Goal: Task Accomplishment & Management: Manage account settings

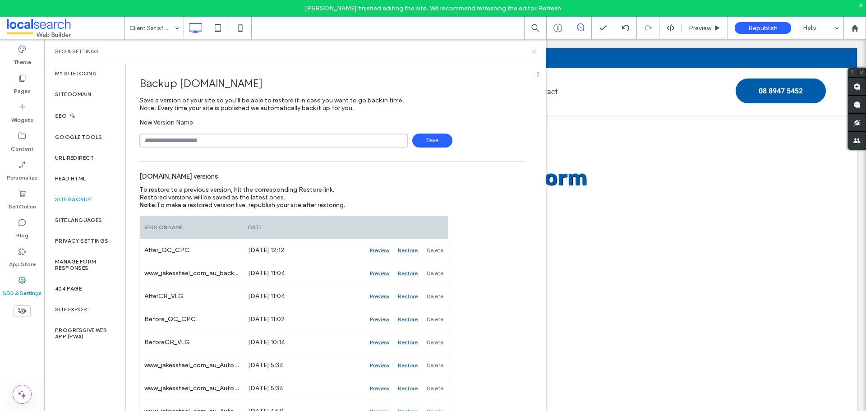
click at [535, 51] on icon at bounding box center [534, 51] width 7 height 7
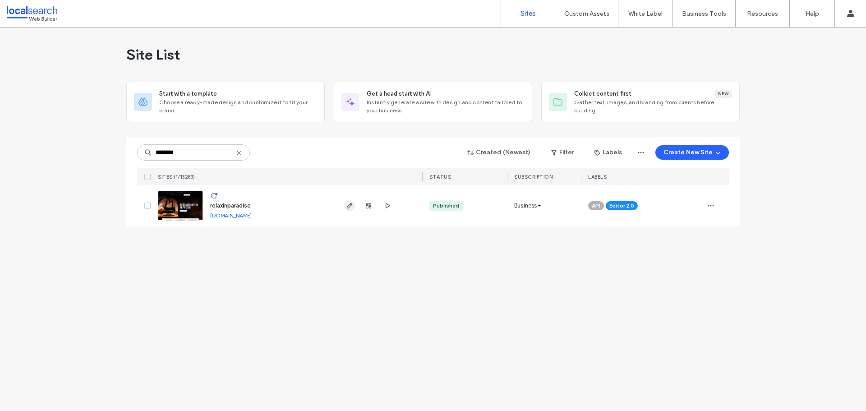
type input "********"
click at [345, 208] on span "button" at bounding box center [349, 205] width 11 height 11
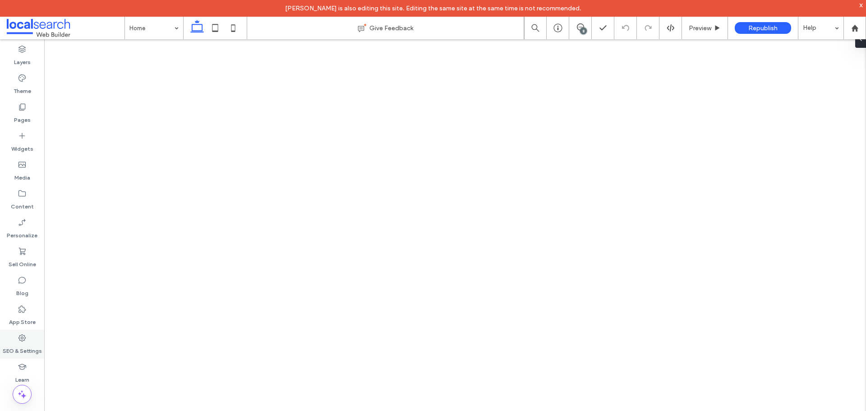
click at [27, 350] on label "SEO & Settings" at bounding box center [22, 348] width 39 height 13
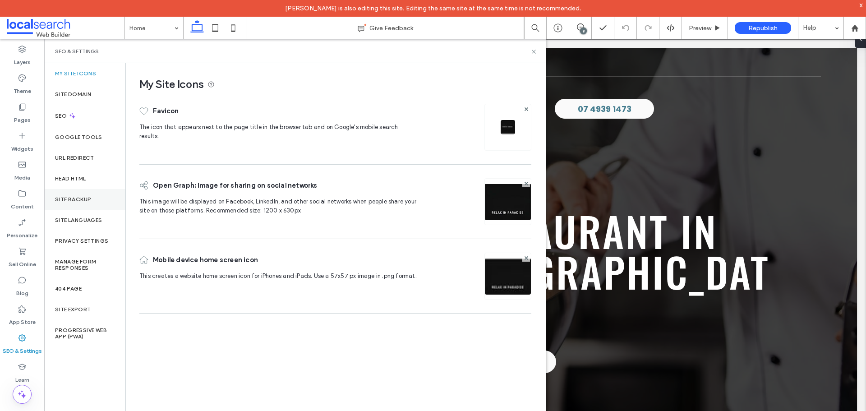
drag, startPoint x: 88, startPoint y: 198, endPoint x: 103, endPoint y: 202, distance: 15.3
click at [88, 199] on label "Site Backup" at bounding box center [73, 199] width 36 height 6
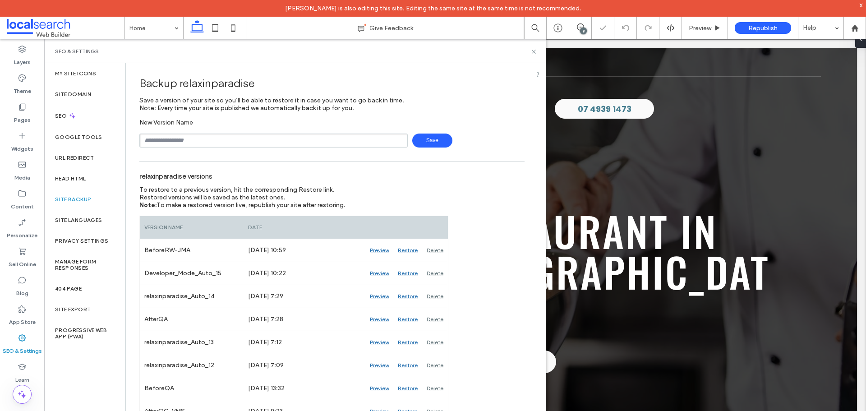
click at [223, 141] on input "text" at bounding box center [273, 141] width 268 height 14
type input "**********"
click at [439, 143] on span "Save" at bounding box center [432, 141] width 40 height 14
click at [531, 51] on icon at bounding box center [534, 51] width 7 height 7
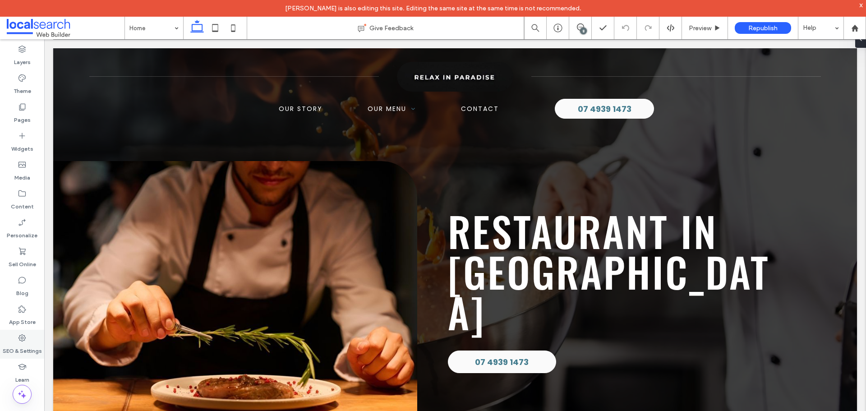
click at [24, 341] on use at bounding box center [21, 337] width 7 height 7
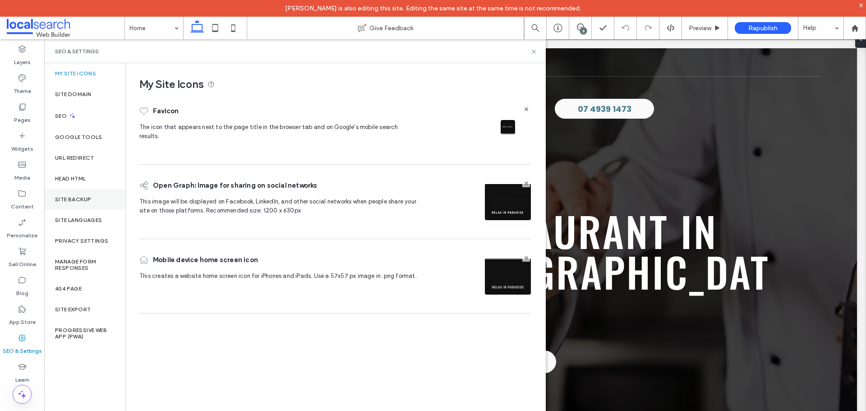
click at [91, 192] on div "Site Backup" at bounding box center [84, 199] width 81 height 21
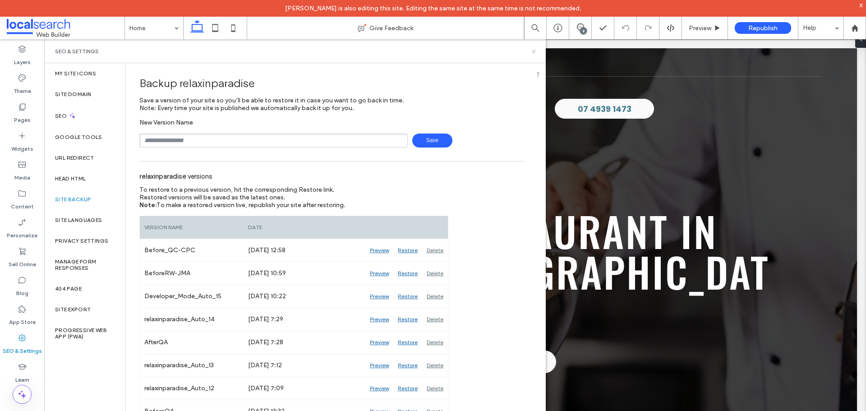
click at [535, 52] on icon at bounding box center [534, 51] width 7 height 7
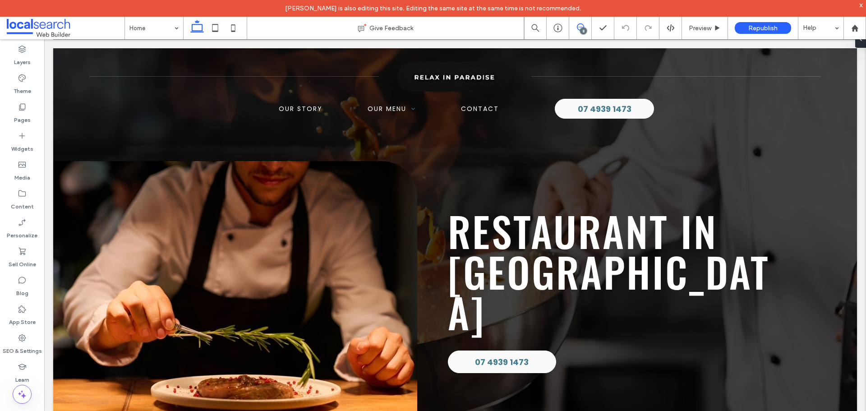
click at [587, 30] on span at bounding box center [580, 26] width 22 height 7
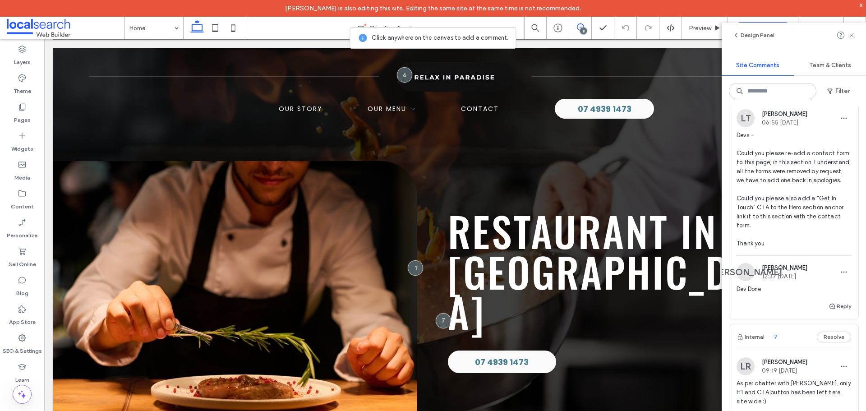
scroll to position [226, 0]
click at [743, 118] on img at bounding box center [746, 115] width 18 height 18
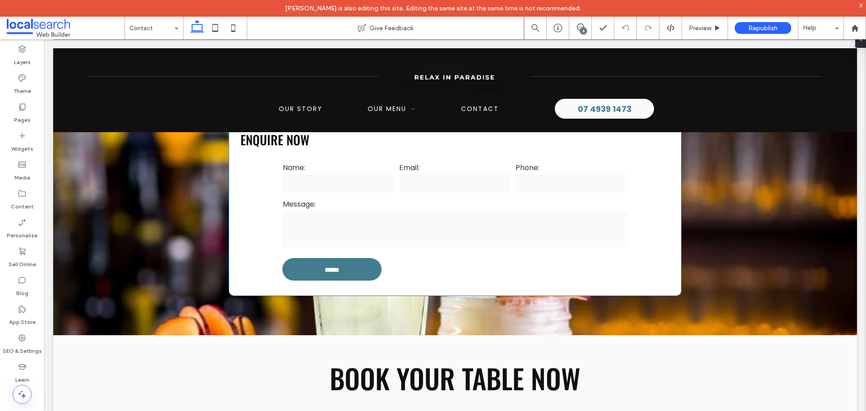
scroll to position [722, 0]
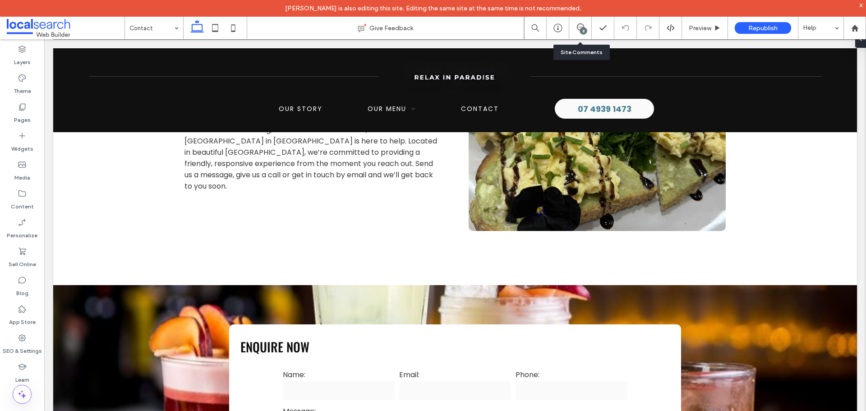
click at [582, 34] on div "8" at bounding box center [580, 28] width 23 height 23
click at [580, 27] on use at bounding box center [580, 26] width 7 height 7
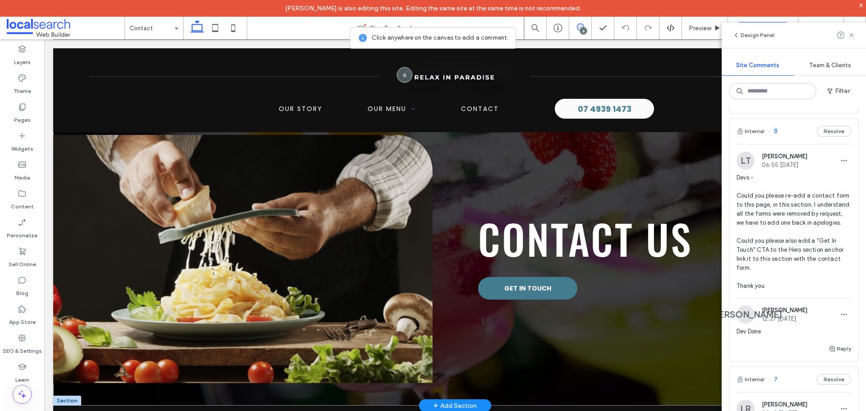
scroll to position [0, 0]
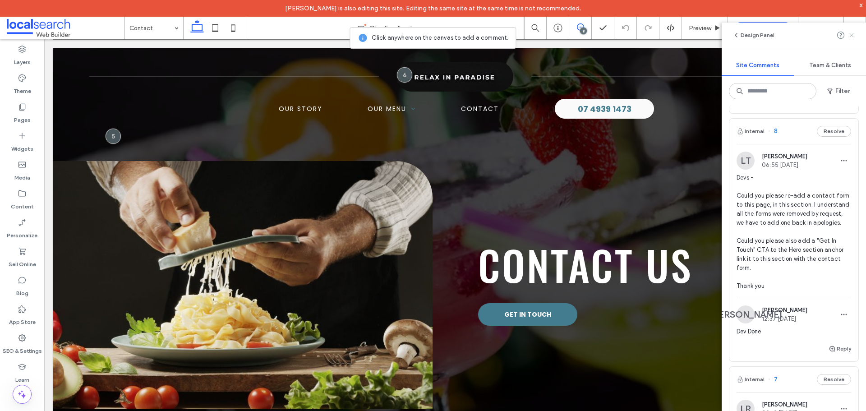
click at [853, 35] on icon at bounding box center [851, 35] width 7 height 7
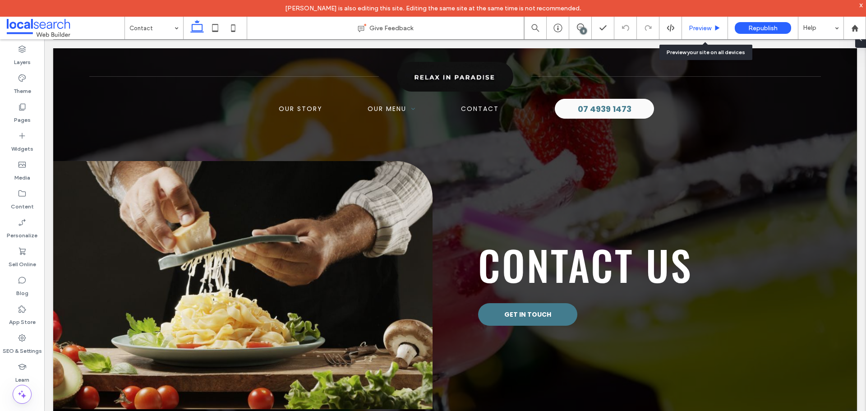
click at [716, 27] on use at bounding box center [717, 27] width 5 height 5
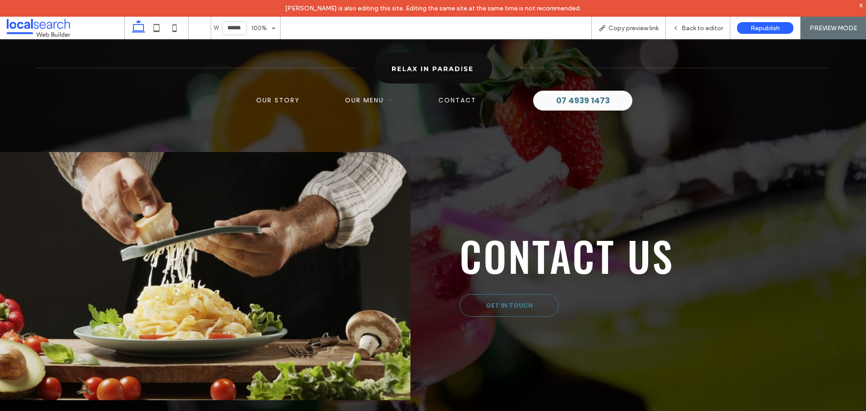
click at [540, 303] on link "Get In Touch" at bounding box center [509, 305] width 99 height 23
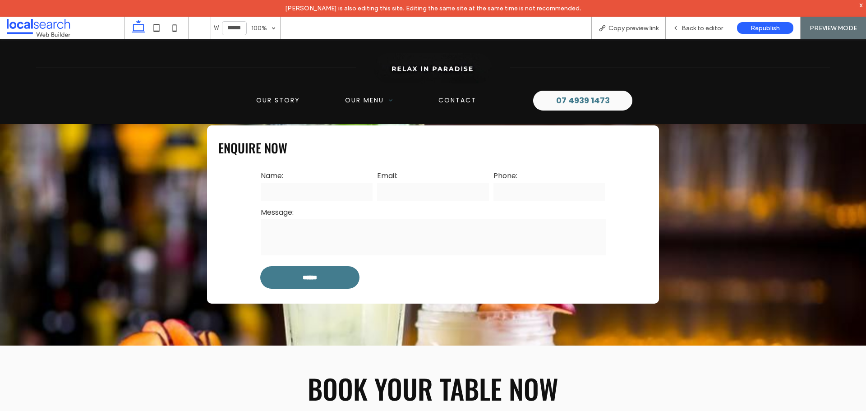
scroll to position [915, 0]
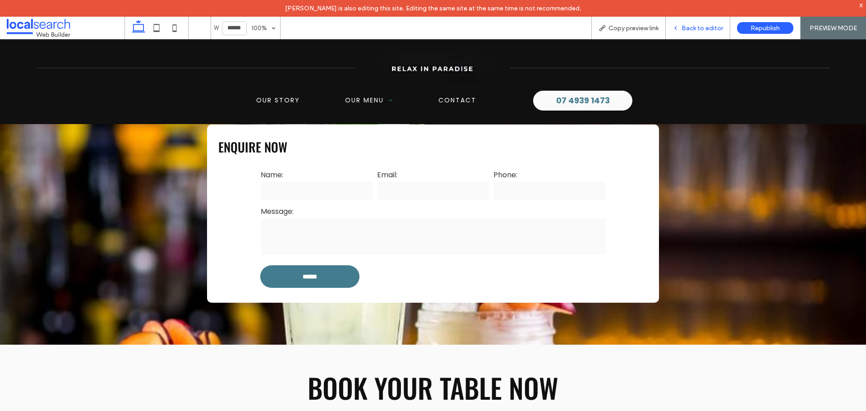
click at [695, 28] on span "Back to editor" at bounding box center [703, 28] width 42 height 8
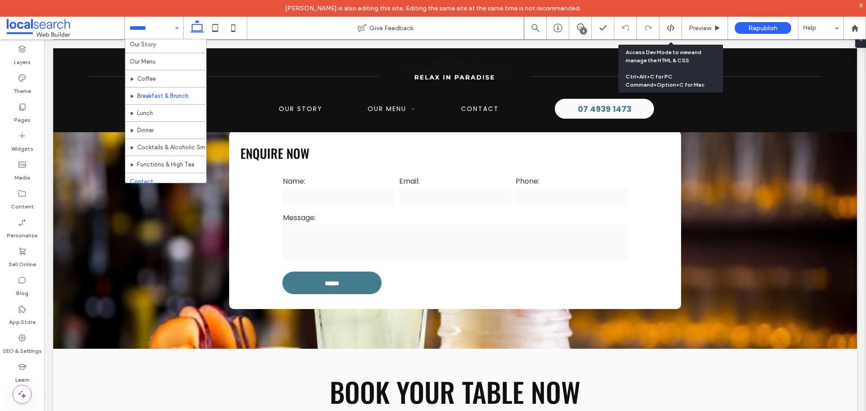
scroll to position [27, 0]
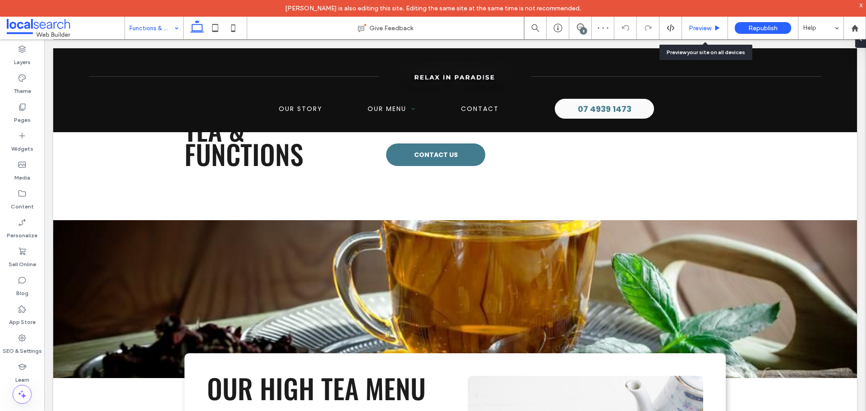
click at [704, 28] on span "Preview" at bounding box center [700, 28] width 23 height 8
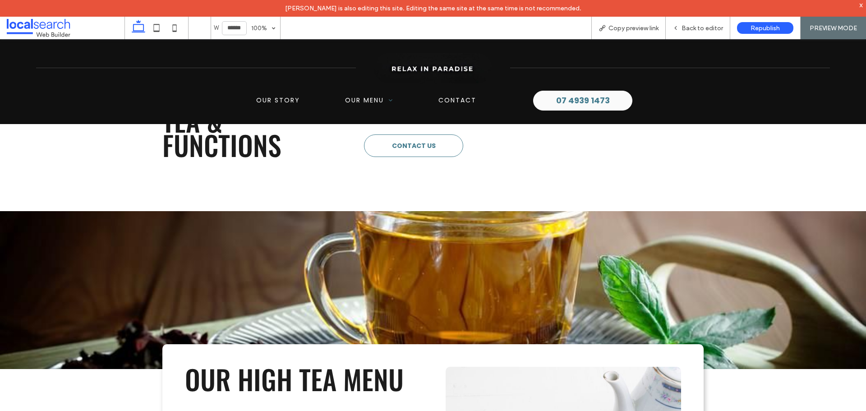
click at [403, 151] on span "Contact Us" at bounding box center [414, 145] width 44 height 9
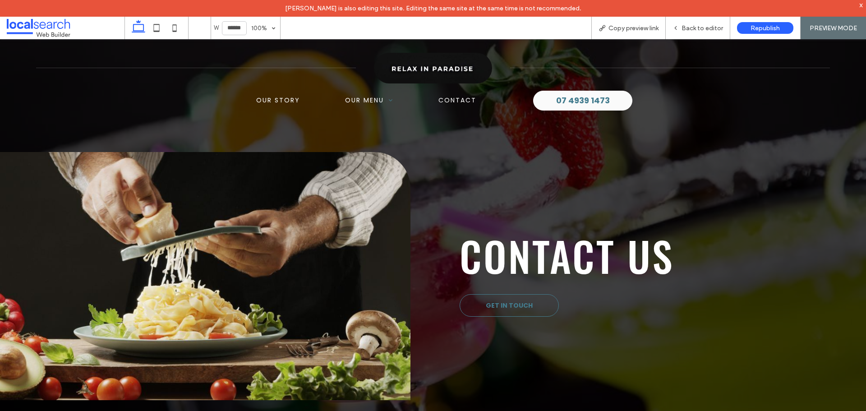
click at [527, 305] on span "Get In Touch" at bounding box center [509, 305] width 47 height 9
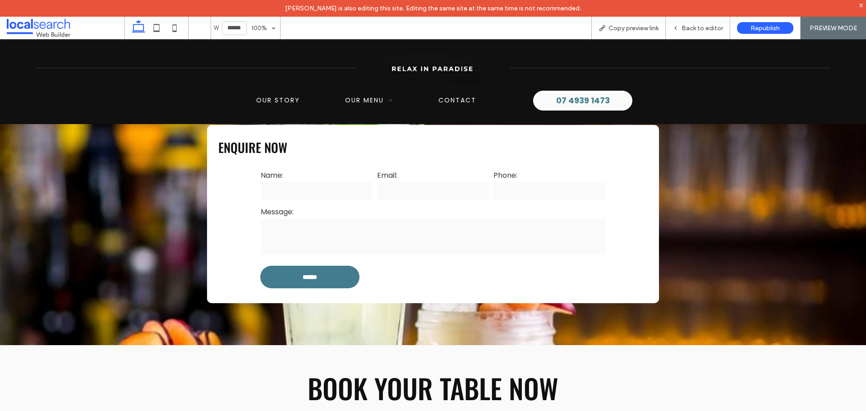
scroll to position [915, 0]
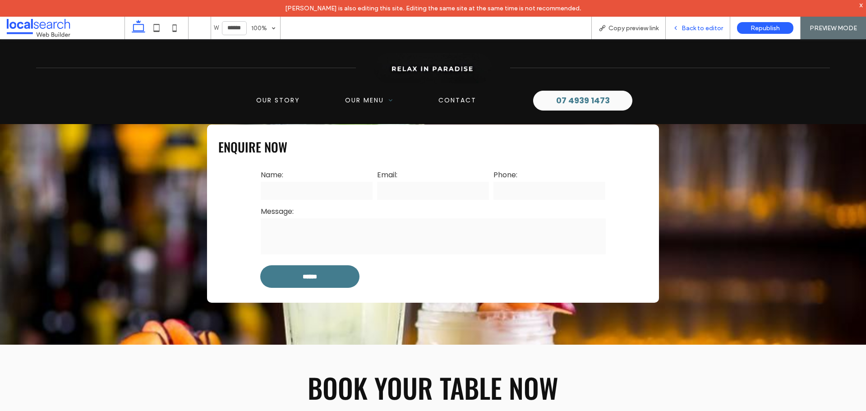
click at [697, 31] on span "Back to editor" at bounding box center [703, 28] width 42 height 8
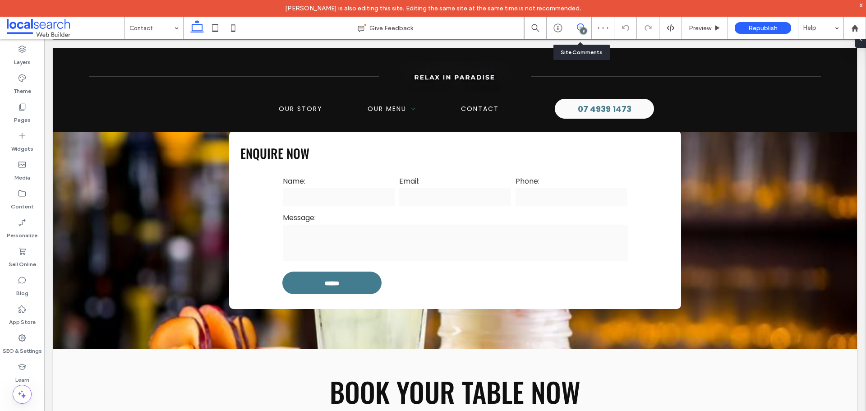
click at [574, 28] on span at bounding box center [580, 26] width 22 height 7
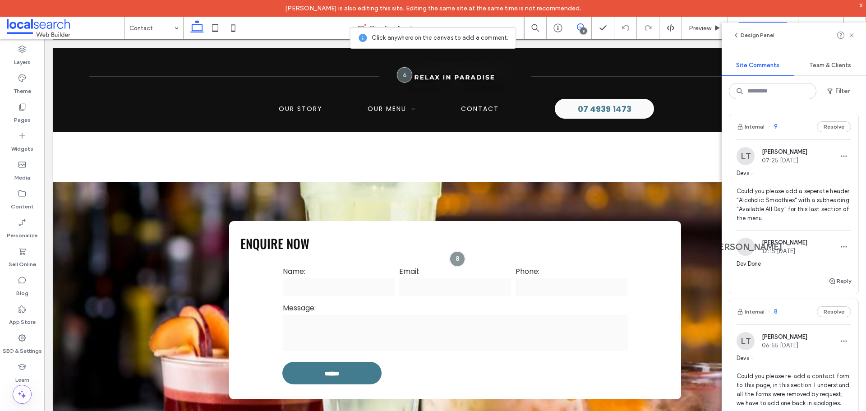
click at [745, 153] on img at bounding box center [746, 156] width 18 height 18
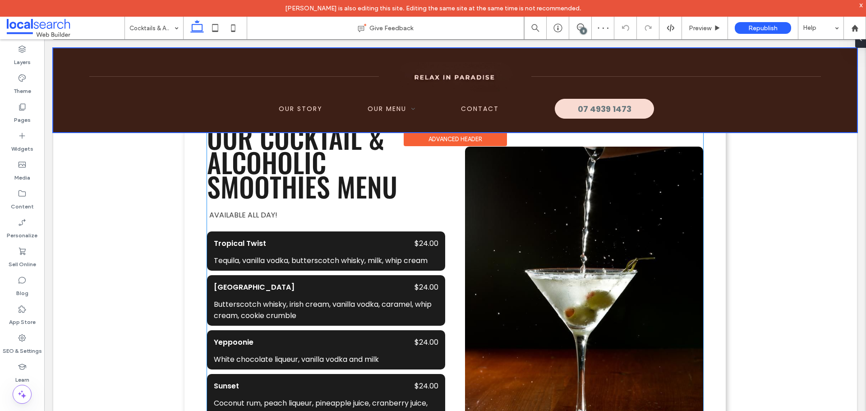
scroll to position [872, 0]
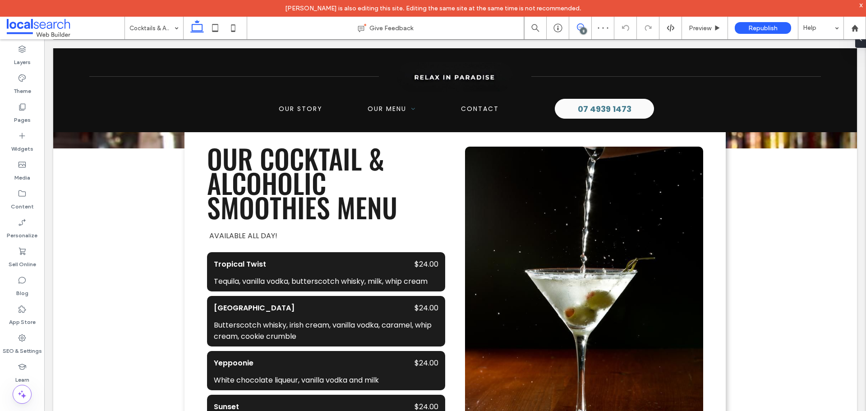
click at [583, 27] on icon at bounding box center [580, 26] width 7 height 7
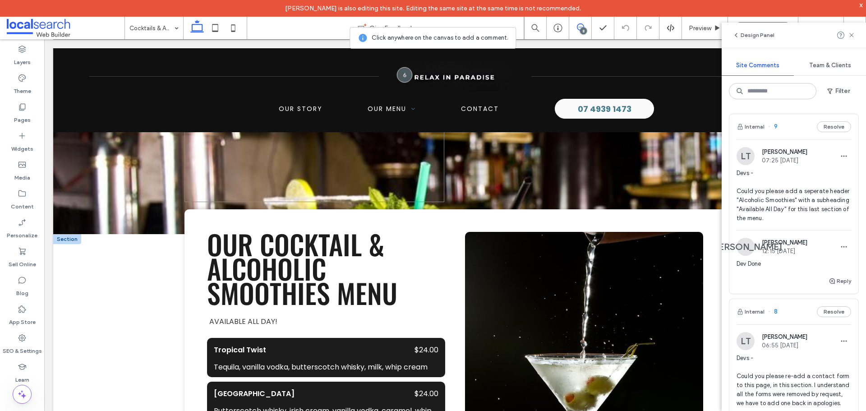
scroll to position [782, 0]
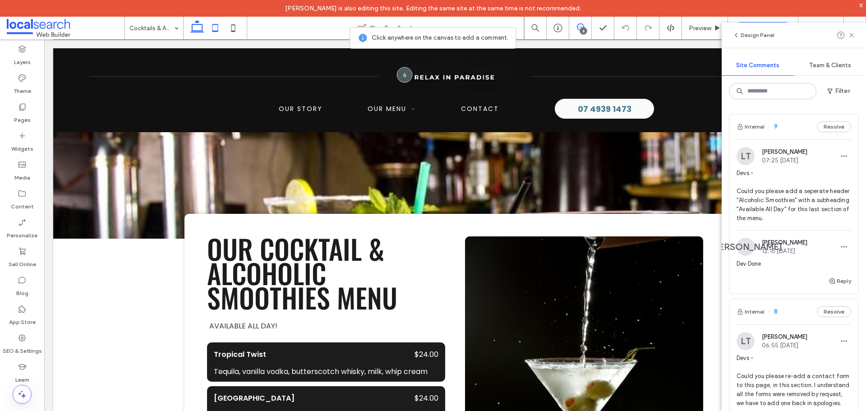
click at [212, 29] on icon at bounding box center [215, 28] width 18 height 18
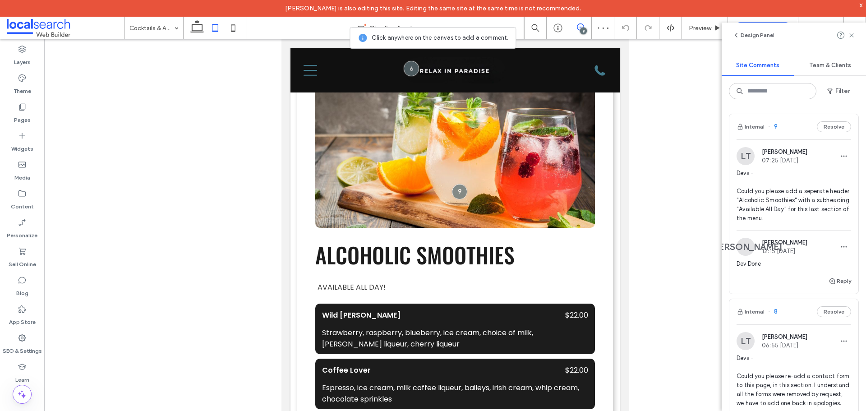
scroll to position [2666, 0]
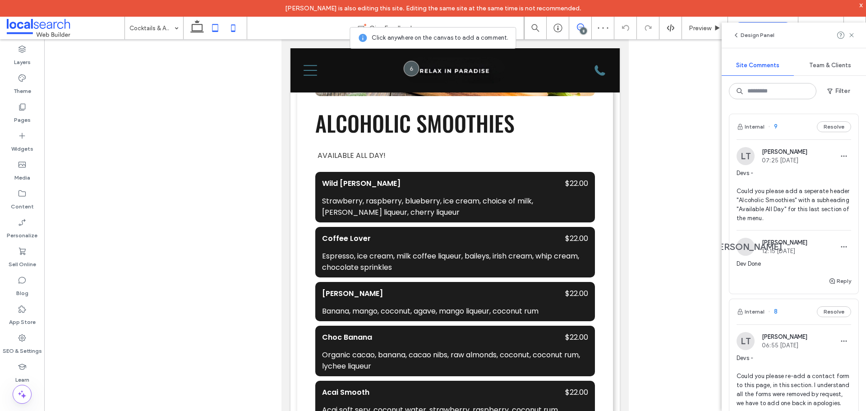
click at [235, 26] on icon at bounding box center [233, 28] width 18 height 18
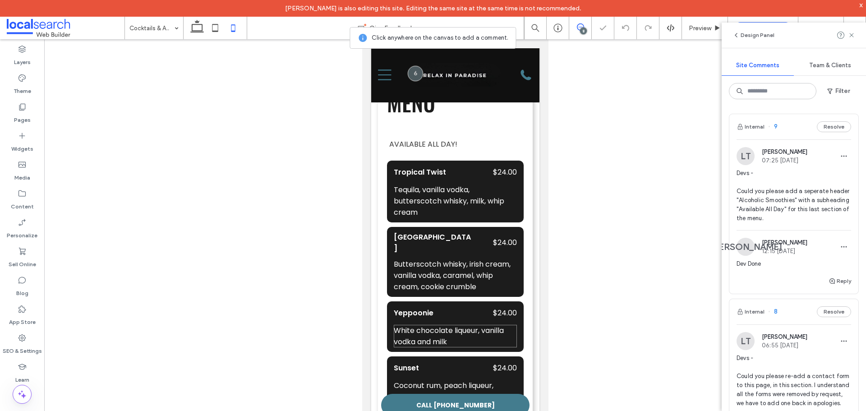
scroll to position [1417, 0]
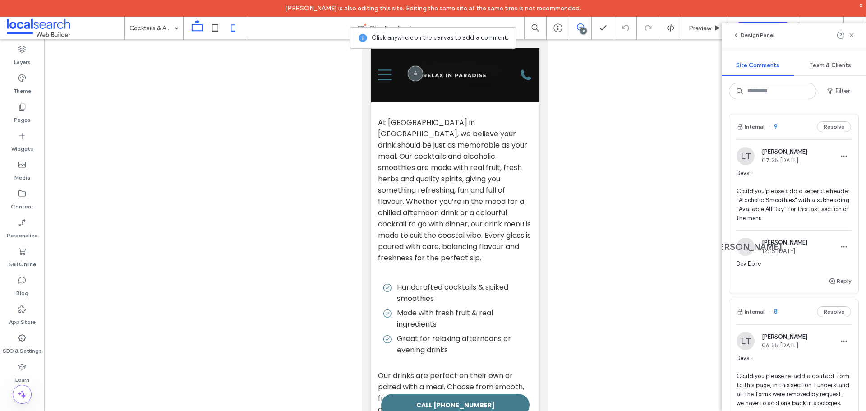
click at [191, 26] on icon at bounding box center [197, 28] width 18 height 18
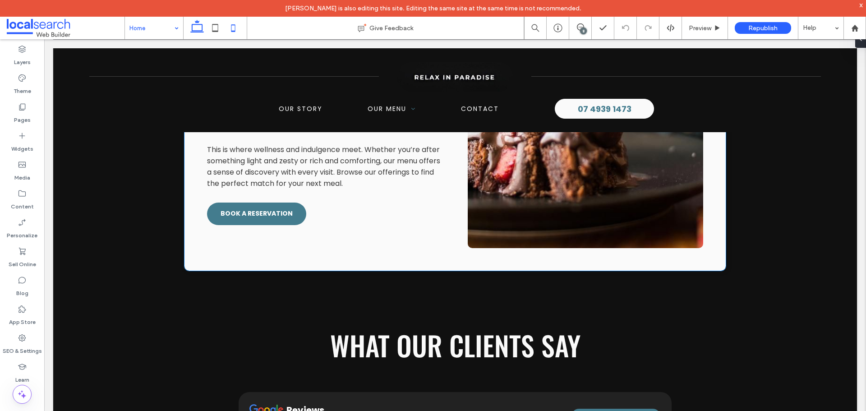
scroll to position [1714, 0]
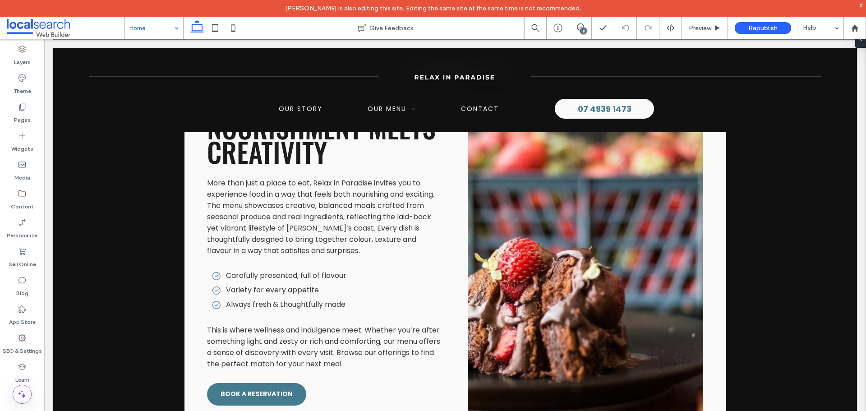
drag, startPoint x: 175, startPoint y: 25, endPoint x: 143, endPoint y: 47, distance: 38.8
click at [175, 25] on div "Home" at bounding box center [154, 28] width 58 height 23
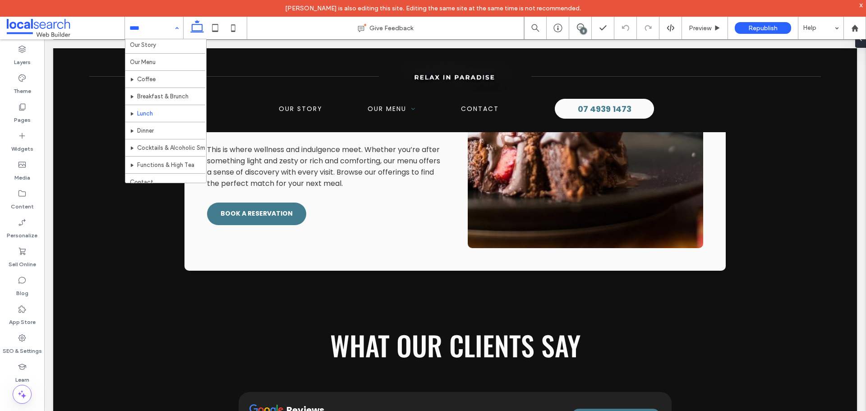
scroll to position [27, 0]
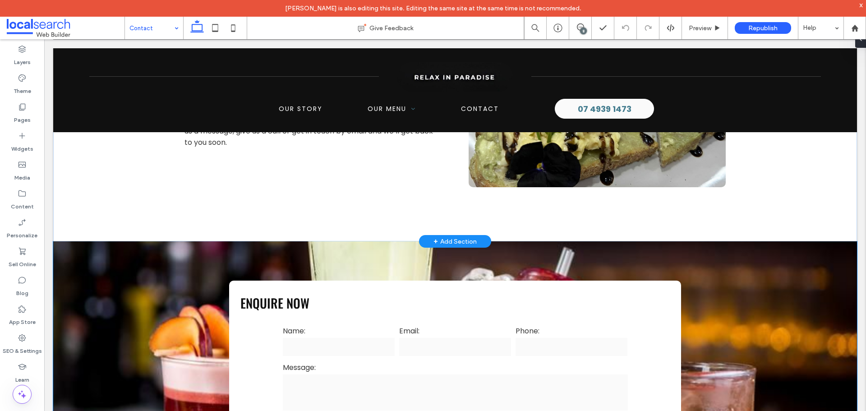
scroll to position [677, 0]
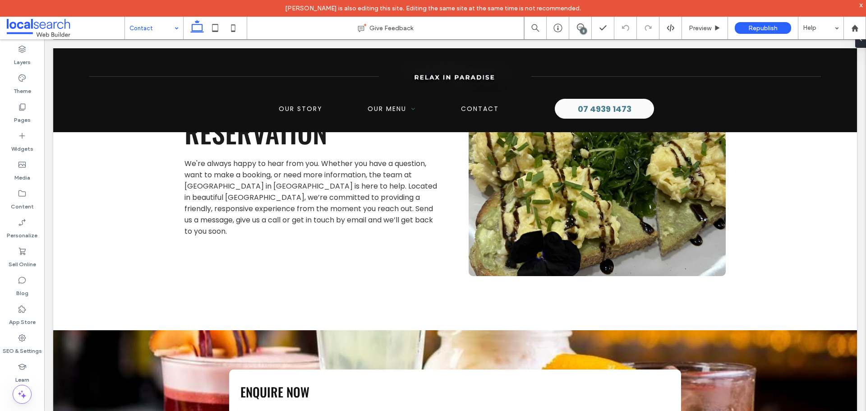
click at [582, 28] on div "8" at bounding box center [583, 31] width 7 height 7
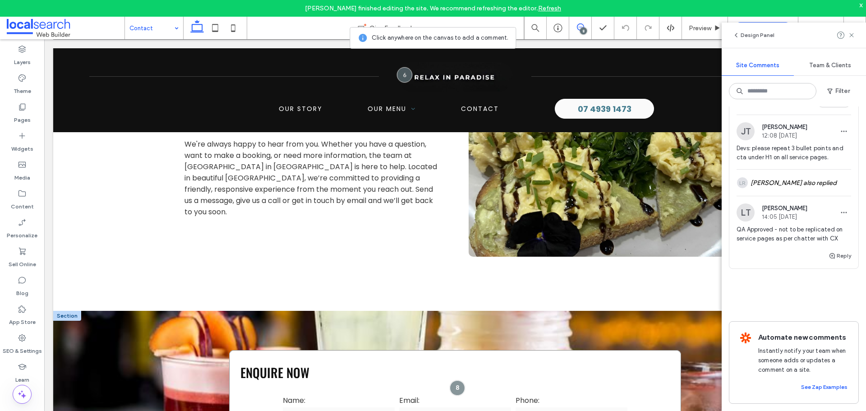
scroll to position [722, 0]
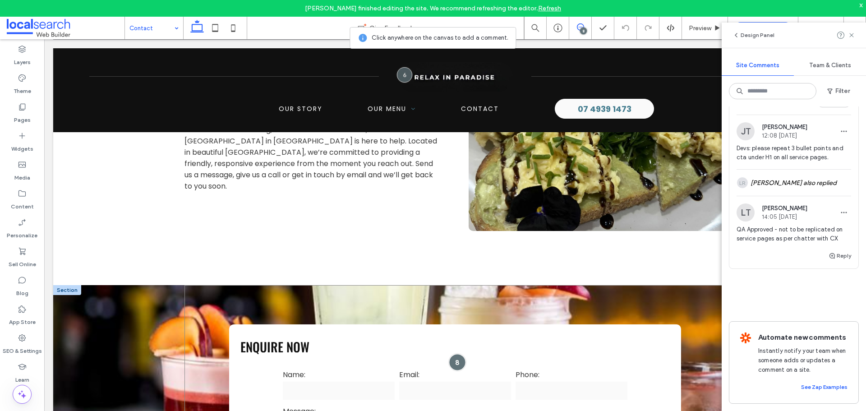
click at [451, 360] on div at bounding box center [457, 362] width 17 height 17
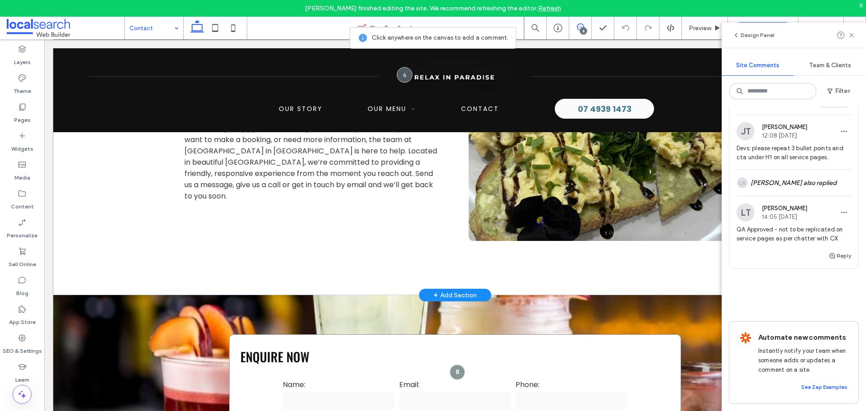
scroll to position [857, 0]
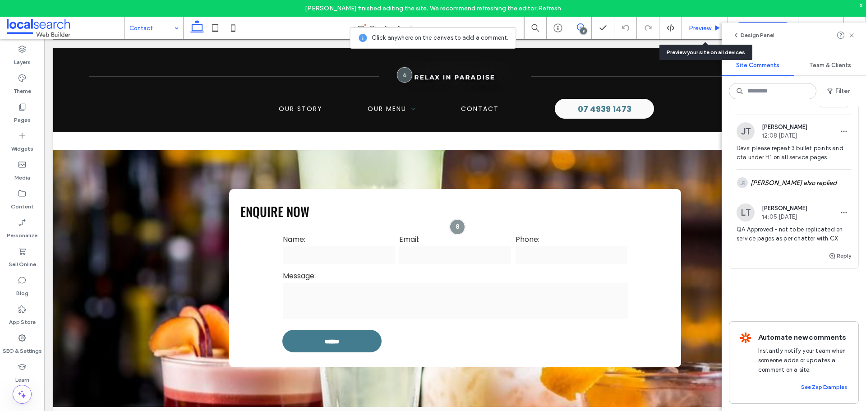
click at [688, 32] on div "Preview" at bounding box center [705, 28] width 46 height 23
click at [687, 32] on div "Preview" at bounding box center [705, 28] width 46 height 8
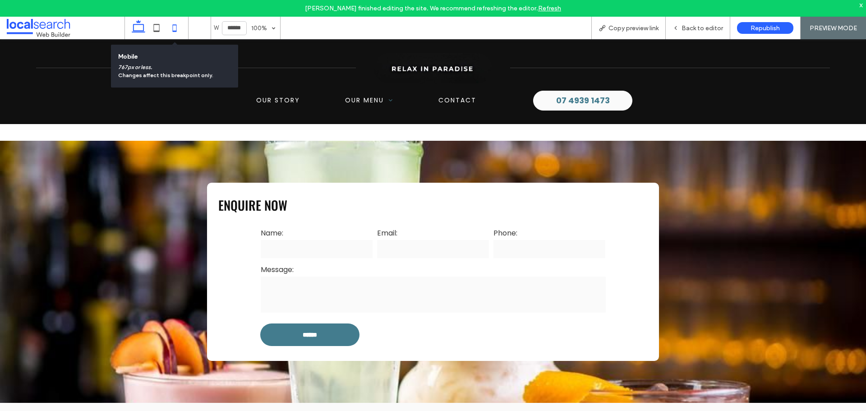
click at [166, 28] on icon at bounding box center [175, 28] width 18 height 18
type input "*****"
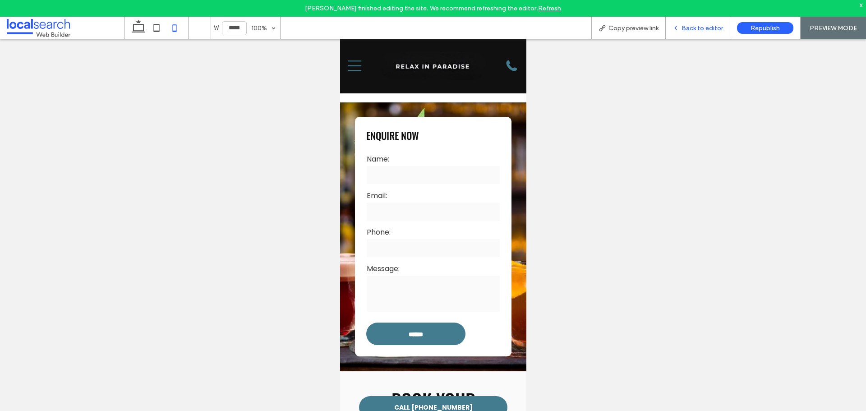
click at [690, 31] on span "Back to editor" at bounding box center [703, 28] width 42 height 8
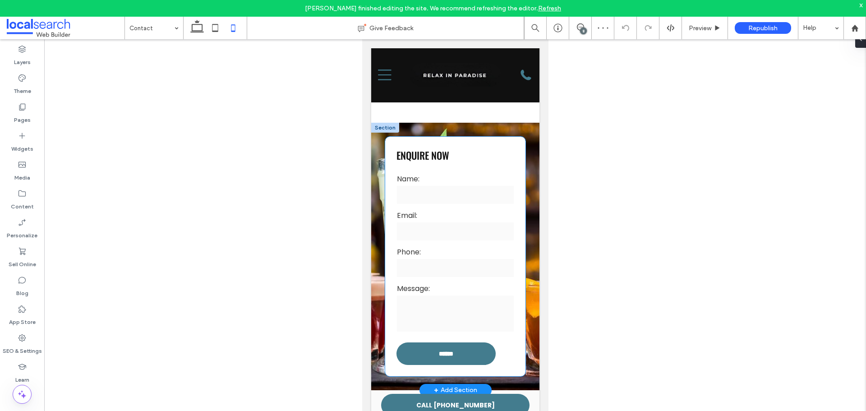
click at [472, 208] on div "Email:" at bounding box center [454, 226] width 121 height 37
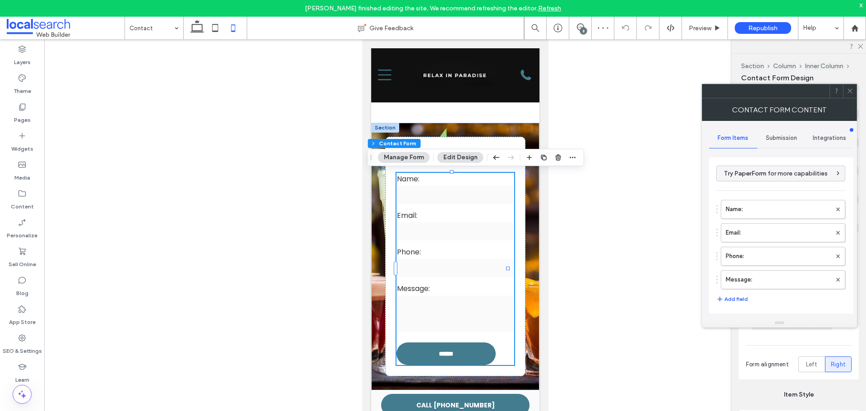
type input "******"
type input "*"
type input "***"
click at [776, 137] on span "Submission" at bounding box center [781, 137] width 31 height 7
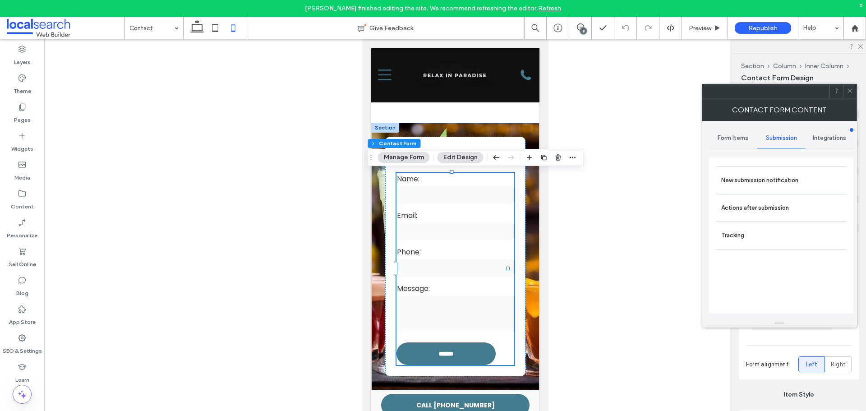
click at [842, 87] on div at bounding box center [837, 91] width 14 height 14
click at [845, 87] on div at bounding box center [850, 91] width 14 height 14
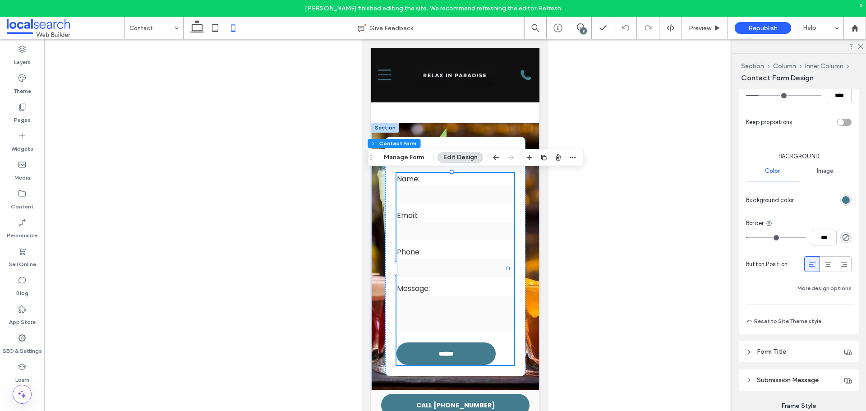
scroll to position [687, 0]
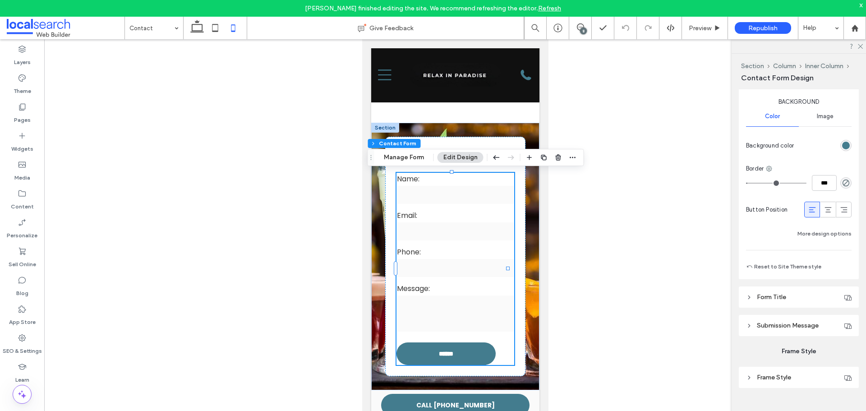
click at [793, 330] on header "Submission Message" at bounding box center [799, 325] width 120 height 21
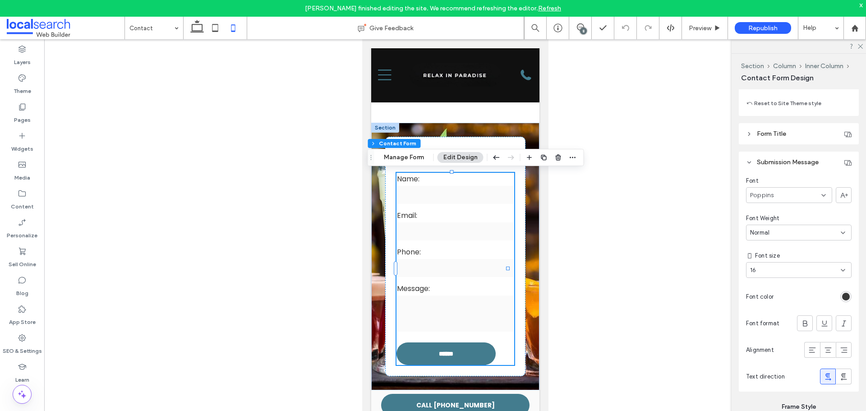
scroll to position [906, 0]
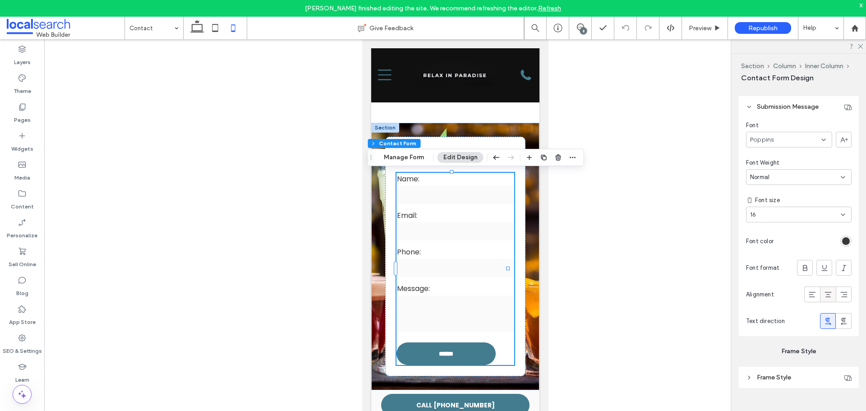
click at [826, 290] on icon at bounding box center [828, 294] width 9 height 9
click at [197, 31] on use at bounding box center [197, 26] width 14 height 13
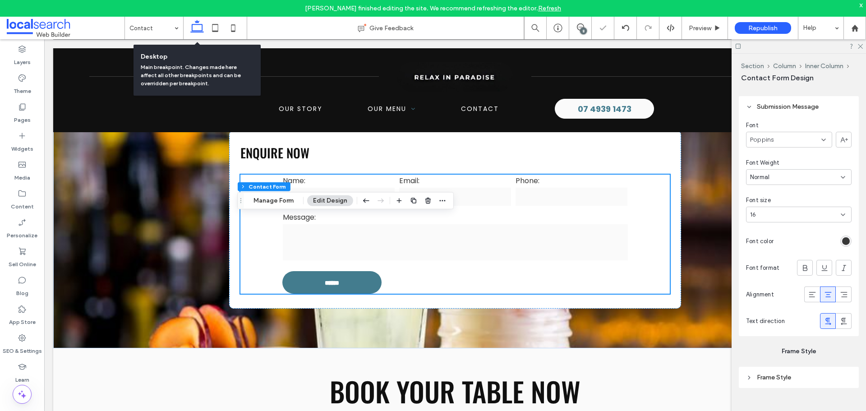
scroll to position [875, 0]
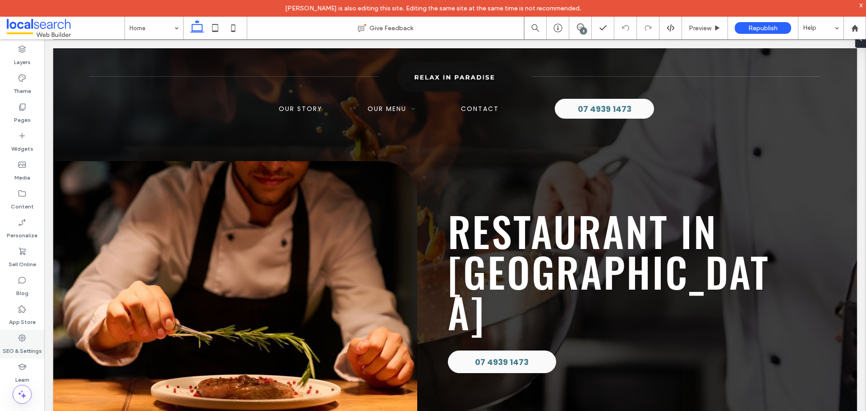
click at [24, 343] on label "SEO & Settings" at bounding box center [22, 348] width 39 height 13
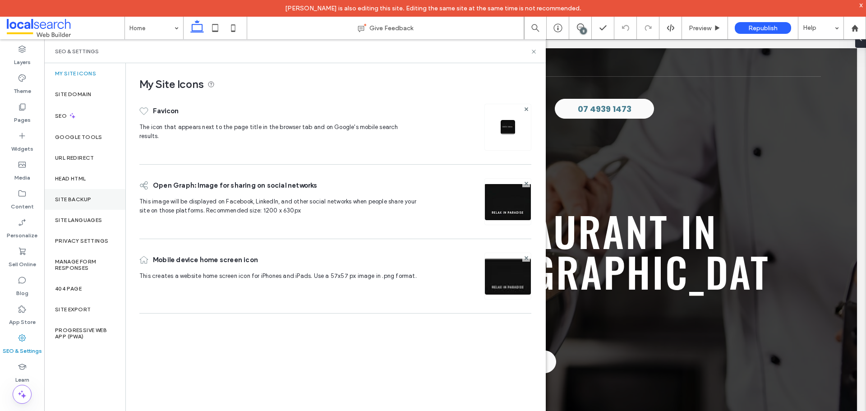
click at [91, 208] on div "Site Backup" at bounding box center [84, 199] width 81 height 21
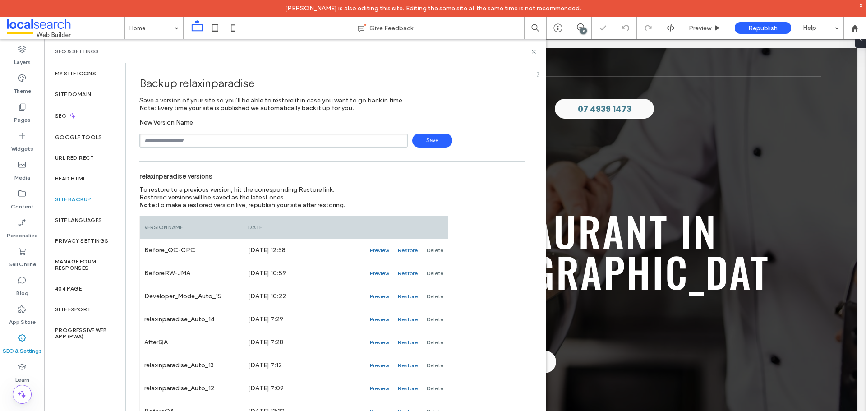
click at [325, 135] on input "text" at bounding box center [273, 141] width 268 height 14
type input "**********"
click at [424, 134] on div "**********" at bounding box center [331, 133] width 385 height 29
click at [425, 141] on span "Save" at bounding box center [432, 141] width 40 height 14
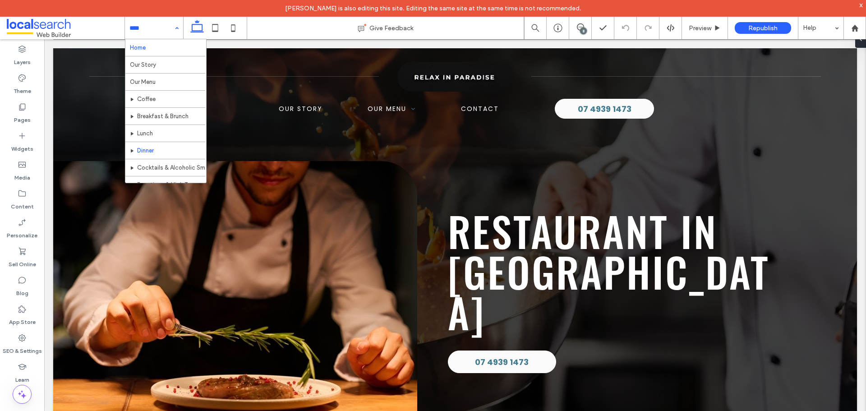
scroll to position [27, 0]
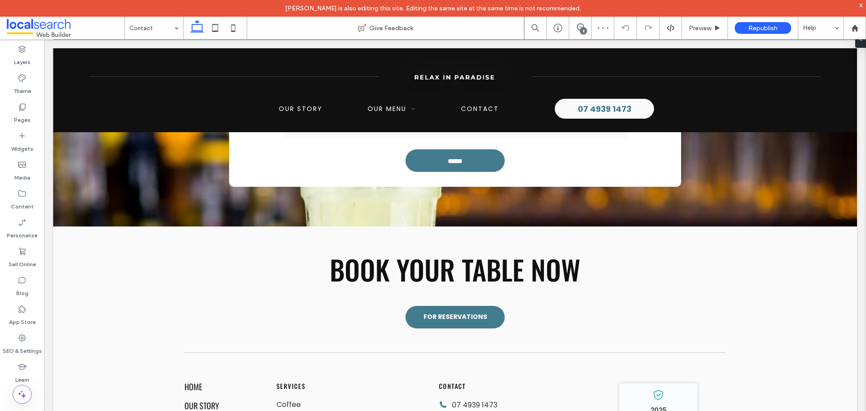
scroll to position [857, 0]
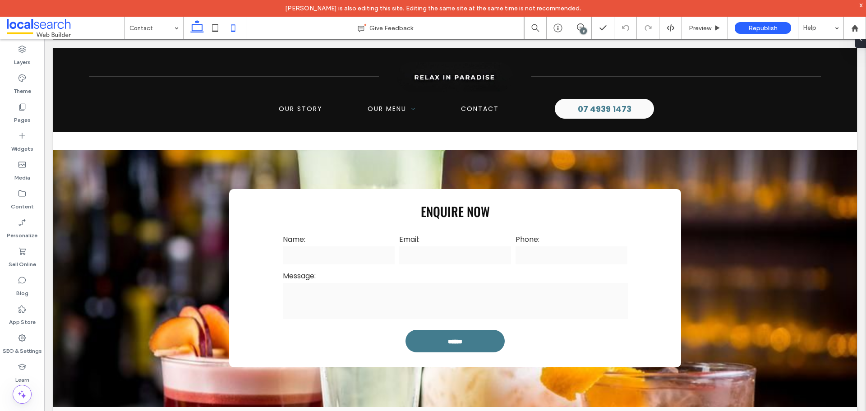
click at [232, 30] on icon at bounding box center [233, 28] width 18 height 18
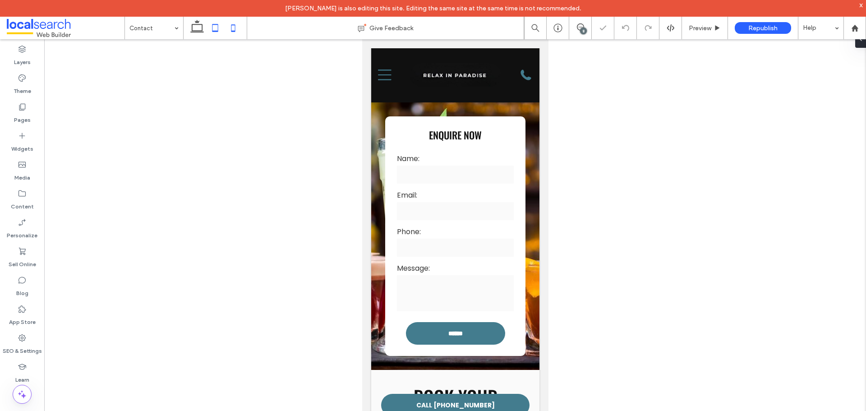
click at [222, 28] on icon at bounding box center [215, 28] width 18 height 18
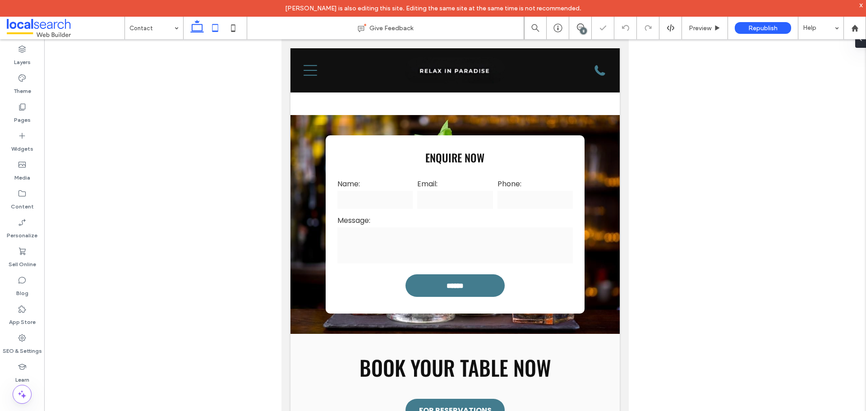
click at [198, 25] on use at bounding box center [197, 26] width 14 height 13
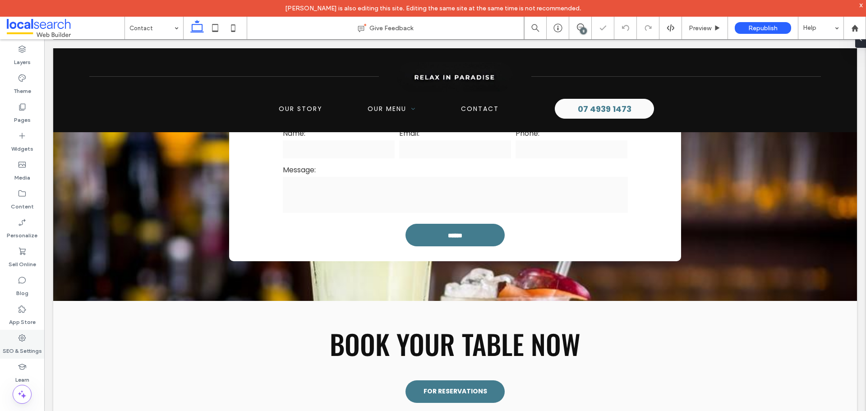
scroll to position [965, 0]
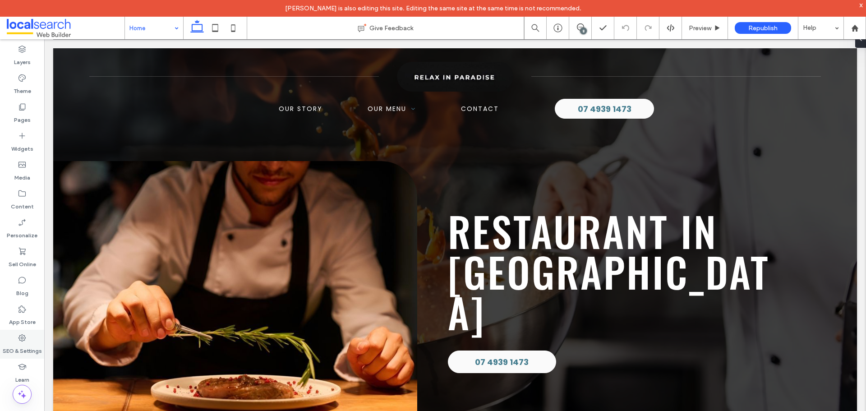
click at [20, 343] on label "SEO & Settings" at bounding box center [22, 348] width 39 height 13
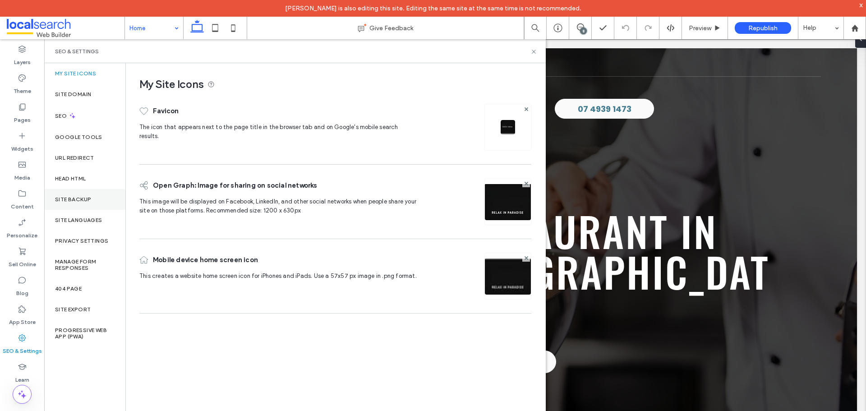
click at [92, 192] on div "Site Backup" at bounding box center [84, 199] width 81 height 21
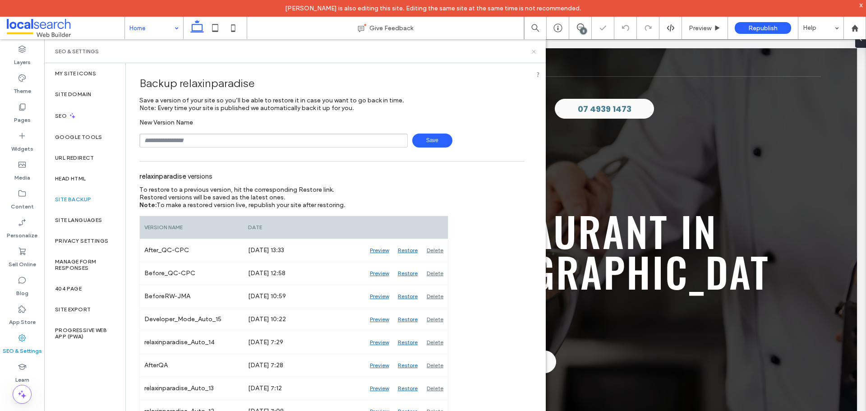
click at [535, 53] on icon at bounding box center [534, 51] width 7 height 7
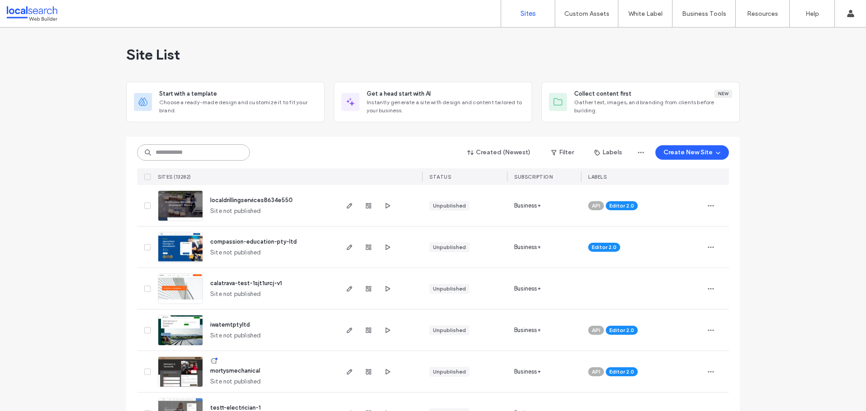
click at [212, 157] on input at bounding box center [193, 152] width 113 height 16
paste input "********"
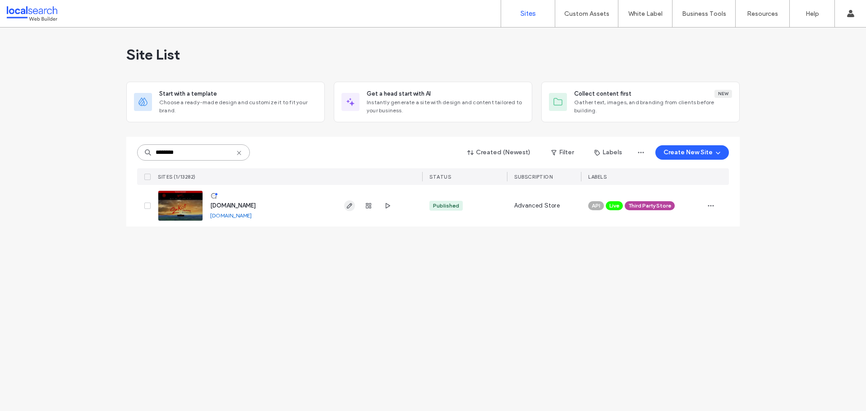
type input "********"
click at [347, 206] on icon "button" at bounding box center [349, 205] width 7 height 7
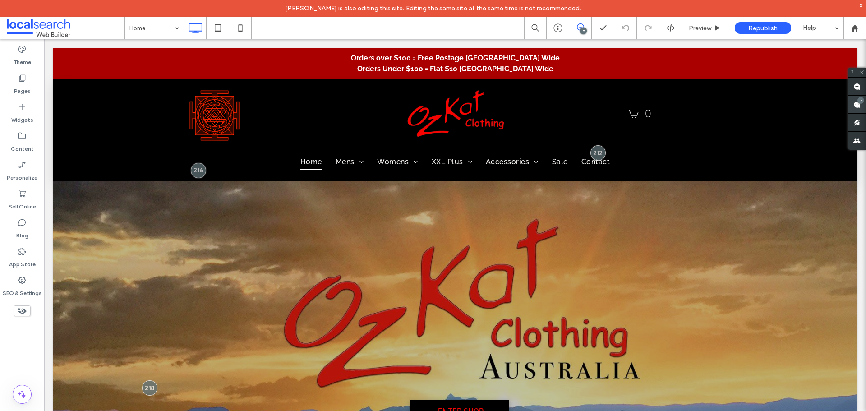
click at [863, 102] on div "7" at bounding box center [861, 100] width 7 height 7
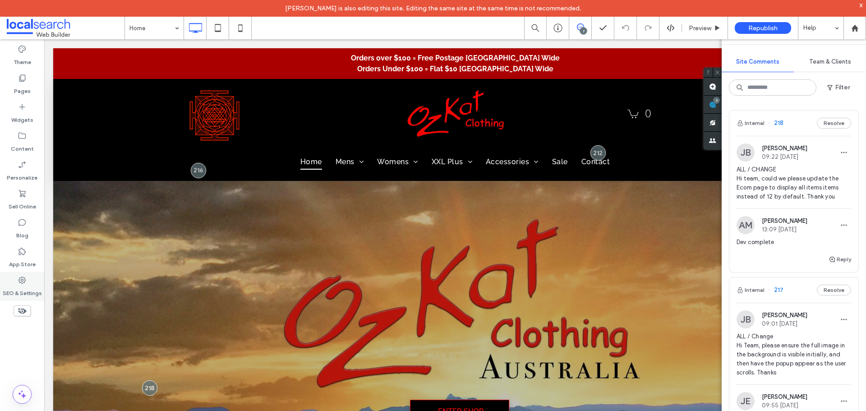
click at [14, 281] on div "SEO & Settings" at bounding box center [22, 286] width 44 height 29
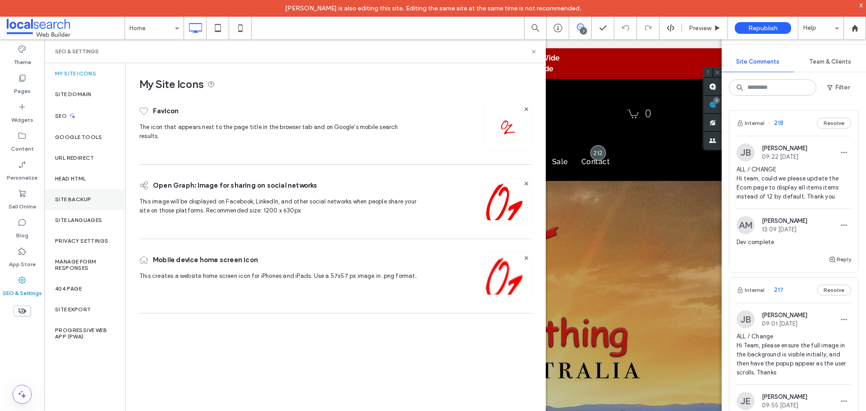
click at [88, 198] on label "Site Backup" at bounding box center [73, 199] width 36 height 6
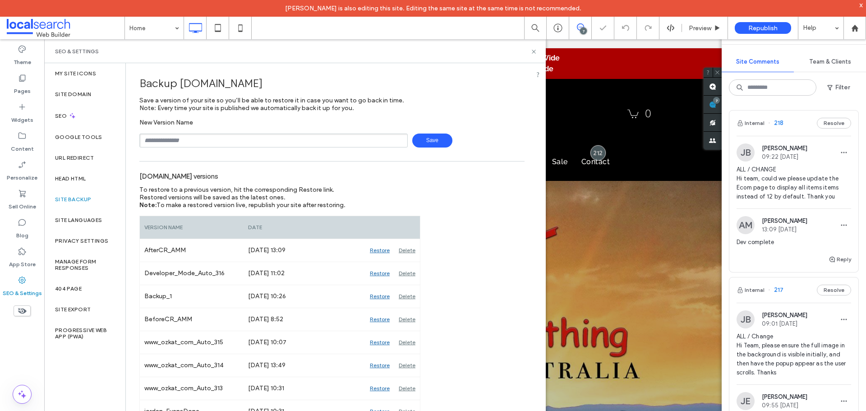
click at [193, 139] on input "text" at bounding box center [273, 141] width 268 height 14
type input "**********"
click at [431, 143] on span "Save" at bounding box center [432, 141] width 40 height 14
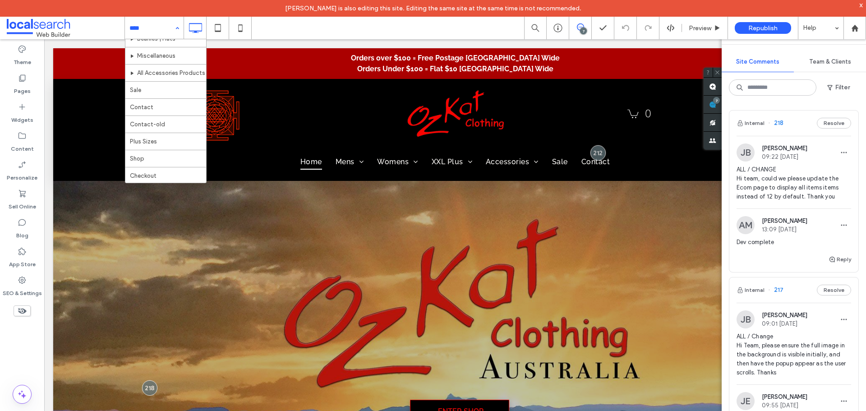
scroll to position [352, 0]
click at [30, 233] on div "Blog" at bounding box center [22, 228] width 44 height 29
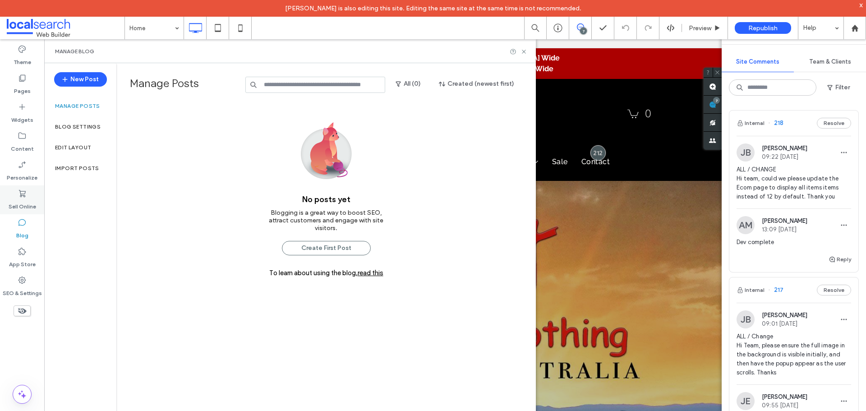
click at [26, 196] on icon at bounding box center [22, 193] width 9 height 9
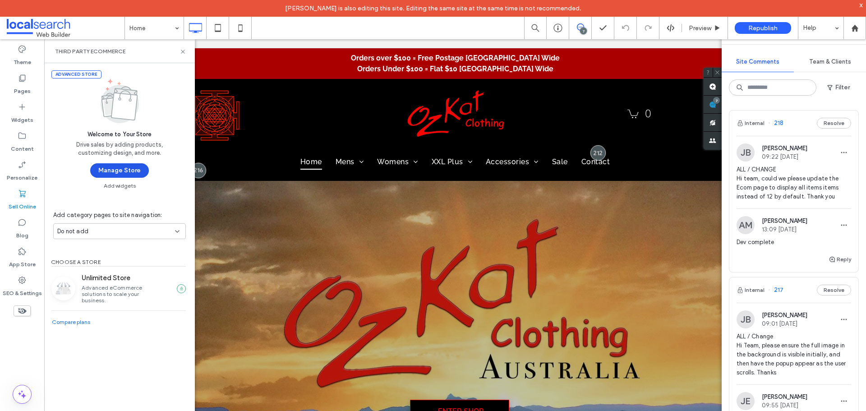
click at [111, 168] on button "Manage Store" at bounding box center [119, 170] width 59 height 14
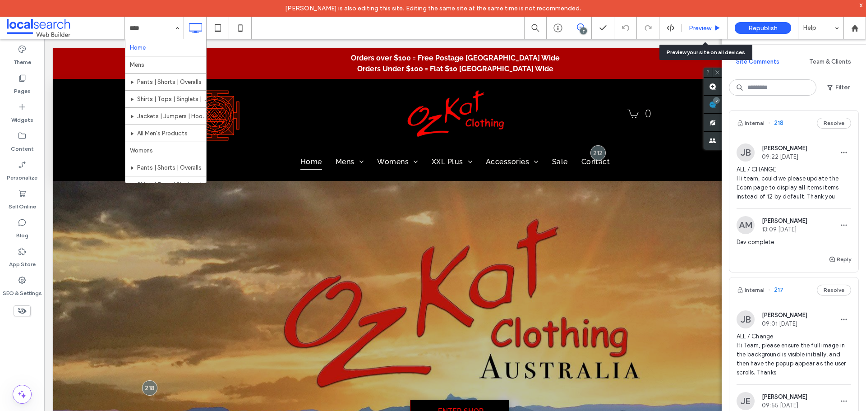
click at [698, 27] on span "Preview" at bounding box center [700, 28] width 23 height 8
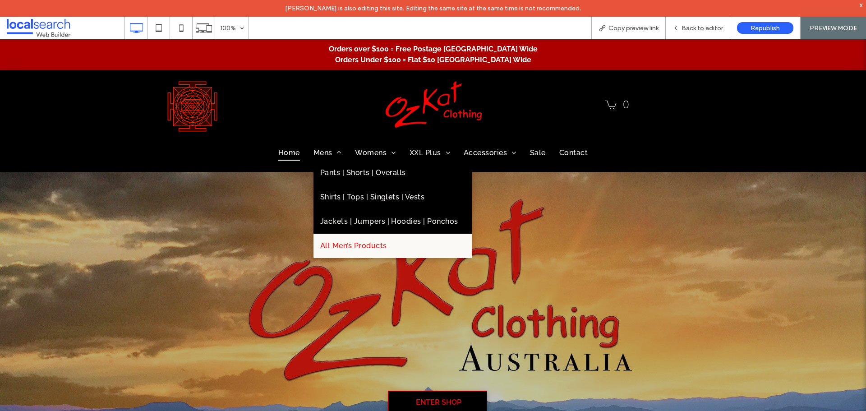
click at [341, 241] on span "All Men’s Products" at bounding box center [353, 245] width 67 height 11
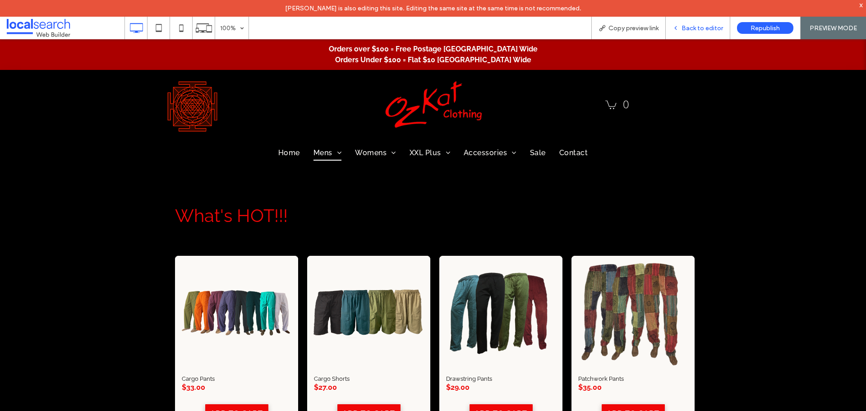
click at [705, 25] on span "Back to editor" at bounding box center [703, 28] width 42 height 8
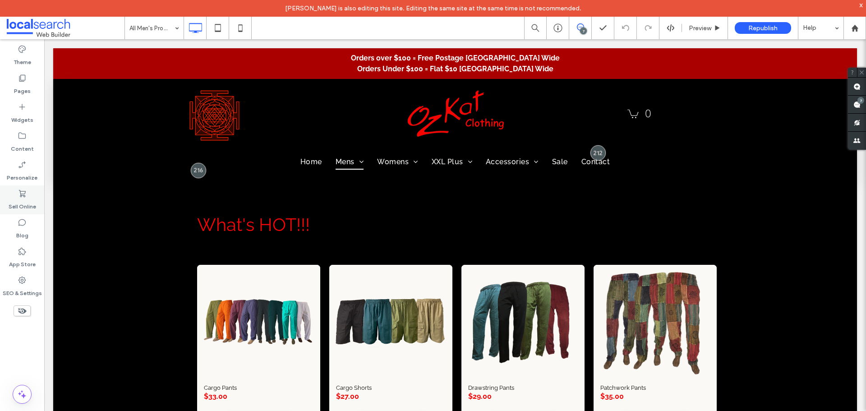
click at [26, 197] on icon at bounding box center [22, 193] width 9 height 9
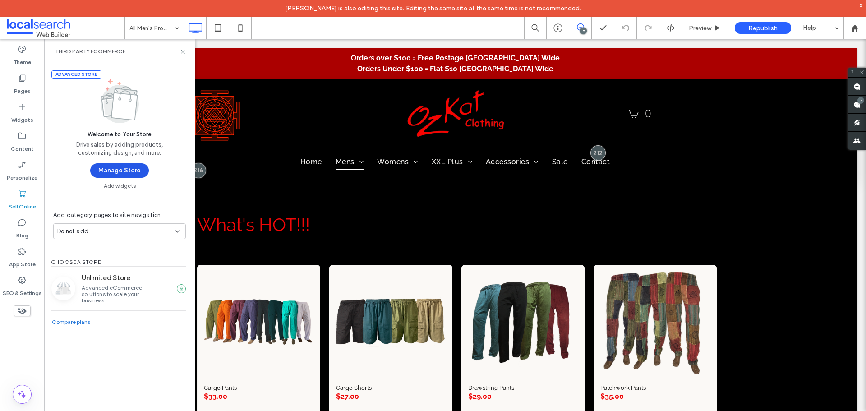
click at [101, 175] on button "Manage Store" at bounding box center [119, 170] width 59 height 14
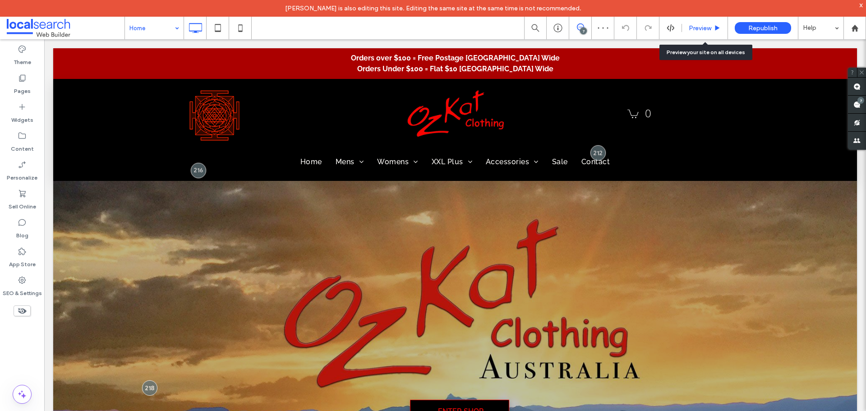
click at [701, 27] on span "Preview" at bounding box center [700, 28] width 23 height 8
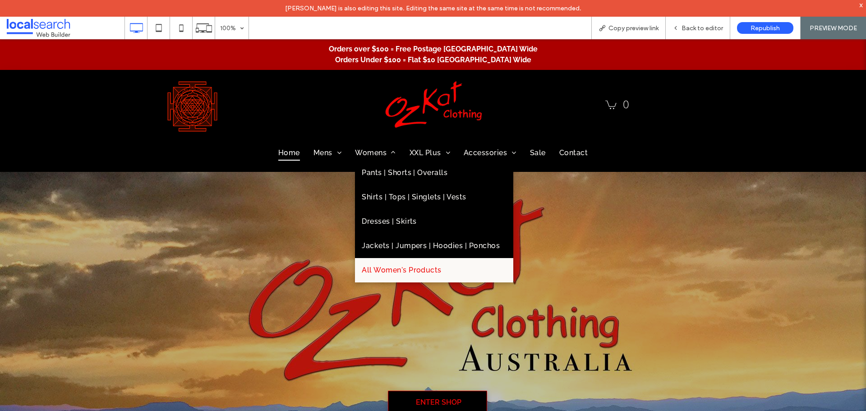
click at [391, 273] on span "All Women's Products" at bounding box center [402, 270] width 80 height 11
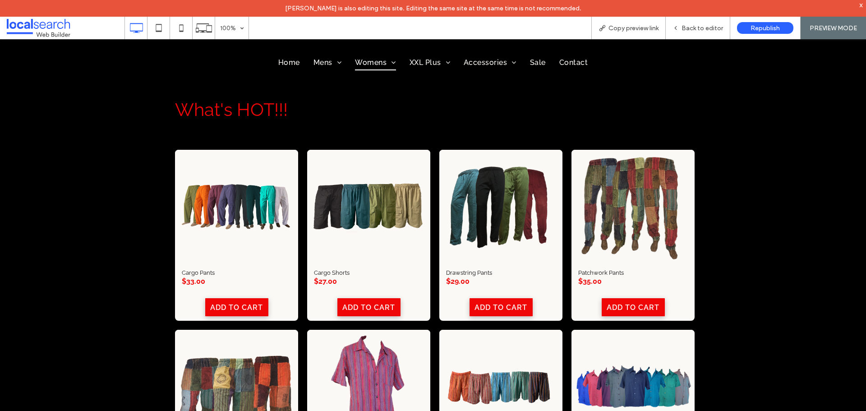
scroll to position [90, 0]
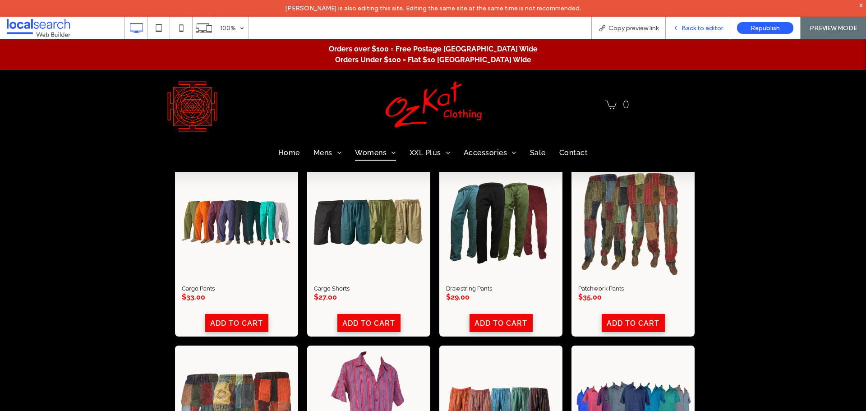
click at [690, 28] on span "Back to editor" at bounding box center [703, 28] width 42 height 8
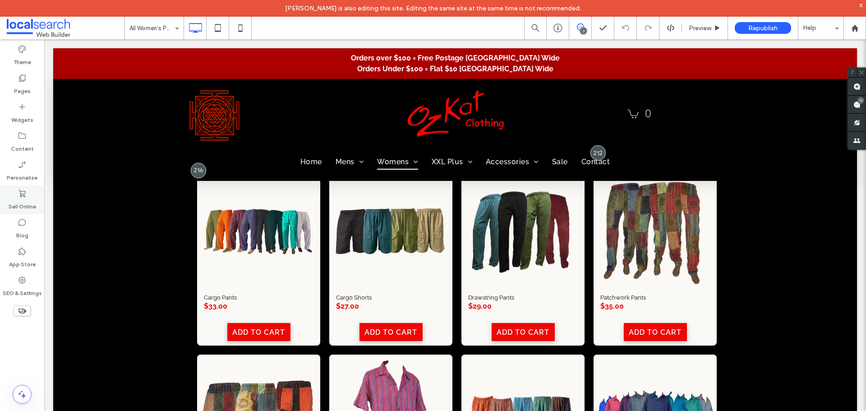
click at [28, 203] on label "Sell Online" at bounding box center [23, 204] width 28 height 13
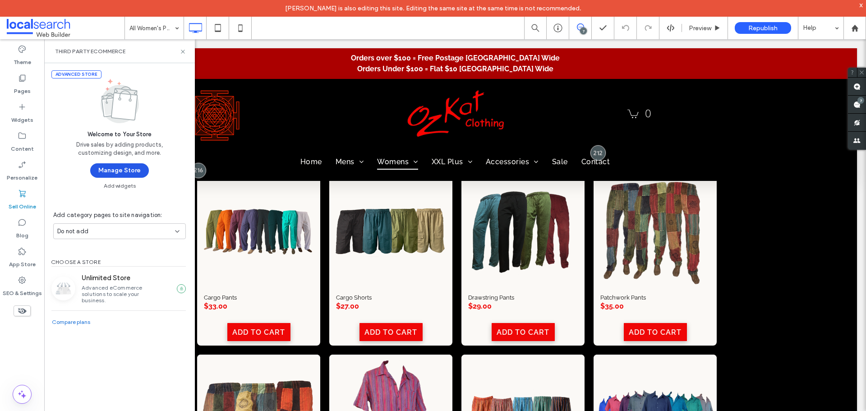
click at [103, 176] on button "Manage Store" at bounding box center [119, 170] width 59 height 14
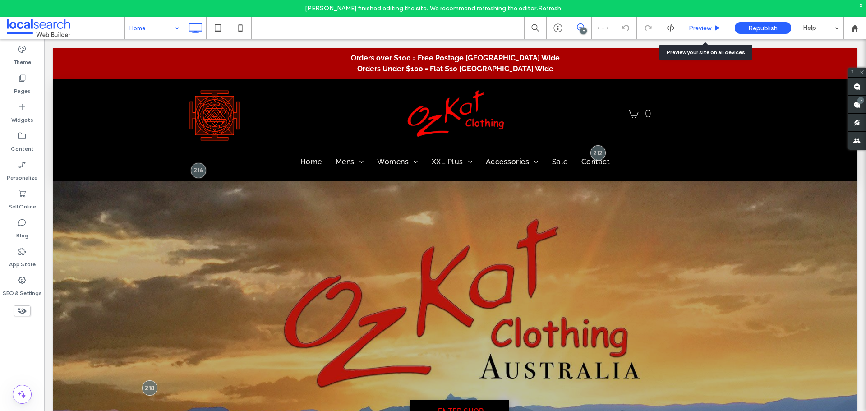
click at [694, 23] on div "Preview" at bounding box center [705, 28] width 46 height 23
click at [703, 29] on span "Preview" at bounding box center [700, 28] width 23 height 8
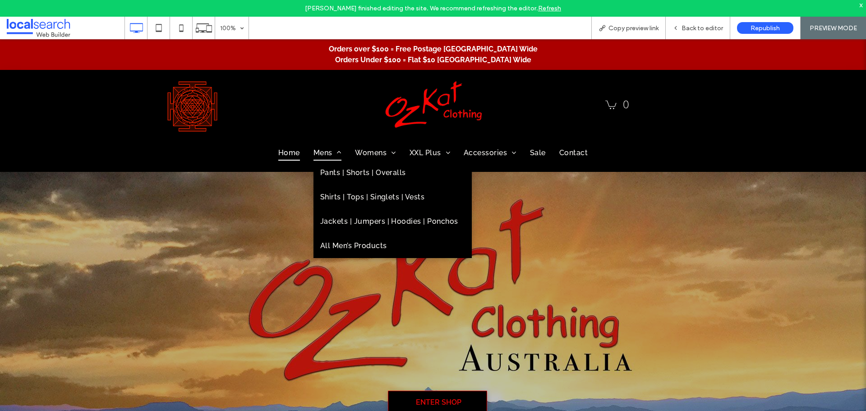
click at [315, 150] on span "Mens" at bounding box center [328, 152] width 28 height 15
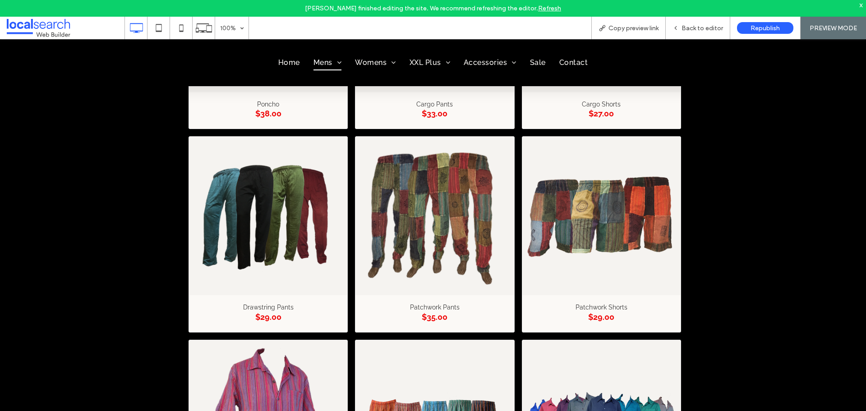
scroll to position [541, 0]
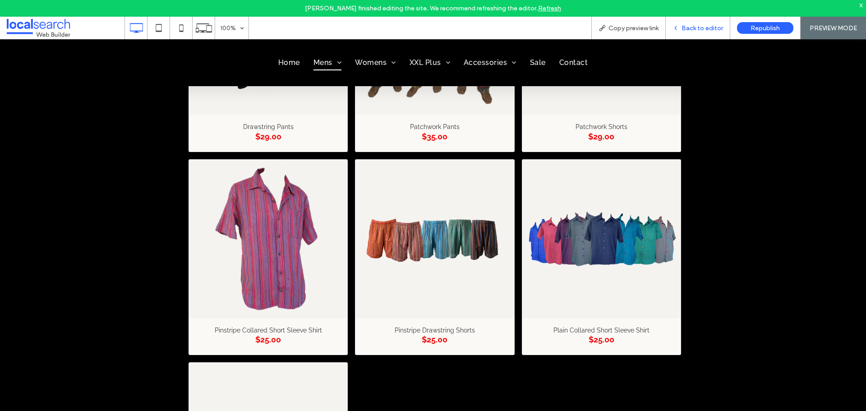
click at [688, 29] on span "Back to editor" at bounding box center [703, 28] width 42 height 8
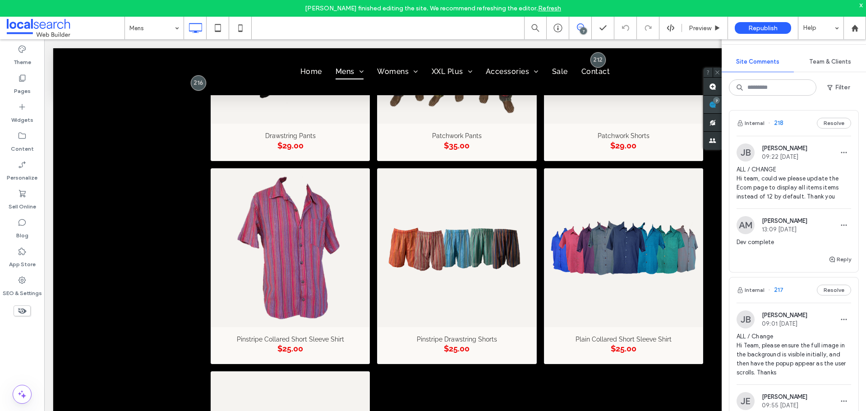
click at [716, 102] on use at bounding box center [712, 104] width 7 height 7
click at [705, 23] on div "Preview" at bounding box center [705, 28] width 46 height 23
click at [702, 24] on span "Preview" at bounding box center [700, 28] width 23 height 8
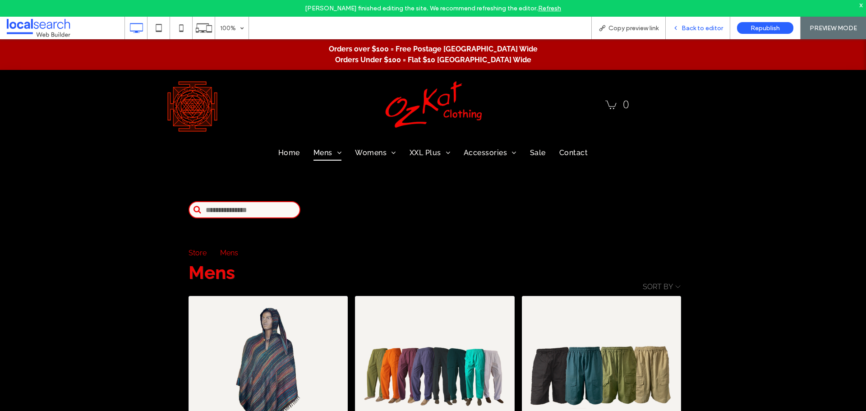
click at [703, 32] on span "Back to editor" at bounding box center [703, 28] width 42 height 8
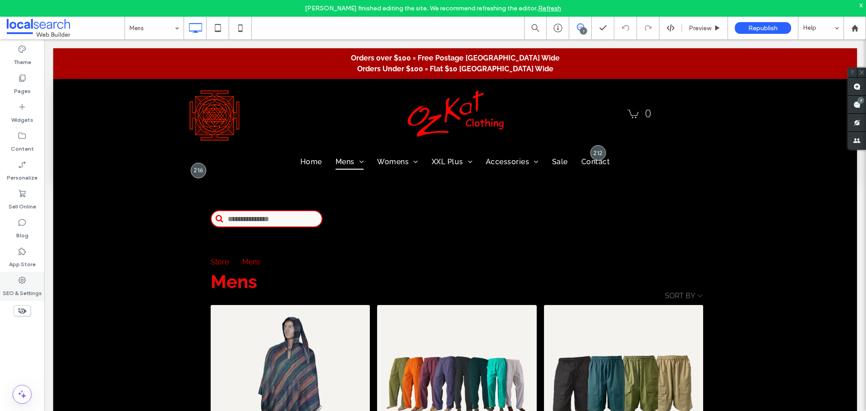
click at [17, 277] on div "SEO & Settings" at bounding box center [22, 286] width 44 height 29
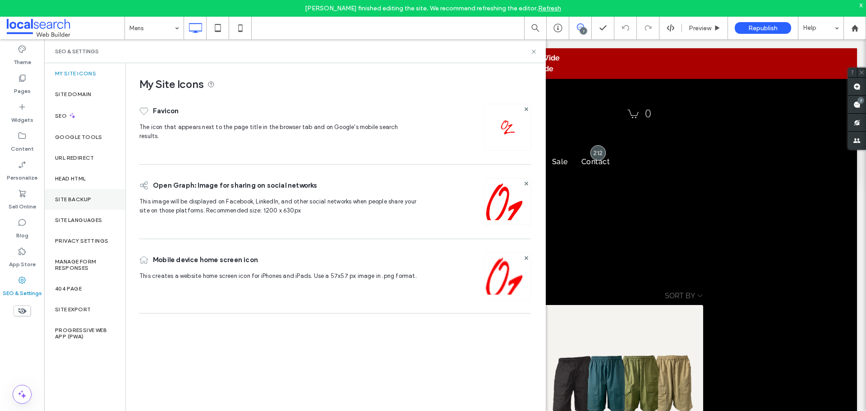
click at [56, 201] on label "Site Backup" at bounding box center [73, 199] width 36 height 6
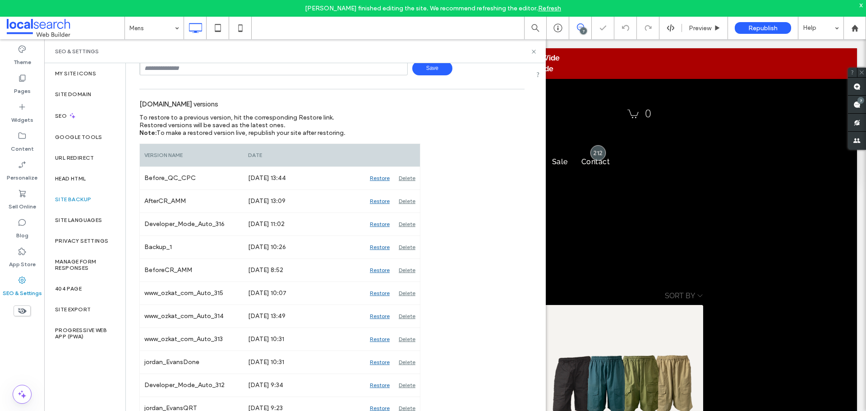
scroll to position [90, 0]
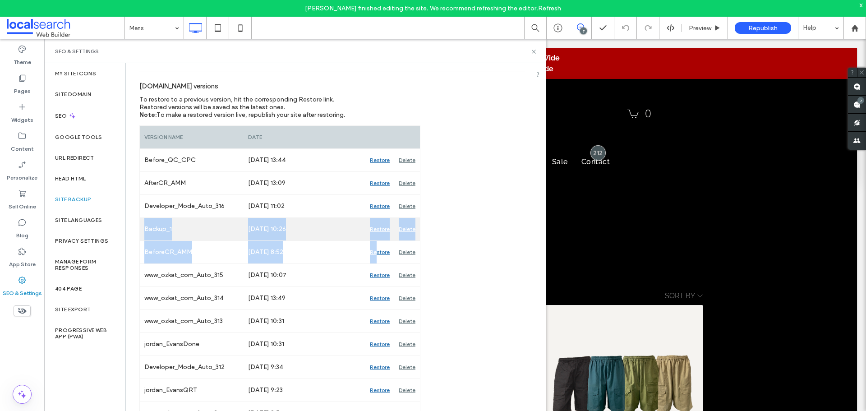
drag, startPoint x: 376, startPoint y: 251, endPoint x: 143, endPoint y: 236, distance: 233.3
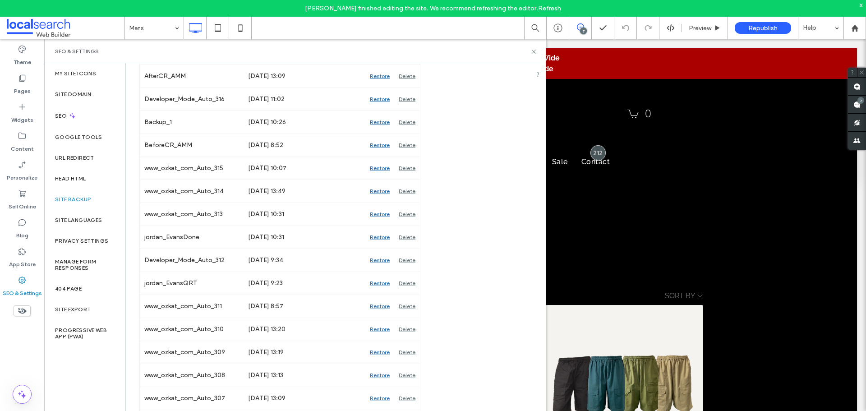
scroll to position [135, 0]
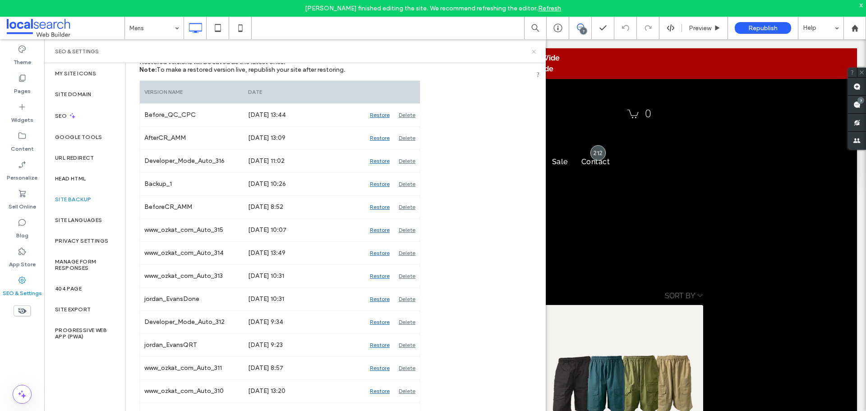
click at [533, 52] on use at bounding box center [534, 52] width 4 height 4
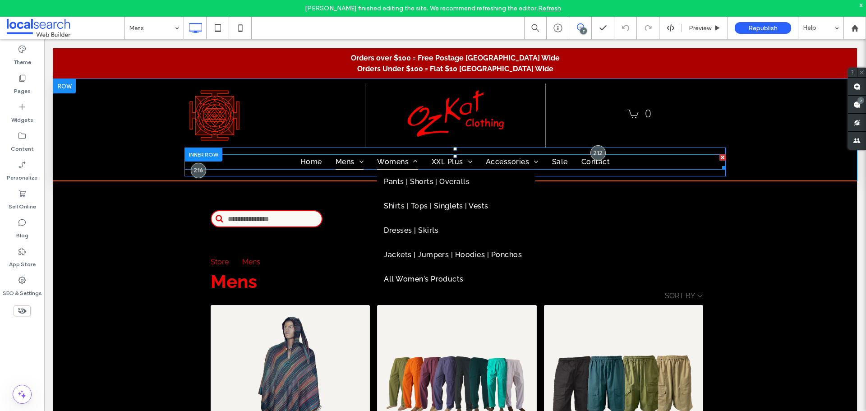
click at [397, 163] on span "Womens" at bounding box center [397, 161] width 41 height 15
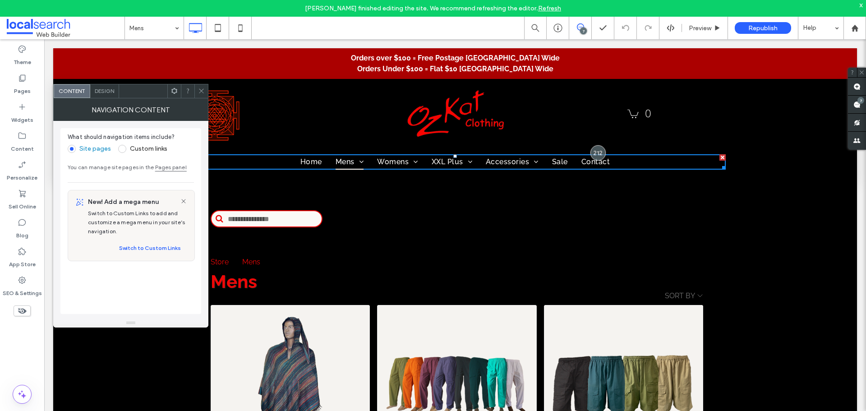
click at [207, 89] on div at bounding box center [201, 91] width 14 height 14
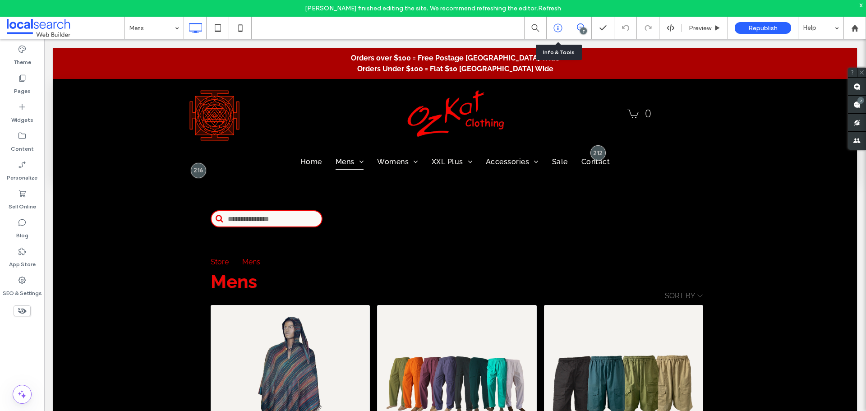
click at [561, 31] on icon at bounding box center [558, 27] width 9 height 9
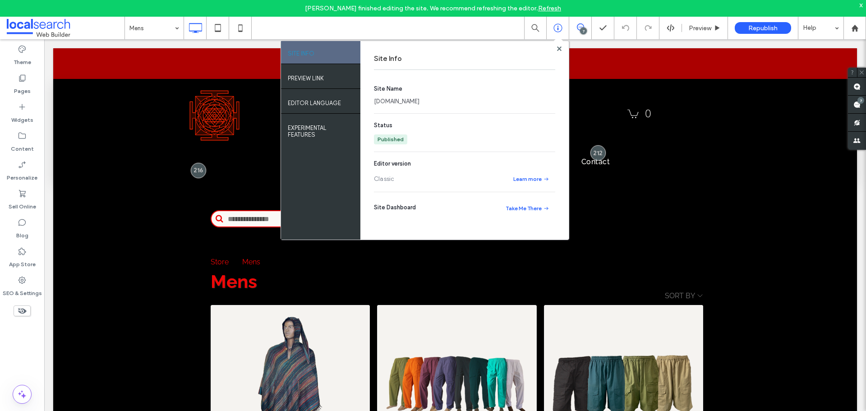
click at [407, 105] on link "www.ozkat.com" at bounding box center [397, 101] width 46 height 9
click at [558, 51] on use at bounding box center [559, 48] width 5 height 5
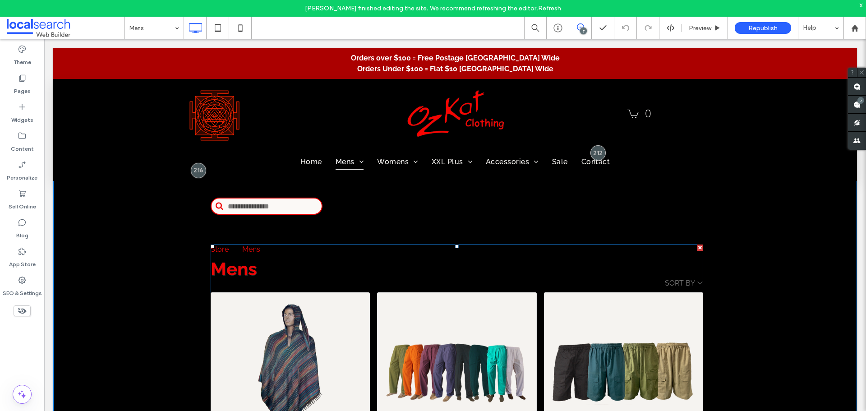
scroll to position [0, 0]
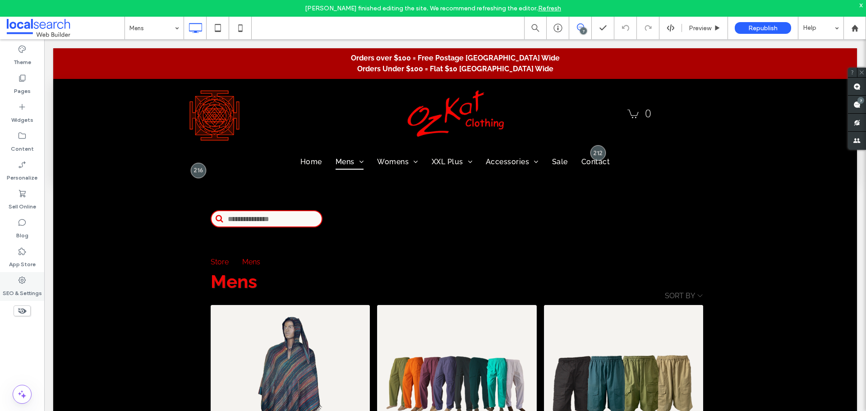
click at [34, 272] on div "SEO & Settings" at bounding box center [22, 286] width 44 height 29
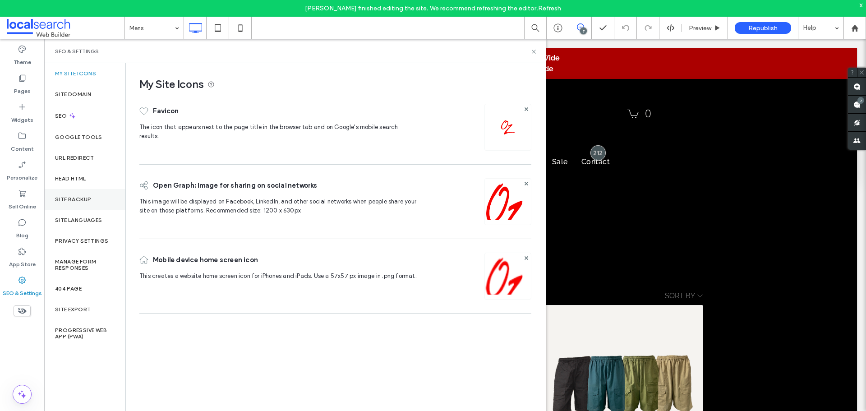
click at [88, 193] on div "Site Backup" at bounding box center [84, 199] width 81 height 21
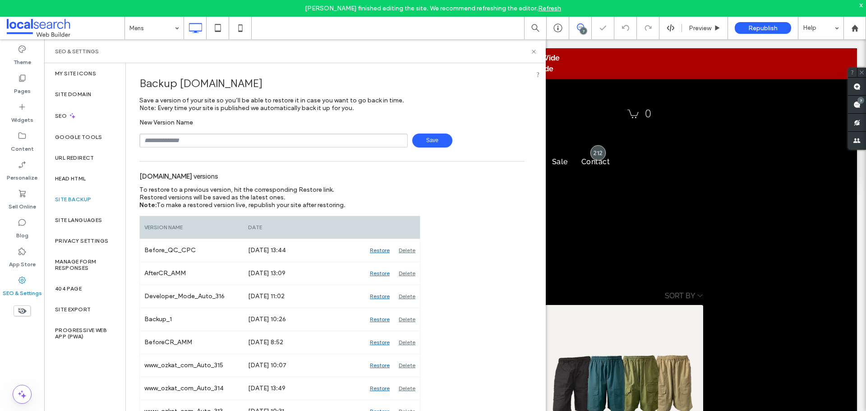
click at [248, 139] on input "text" at bounding box center [273, 141] width 268 height 14
type input "**********"
click at [434, 143] on span "Save" at bounding box center [432, 141] width 40 height 14
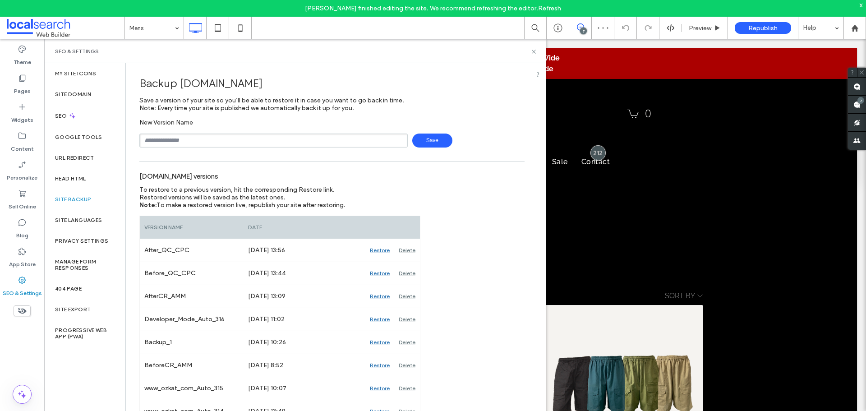
click at [530, 52] on div "SEO & Settings" at bounding box center [295, 51] width 480 height 7
click at [540, 53] on div "SEO & Settings" at bounding box center [295, 51] width 502 height 24
click at [537, 52] on div "SEO & Settings" at bounding box center [295, 51] width 502 height 24
click at [532, 50] on use at bounding box center [534, 52] width 4 height 4
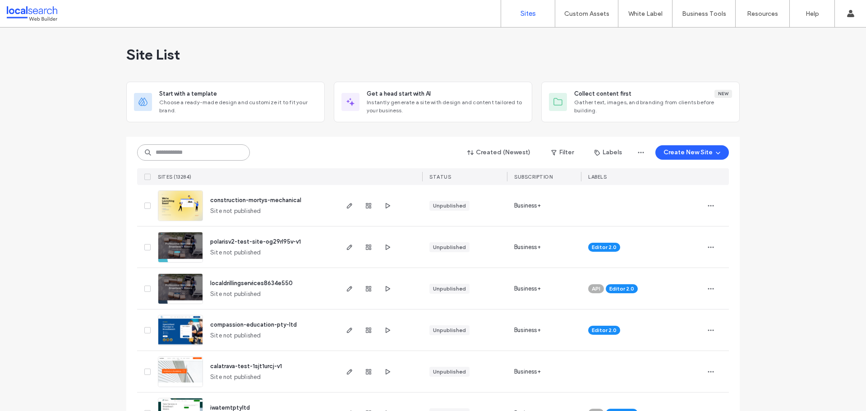
click at [192, 152] on input at bounding box center [193, 152] width 113 height 16
paste input "********"
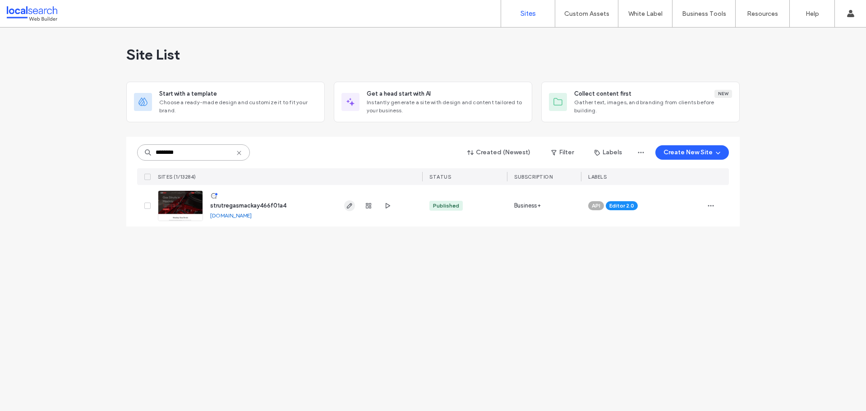
type input "********"
click at [349, 206] on icon "button" at bounding box center [349, 205] width 7 height 7
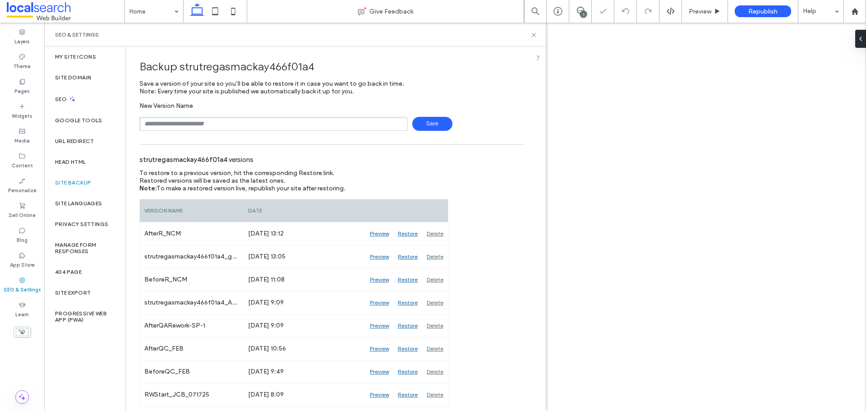
click at [328, 121] on input "text" at bounding box center [273, 124] width 268 height 14
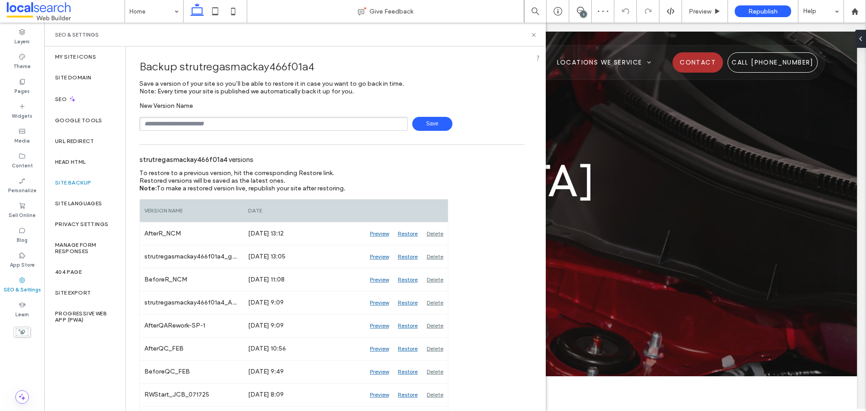
click at [323, 122] on input "text" at bounding box center [273, 124] width 268 height 14
click at [434, 121] on span "Save" at bounding box center [432, 124] width 40 height 14
click at [301, 130] on input "**********" at bounding box center [273, 124] width 268 height 14
click at [182, 123] on input "**********" at bounding box center [273, 124] width 268 height 14
type input "**********"
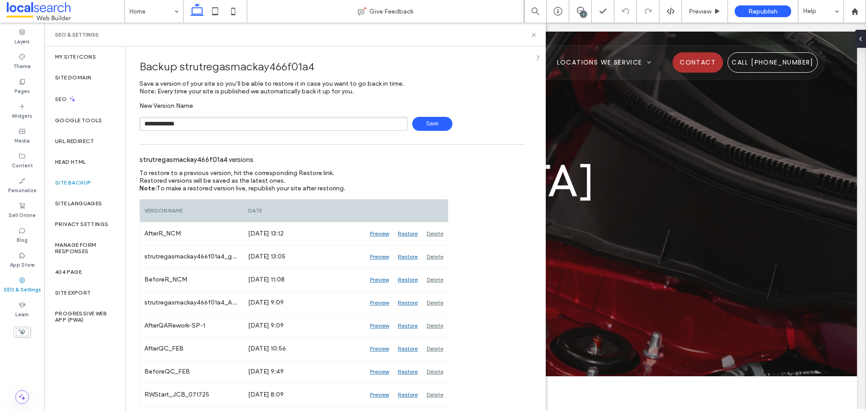
click at [415, 124] on span "Save" at bounding box center [432, 124] width 40 height 14
click at [533, 38] on div "SEO & Settings" at bounding box center [295, 35] width 502 height 24
click at [532, 38] on icon at bounding box center [534, 35] width 7 height 7
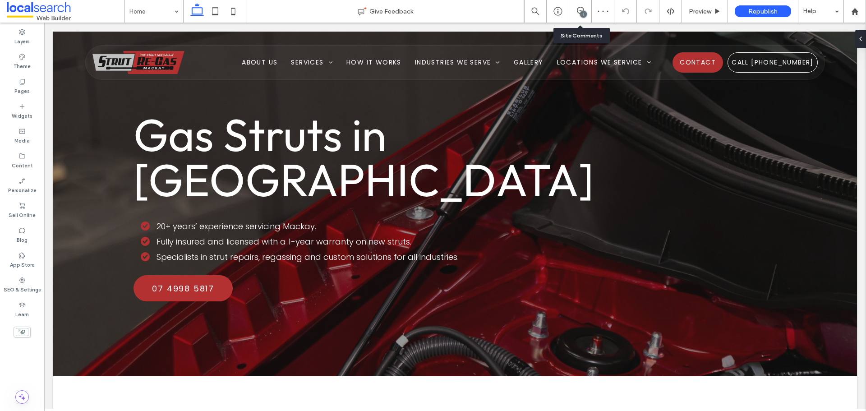
drag, startPoint x: 584, startPoint y: 5, endPoint x: 582, endPoint y: 14, distance: 8.6
click at [584, 6] on div "1" at bounding box center [580, 11] width 23 height 23
click at [582, 14] on div "1" at bounding box center [583, 14] width 7 height 7
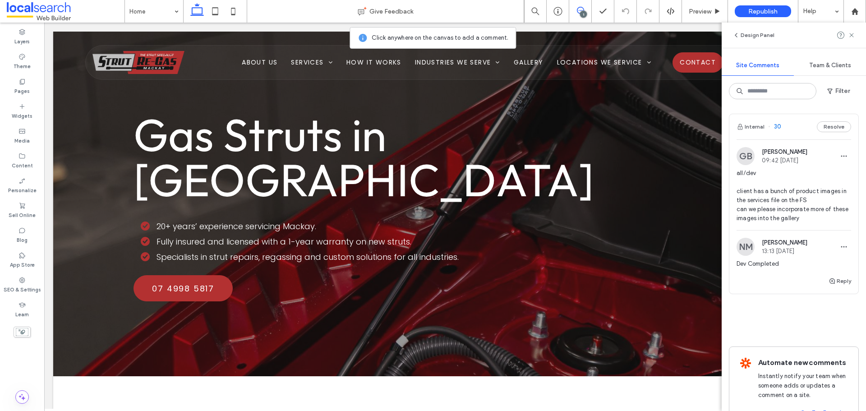
click at [748, 157] on img at bounding box center [746, 156] width 18 height 18
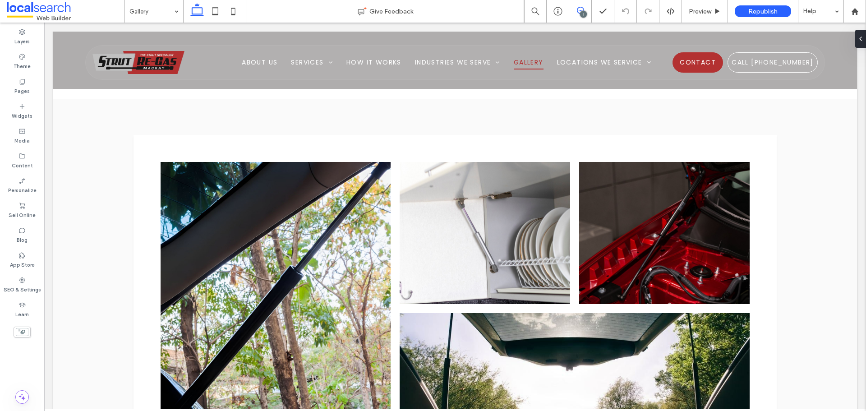
click at [582, 9] on icon at bounding box center [580, 10] width 7 height 7
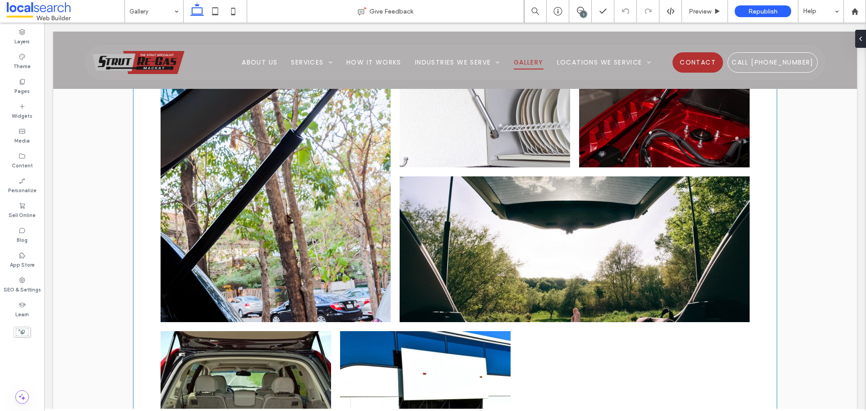
scroll to position [541, 0]
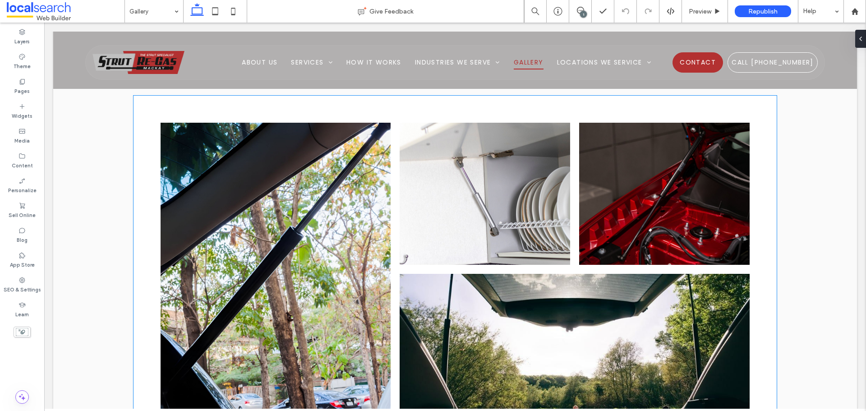
click at [431, 188] on link at bounding box center [485, 194] width 180 height 151
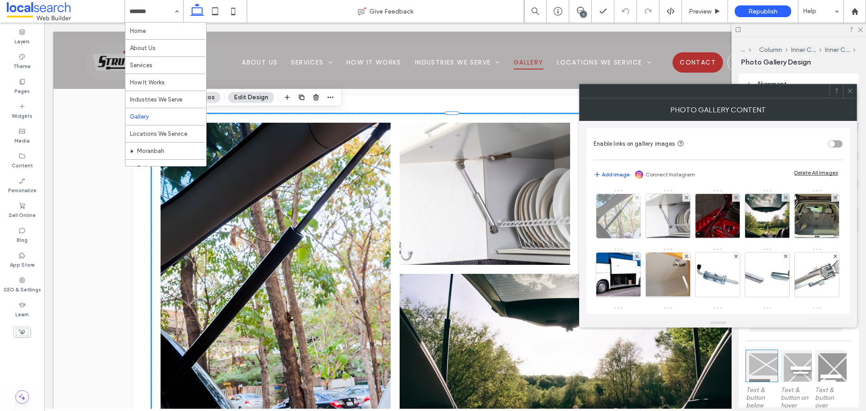
click at [609, 212] on img at bounding box center [618, 216] width 44 height 44
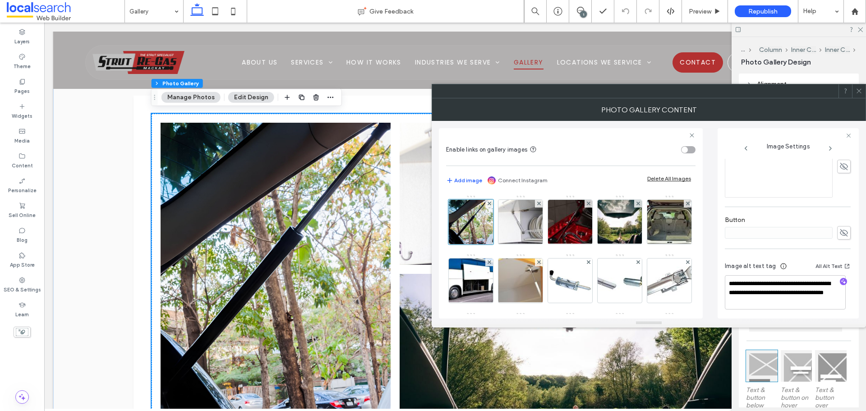
scroll to position [249, 0]
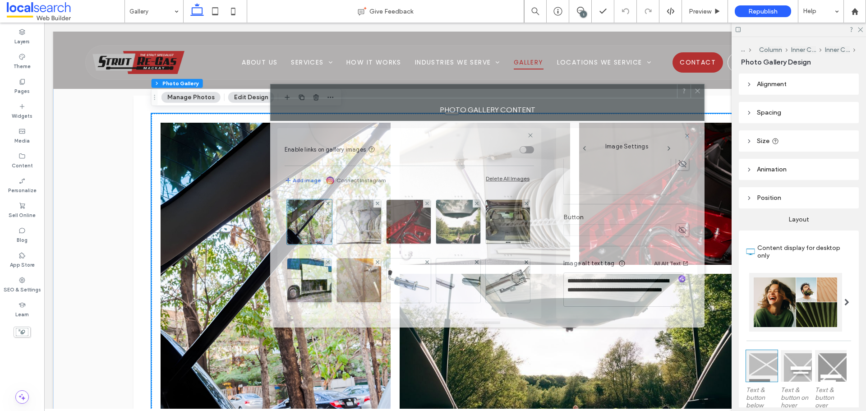
drag, startPoint x: 744, startPoint y: 97, endPoint x: 545, endPoint y: 98, distance: 199.4
click at [548, 97] on div at bounding box center [474, 91] width 406 height 14
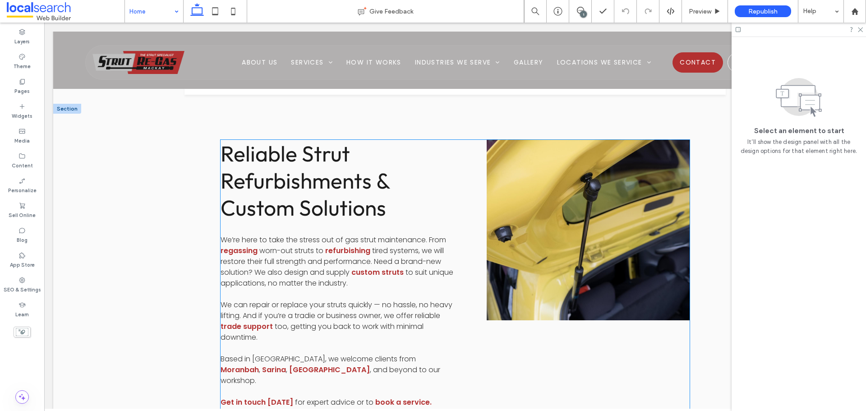
click at [536, 248] on link at bounding box center [588, 229] width 215 height 191
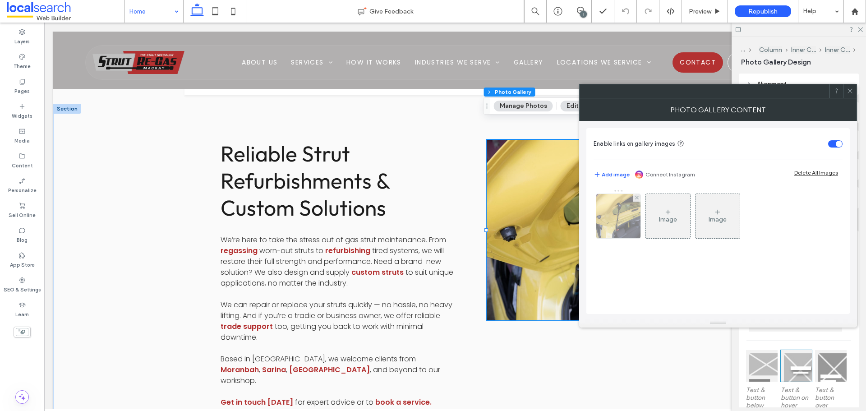
click at [617, 219] on img at bounding box center [619, 216] width 66 height 44
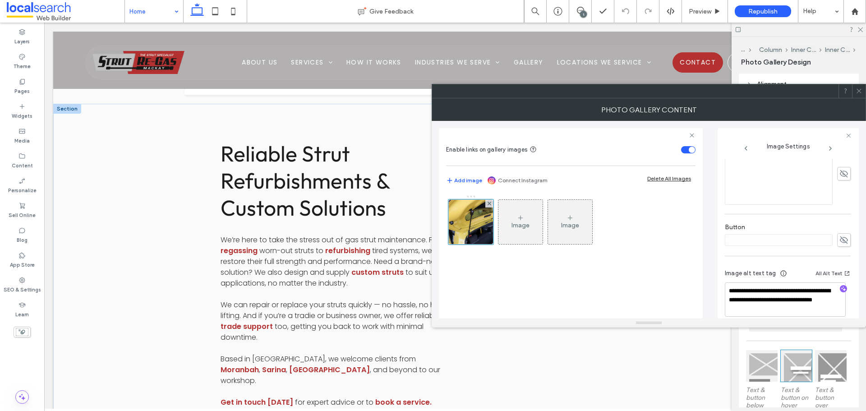
scroll to position [267, 0]
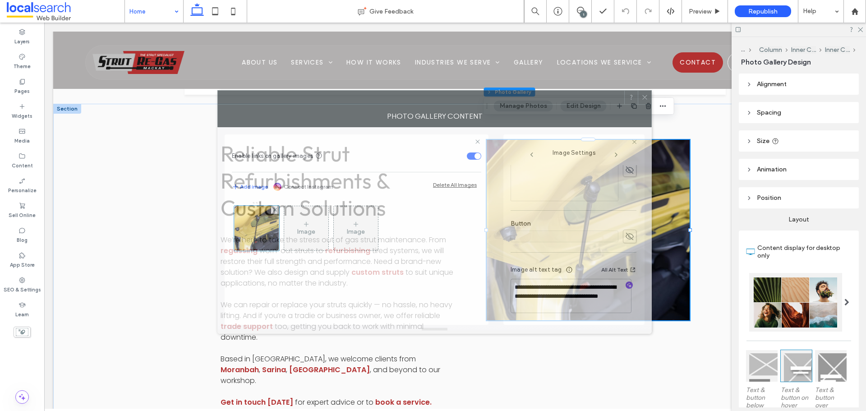
drag, startPoint x: 696, startPoint y: 95, endPoint x: 476, endPoint y: 102, distance: 219.4
click at [476, 102] on div at bounding box center [421, 98] width 406 height 14
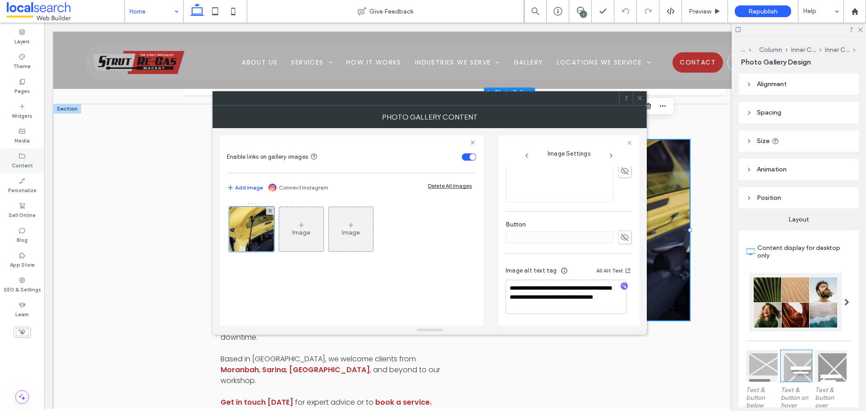
click at [33, 164] on div "Content" at bounding box center [22, 160] width 44 height 25
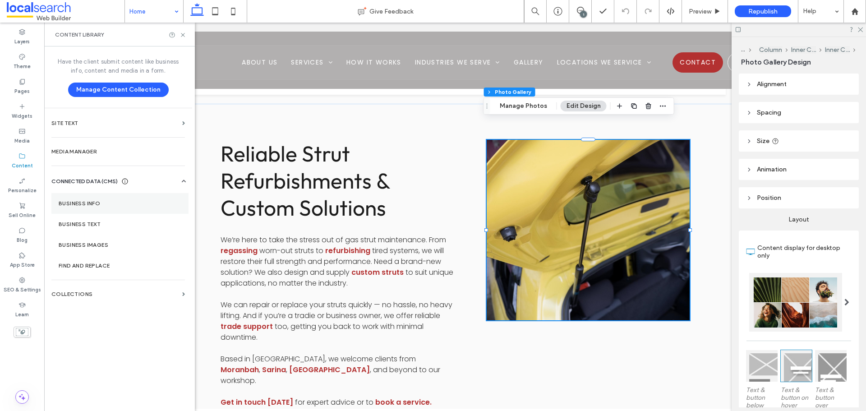
click at [105, 201] on label "Business Info" at bounding box center [120, 203] width 123 height 6
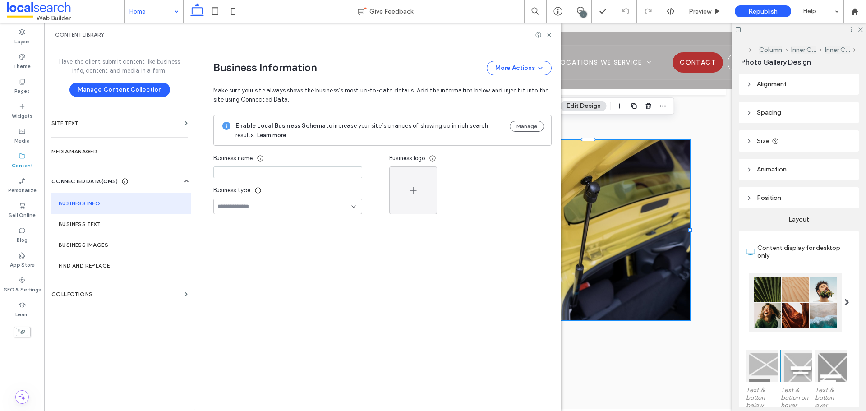
type input "**********"
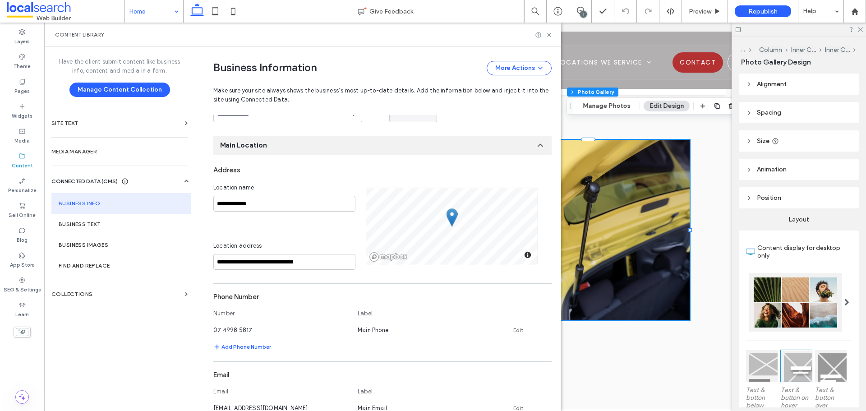
scroll to position [0, 0]
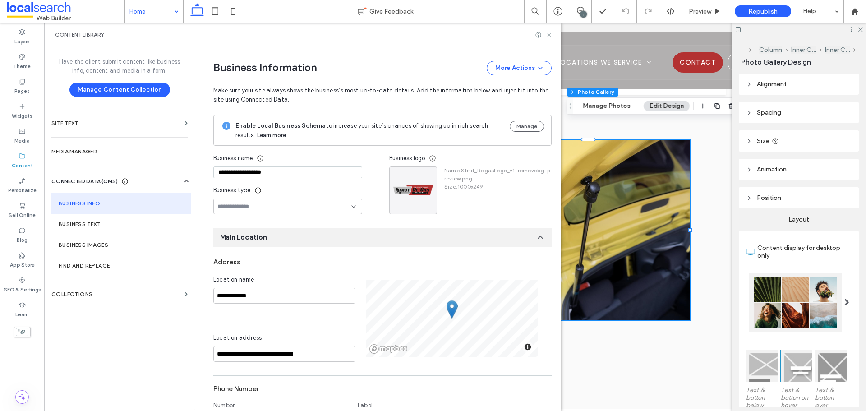
click at [546, 33] on icon at bounding box center [549, 35] width 7 height 7
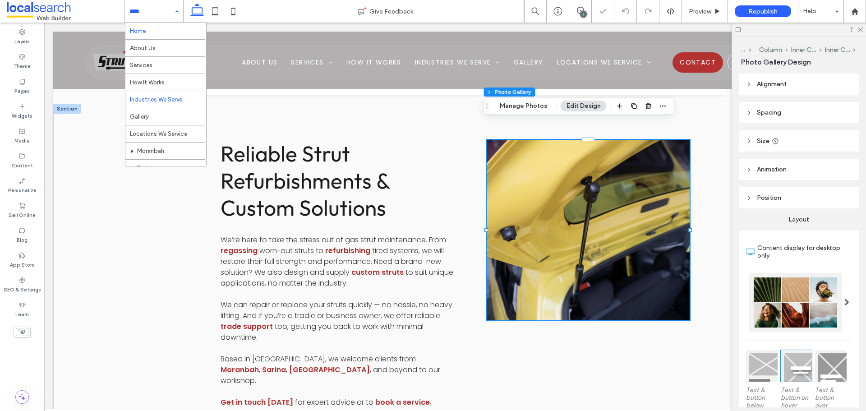
scroll to position [44, 0]
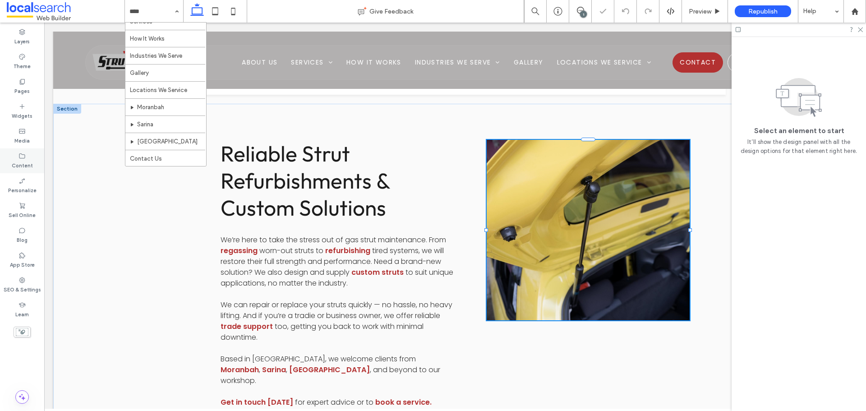
click at [26, 156] on div "Content" at bounding box center [22, 160] width 44 height 25
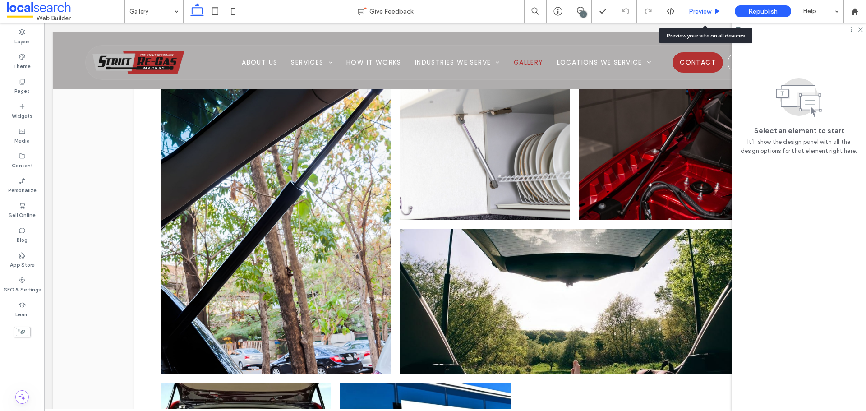
click at [706, 10] on span "Preview" at bounding box center [700, 12] width 23 height 8
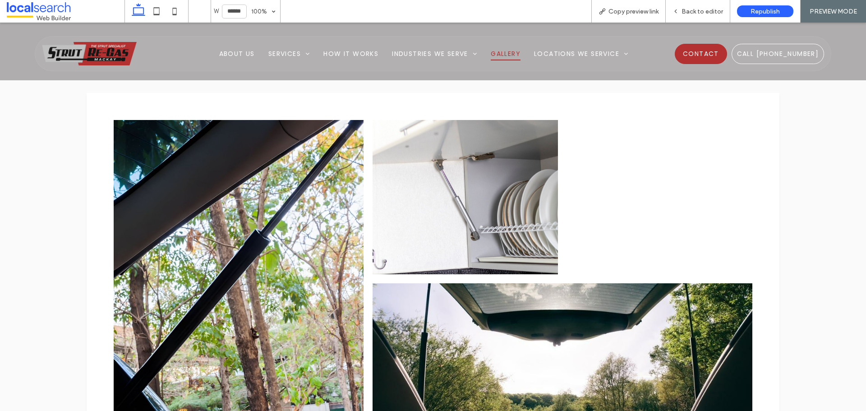
scroll to position [552, 0]
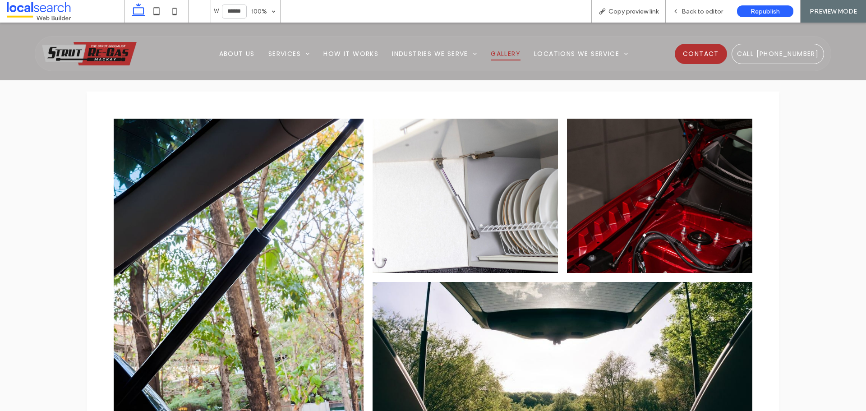
click at [270, 214] on link at bounding box center [238, 279] width 265 height 341
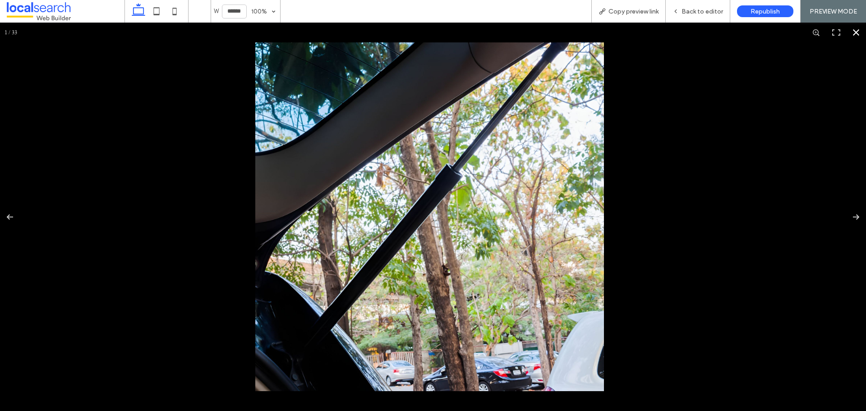
click at [708, 170] on div at bounding box center [433, 217] width 866 height 388
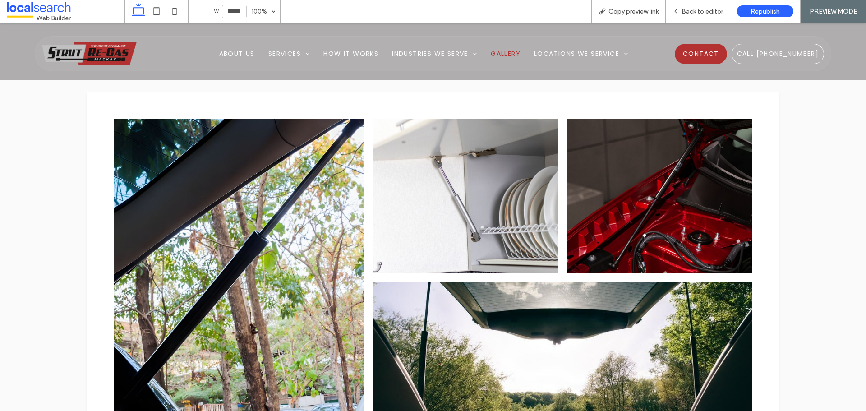
click at [531, 180] on link at bounding box center [465, 196] width 196 height 164
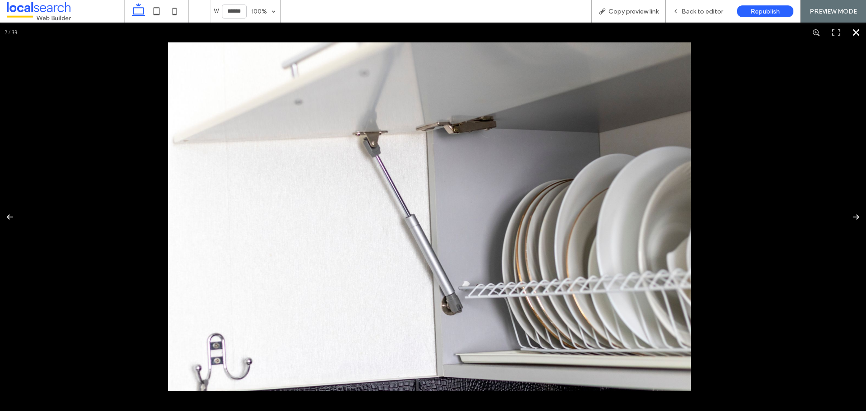
click at [752, 169] on div at bounding box center [433, 217] width 866 height 388
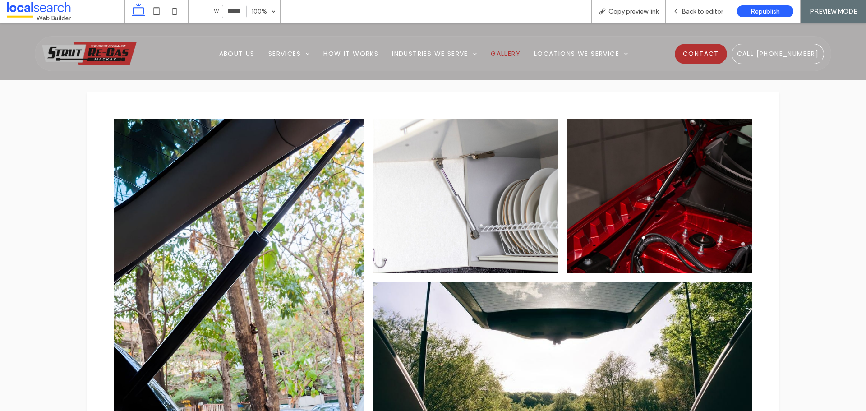
click at [667, 215] on link at bounding box center [660, 196] width 196 height 164
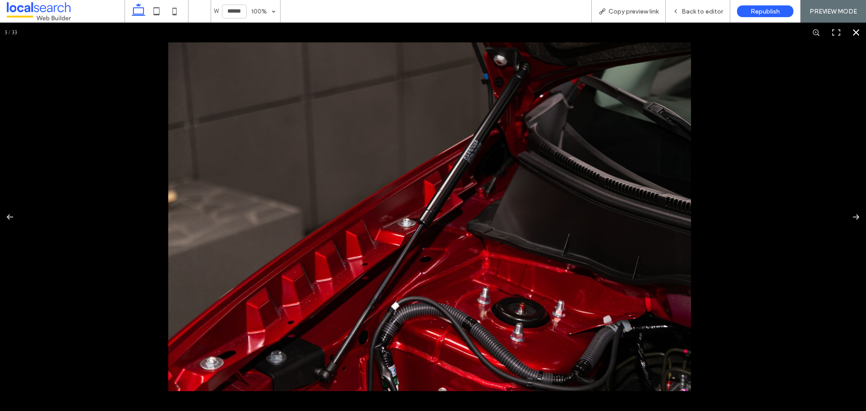
click at [797, 179] on div at bounding box center [433, 217] width 866 height 388
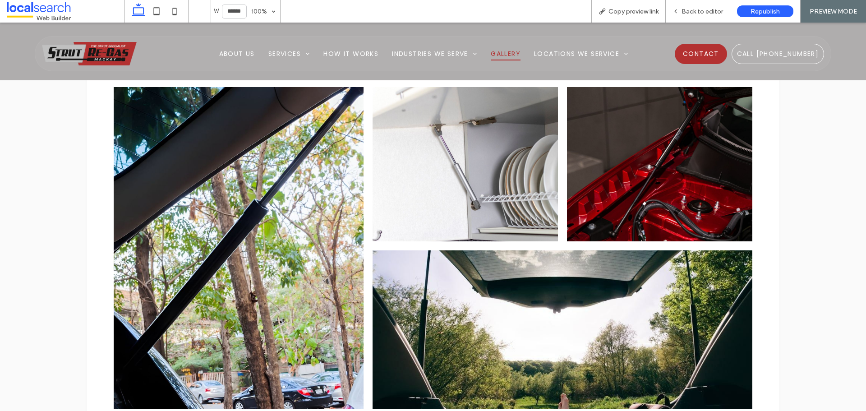
scroll to position [688, 0]
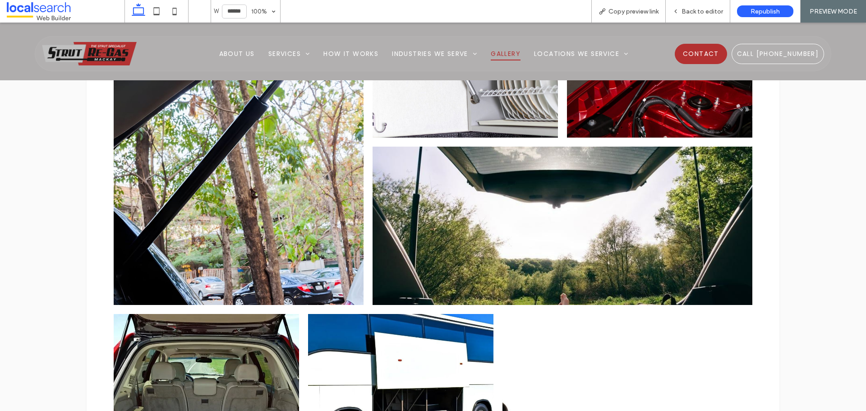
click at [527, 217] on link at bounding box center [562, 226] width 402 height 168
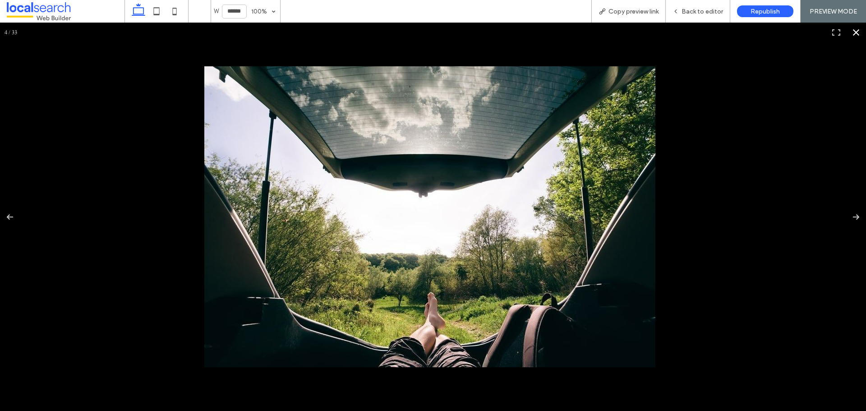
click at [789, 186] on div at bounding box center [637, 260] width 866 height 388
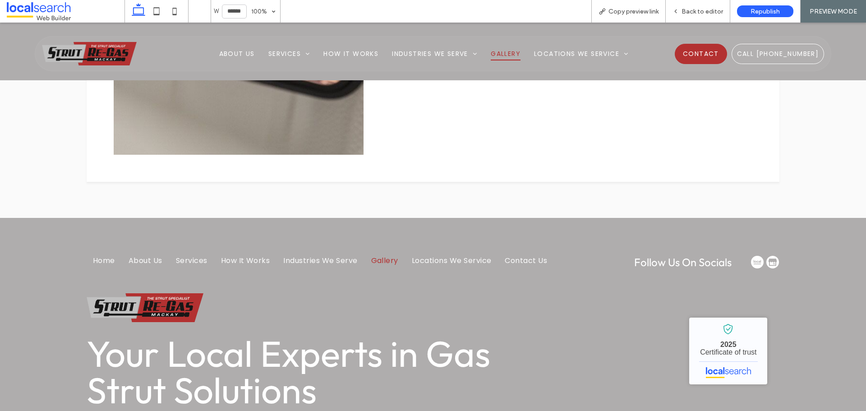
scroll to position [3530, 0]
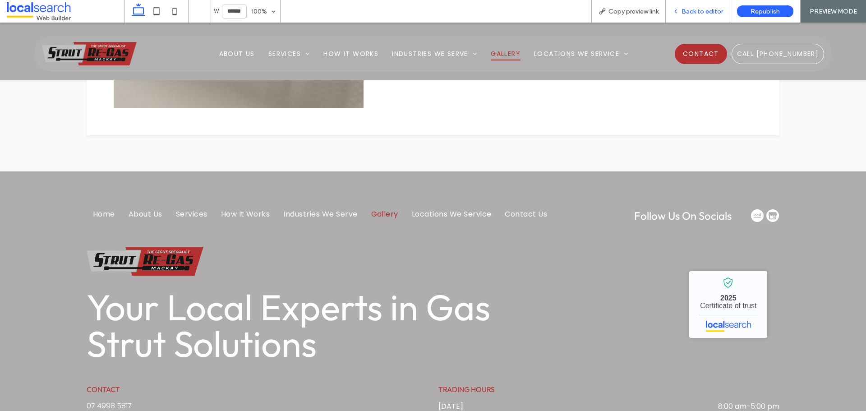
click at [689, 12] on span "Back to editor" at bounding box center [703, 12] width 42 height 8
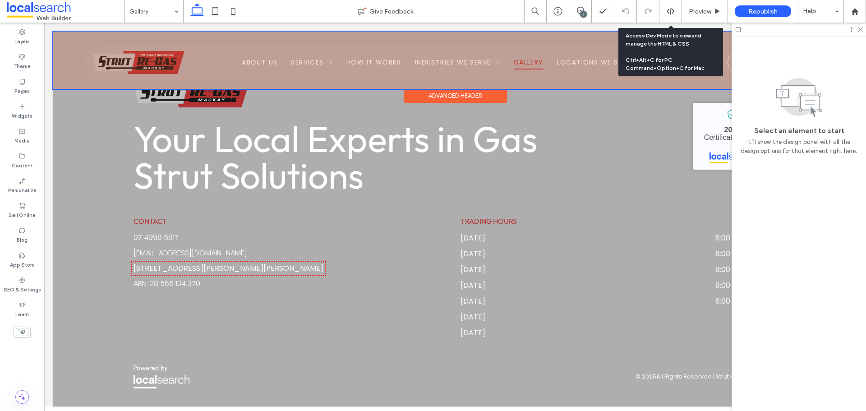
scroll to position [3377, 0]
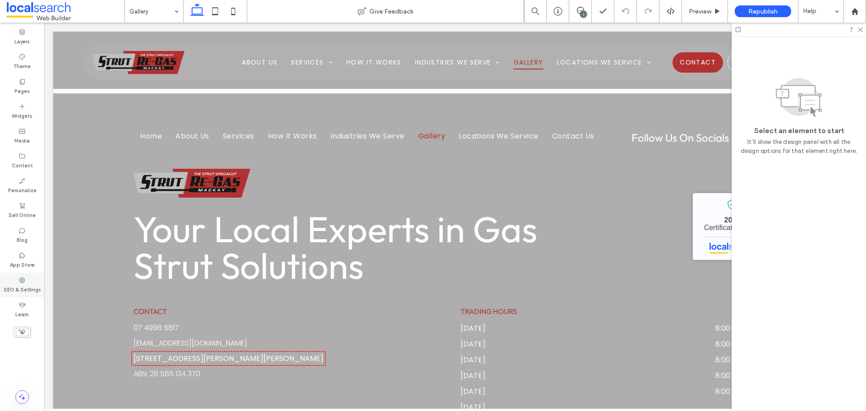
click at [33, 279] on div "SEO & Settings" at bounding box center [22, 284] width 44 height 25
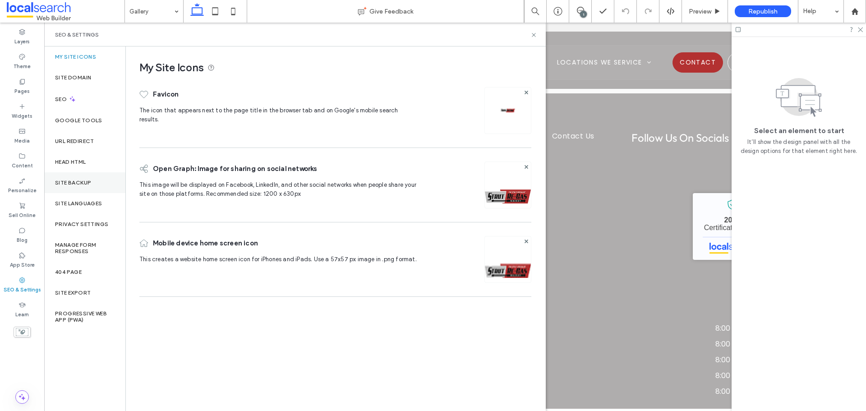
click at [93, 190] on div "Site Backup" at bounding box center [84, 182] width 81 height 21
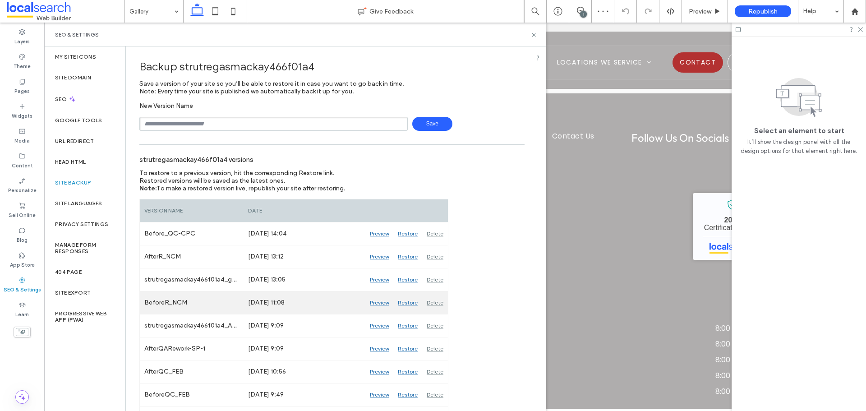
click at [375, 301] on div "Preview" at bounding box center [379, 302] width 28 height 23
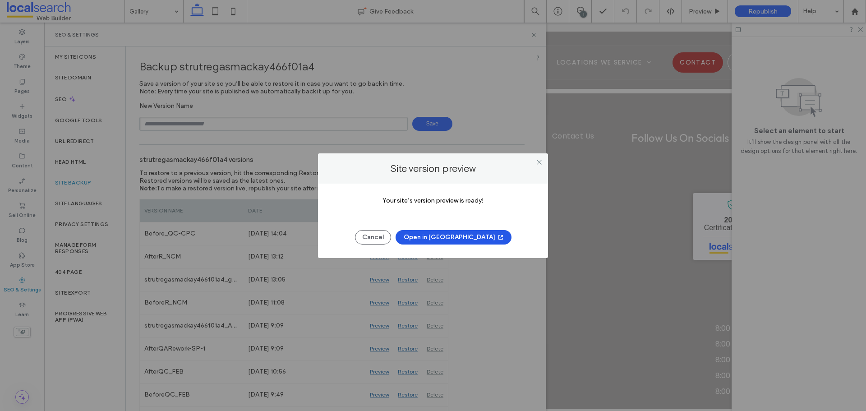
click at [434, 239] on button "Open in [GEOGRAPHIC_DATA]" at bounding box center [454, 237] width 116 height 14
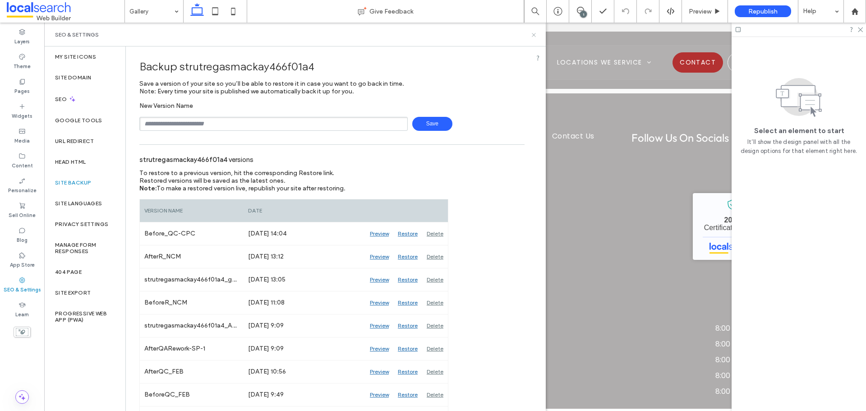
click at [533, 36] on use at bounding box center [534, 35] width 4 height 4
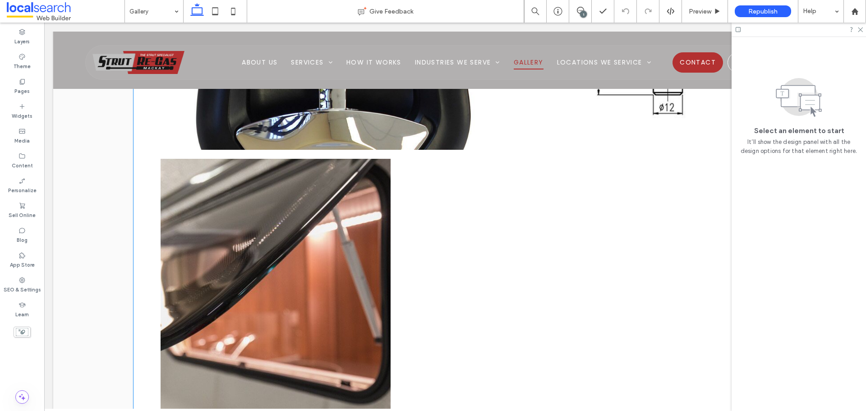
click at [536, 277] on div at bounding box center [455, 307] width 598 height 306
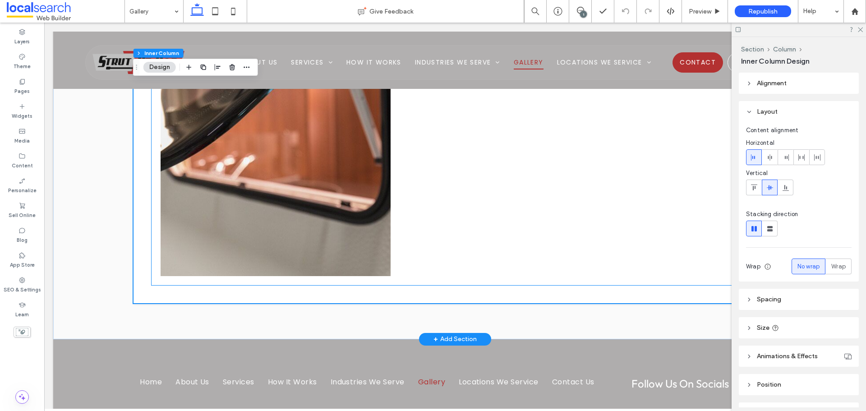
scroll to position [3132, 0]
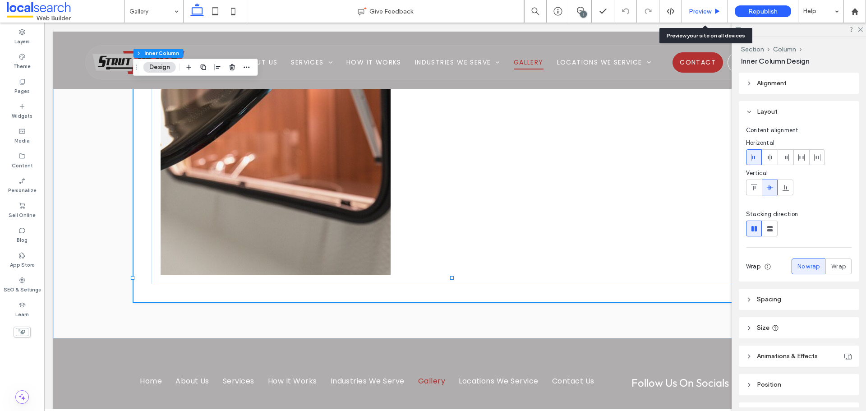
click at [696, 11] on span "Preview" at bounding box center [700, 12] width 23 height 8
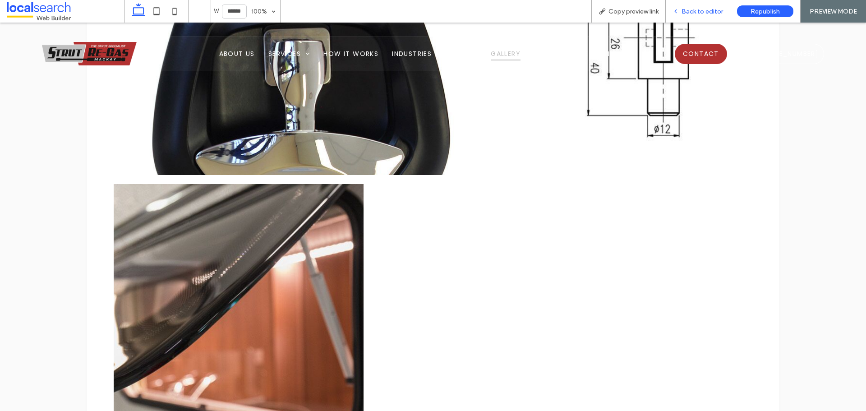
scroll to position [3143, 0]
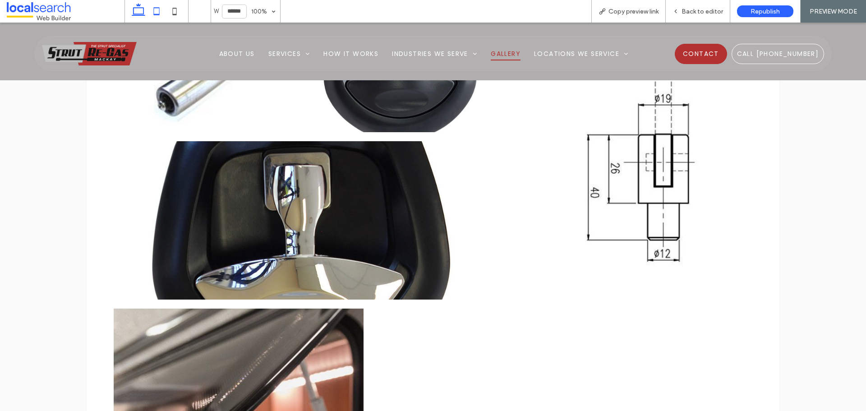
click at [156, 5] on icon at bounding box center [157, 11] width 18 height 18
type input "*****"
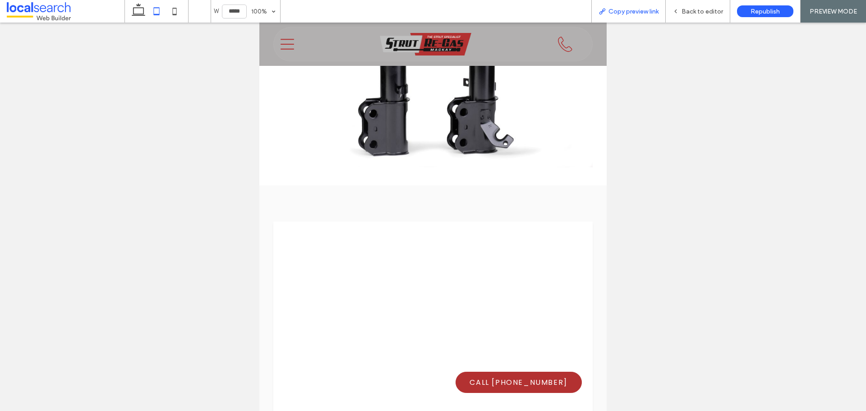
scroll to position [344, 0]
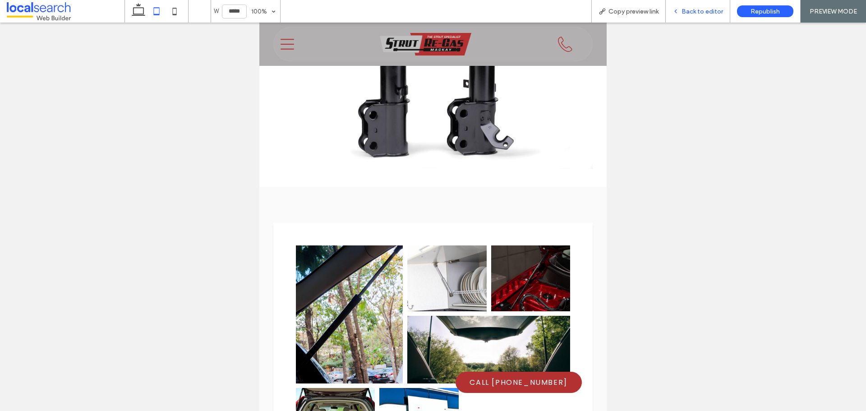
click at [705, 11] on span "Back to editor" at bounding box center [703, 12] width 42 height 8
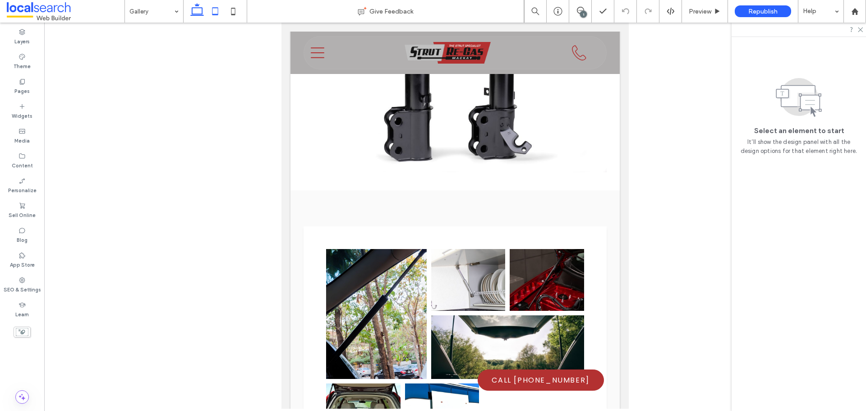
click at [200, 11] on icon at bounding box center [197, 11] width 18 height 18
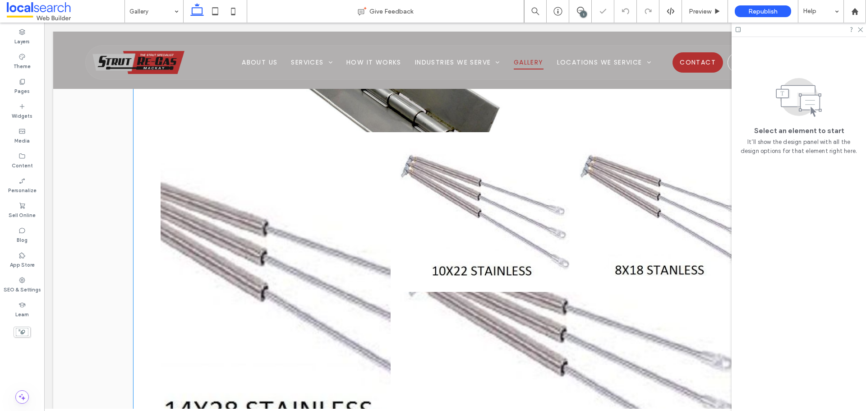
scroll to position [1627, 0]
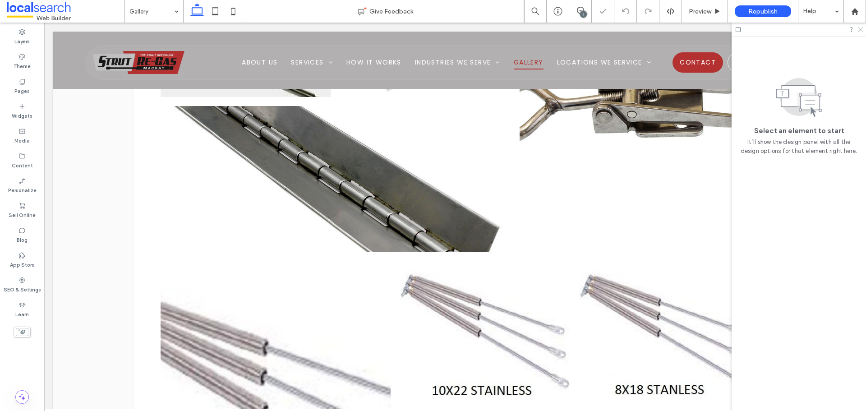
click at [860, 29] on icon at bounding box center [860, 29] width 6 height 6
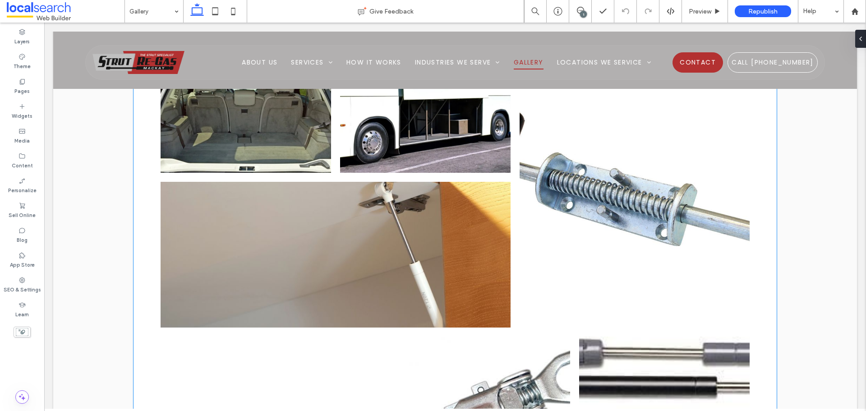
scroll to position [950, 0]
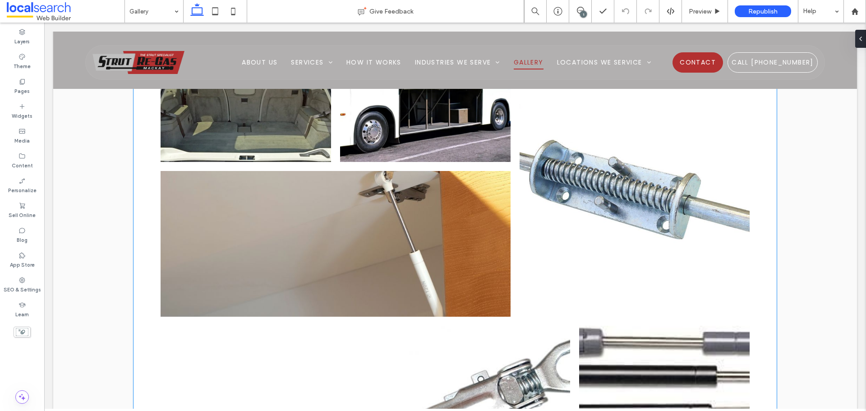
click at [569, 225] on link at bounding box center [634, 168] width 244 height 314
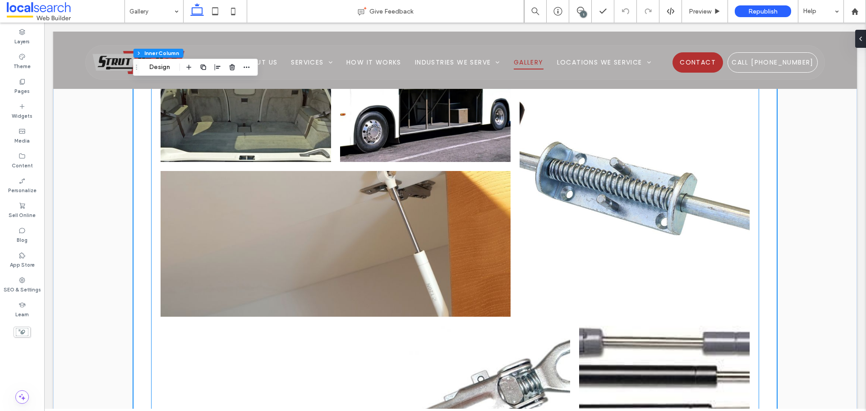
click at [501, 241] on link at bounding box center [335, 243] width 371 height 154
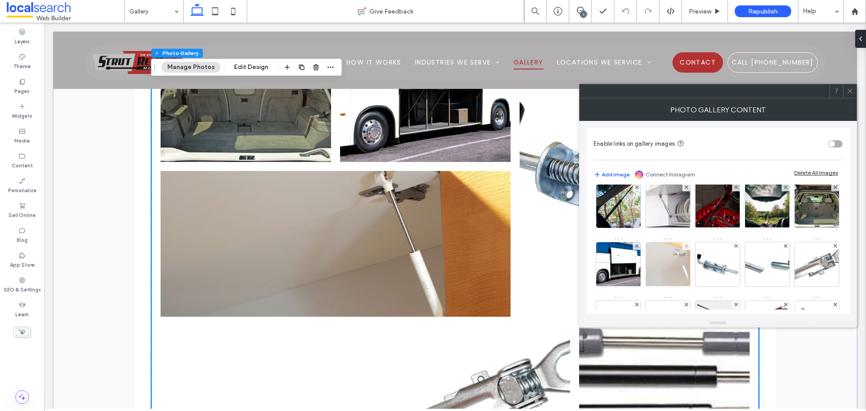
scroll to position [0, 0]
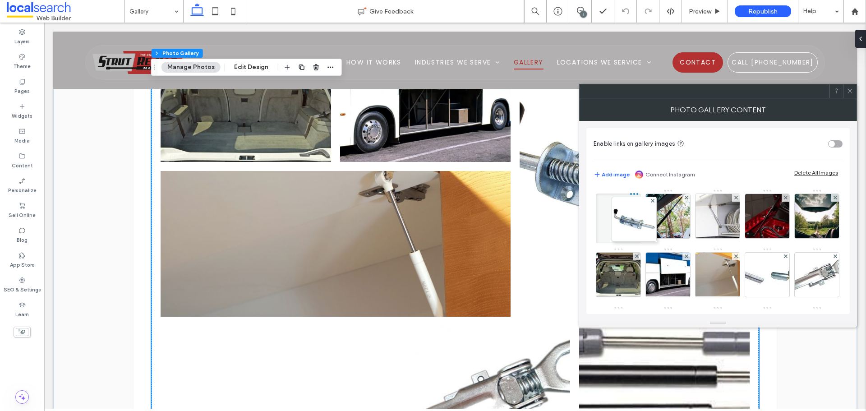
drag, startPoint x: 695, startPoint y: 249, endPoint x: 594, endPoint y: 202, distance: 111.8
click at [594, 202] on div "Image" at bounding box center [718, 394] width 248 height 411
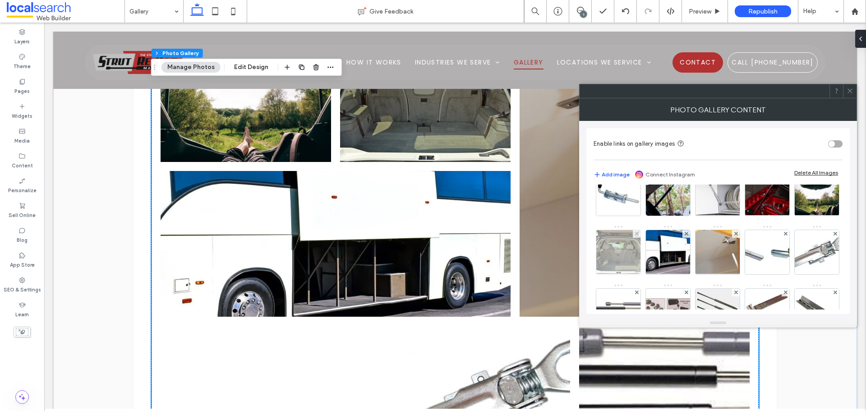
scroll to position [45, 0]
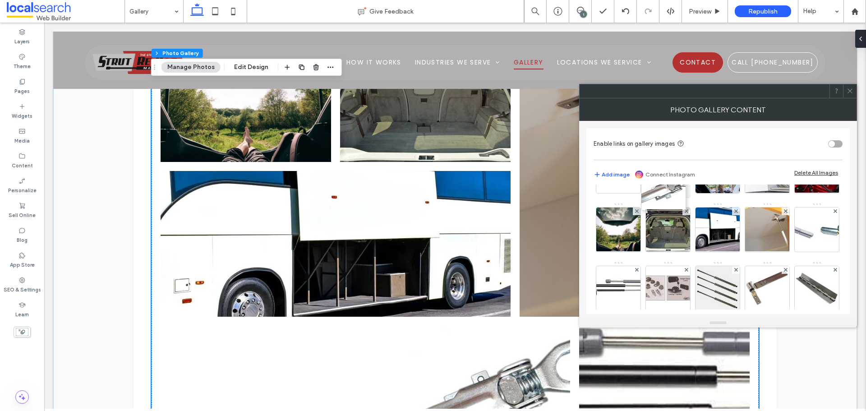
drag, startPoint x: 664, startPoint y: 288, endPoint x: 659, endPoint y: 180, distance: 108.4
click at [659, 180] on div "Enable links on gallery images Add image Connect Instagram Delete All Images Im…" at bounding box center [717, 221] width 263 height 186
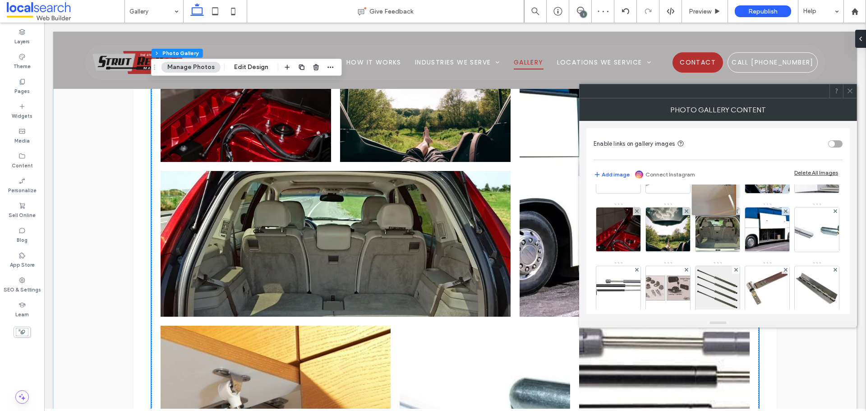
drag, startPoint x: 632, startPoint y: 285, endPoint x: 750, endPoint y: 165, distance: 168.1
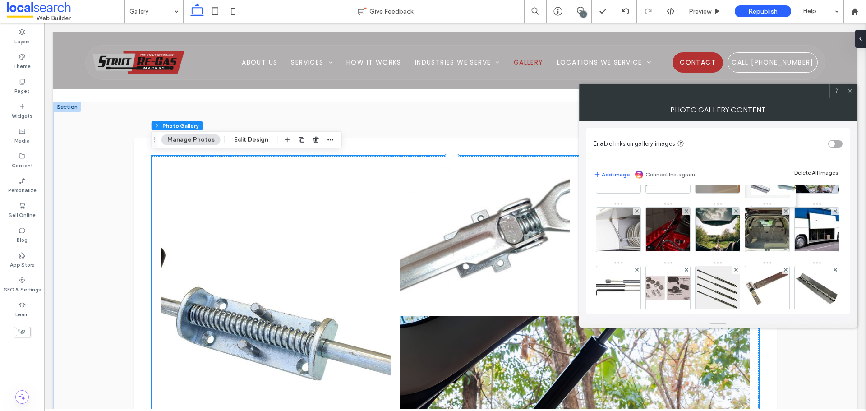
drag, startPoint x: 663, startPoint y: 290, endPoint x: 770, endPoint y: 181, distance: 151.8
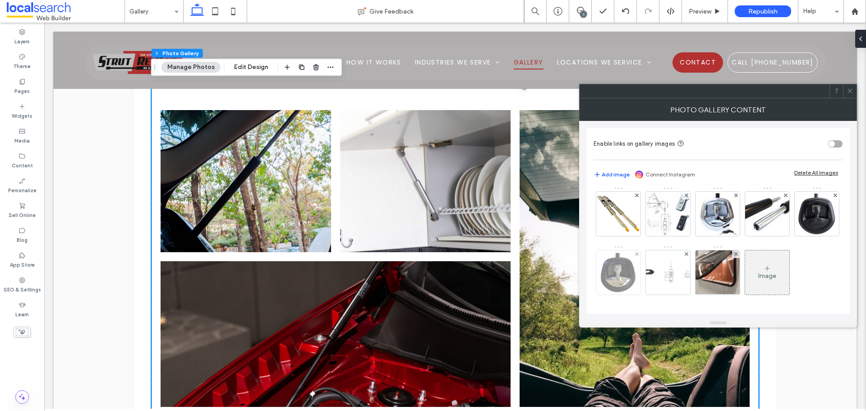
scroll to position [413, 0]
click at [849, 93] on icon at bounding box center [850, 91] width 7 height 7
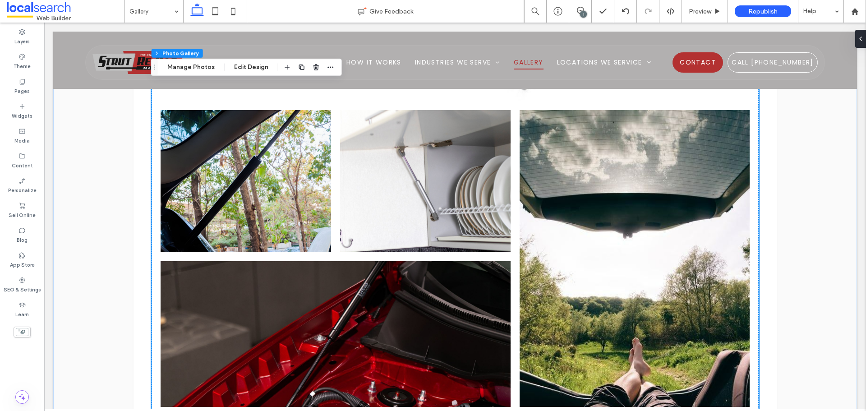
click at [583, 263] on link at bounding box center [634, 259] width 244 height 314
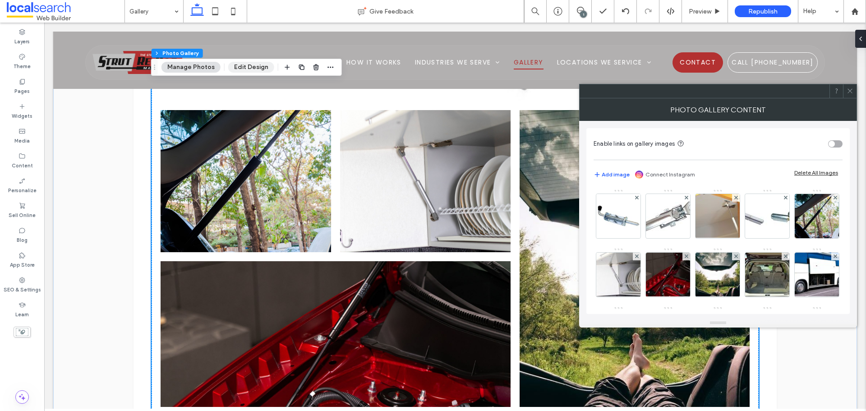
click at [263, 66] on button "Edit Design" at bounding box center [251, 67] width 46 height 11
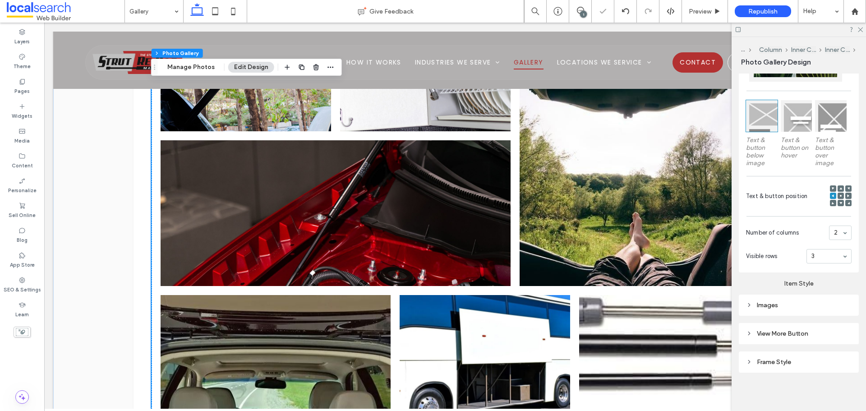
scroll to position [995, 0]
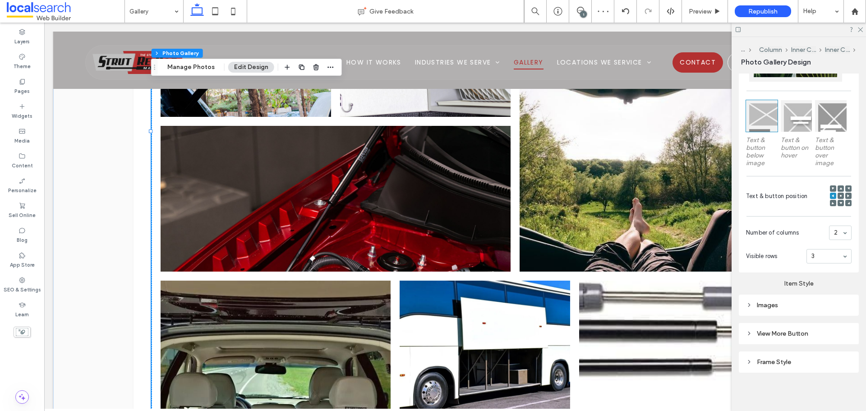
click at [834, 262] on div "3" at bounding box center [829, 256] width 45 height 14
click at [829, 255] on input at bounding box center [827, 256] width 31 height 6
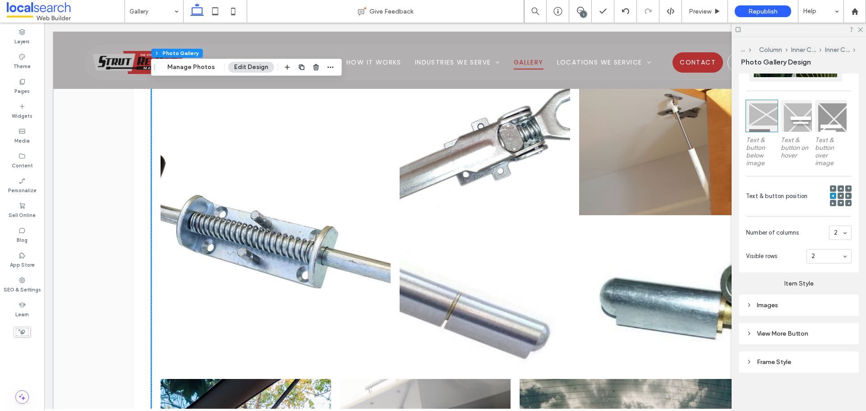
scroll to position [544, 0]
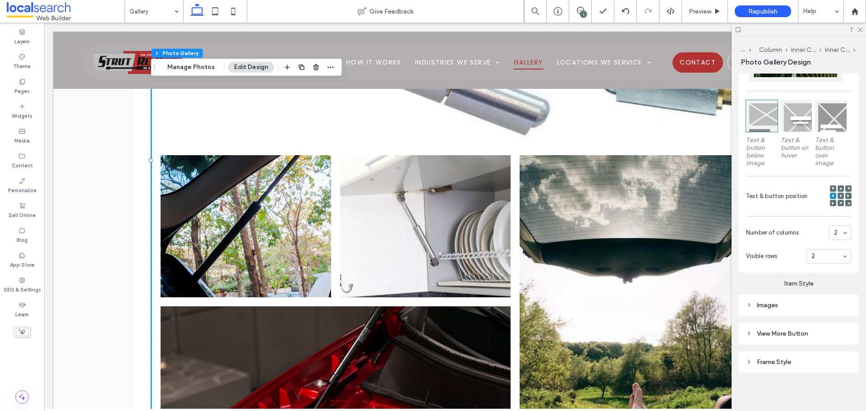
click at [558, 268] on link at bounding box center [634, 304] width 244 height 314
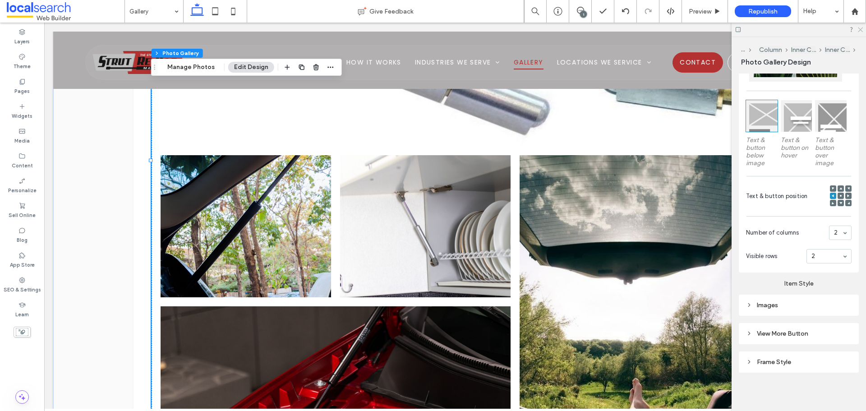
click at [862, 27] on icon at bounding box center [860, 29] width 6 height 6
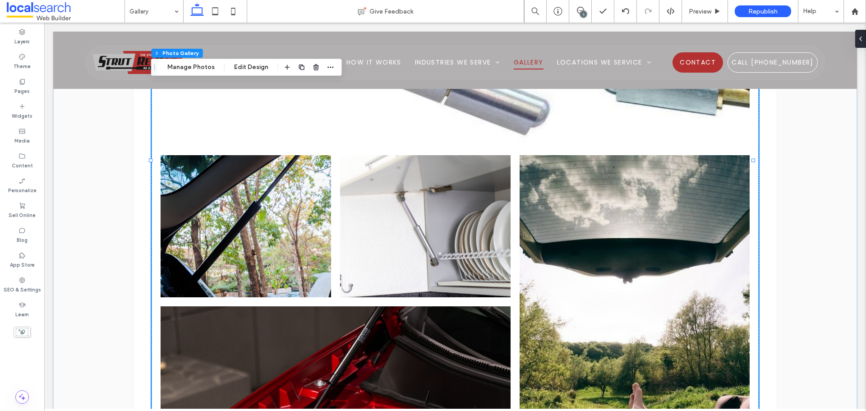
click at [609, 235] on link at bounding box center [634, 304] width 244 height 314
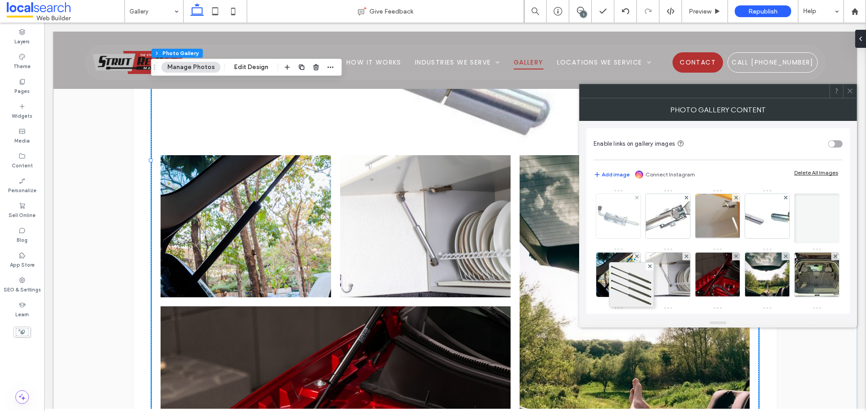
drag, startPoint x: 618, startPoint y: 294, endPoint x: 617, endPoint y: 223, distance: 70.8
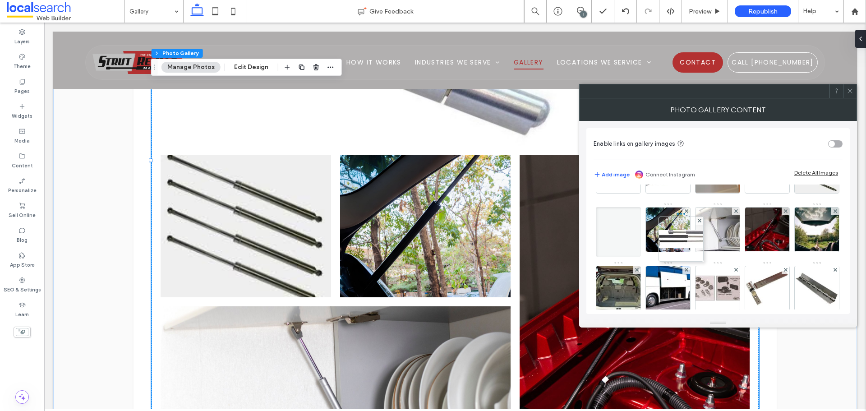
drag, startPoint x: 774, startPoint y: 285, endPoint x: 685, endPoint y: 247, distance: 97.0
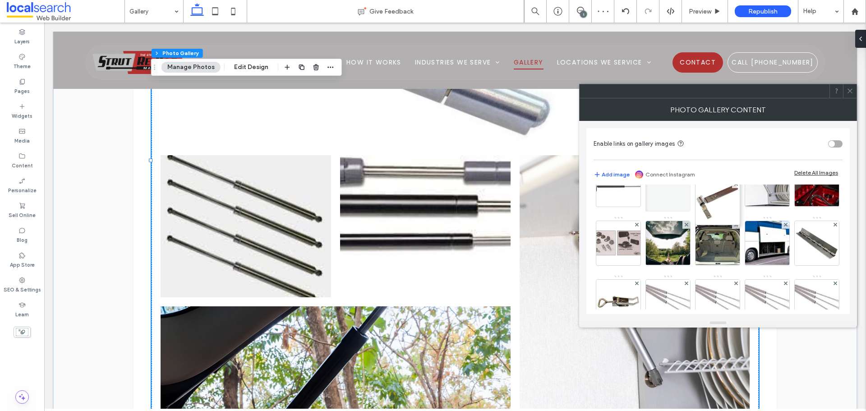
drag, startPoint x: 672, startPoint y: 291, endPoint x: 743, endPoint y: 136, distance: 171.0
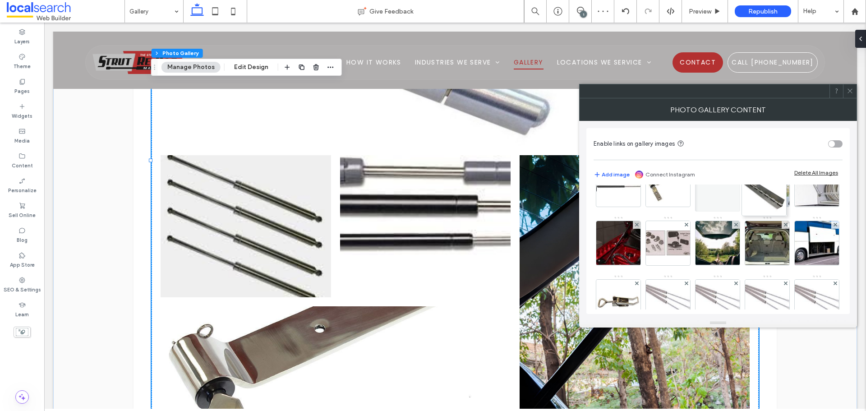
drag, startPoint x: 724, startPoint y: 293, endPoint x: 782, endPoint y: 157, distance: 147.9
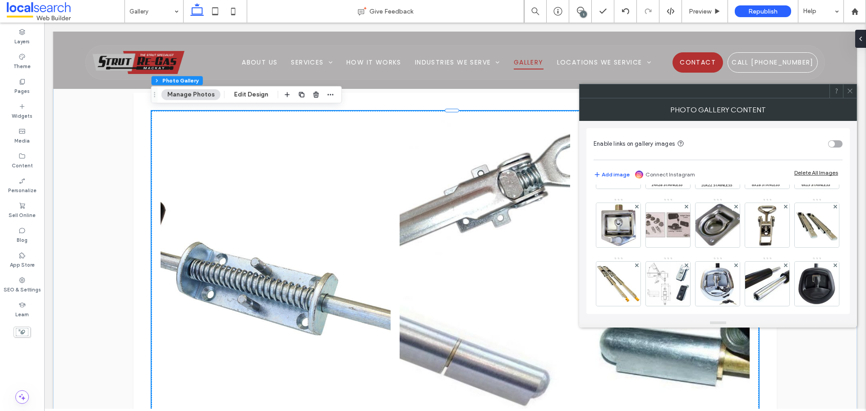
click at [849, 91] on icon at bounding box center [850, 91] width 7 height 7
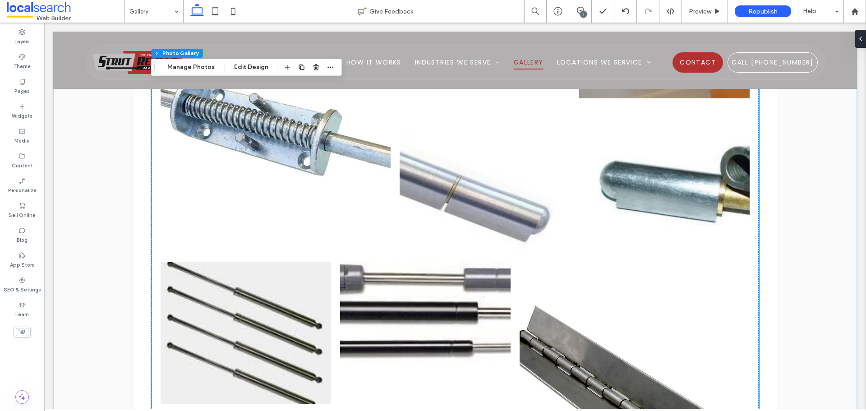
scroll to position [725, 0]
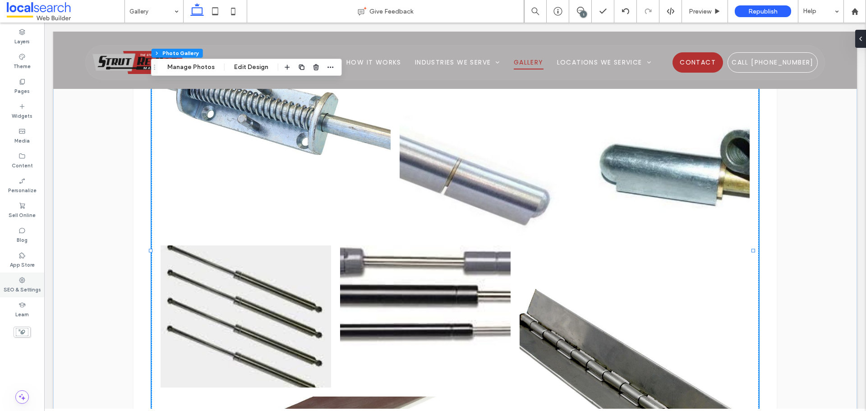
click at [26, 293] on label "SEO & Settings" at bounding box center [22, 289] width 37 height 10
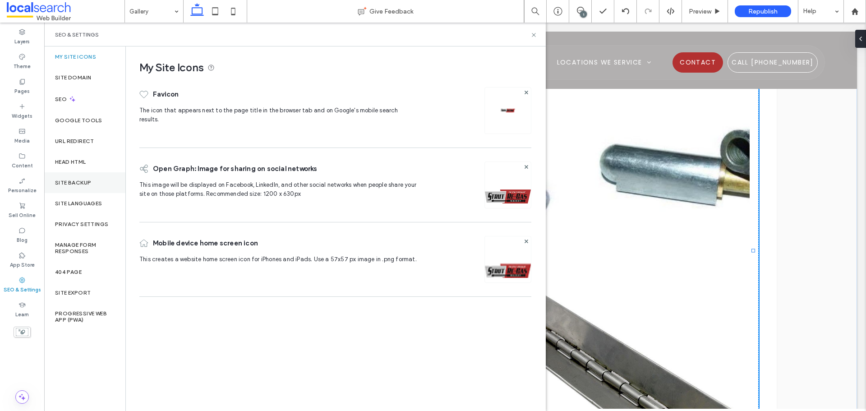
click at [94, 182] on div "Site Backup" at bounding box center [84, 182] width 81 height 21
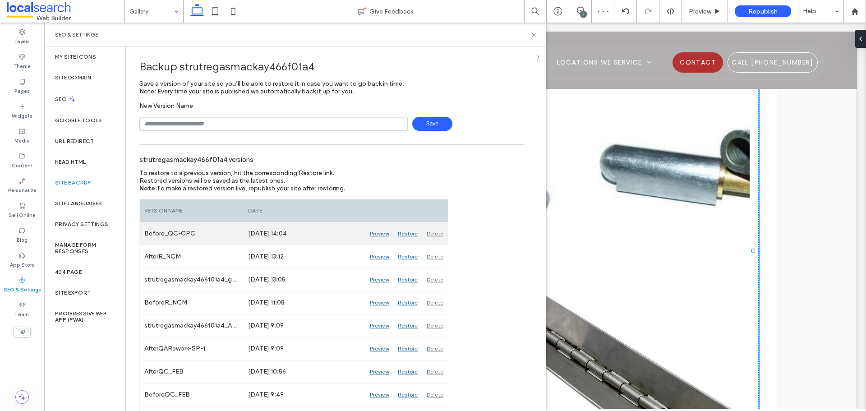
click at [405, 233] on div "Restore" at bounding box center [407, 233] width 29 height 23
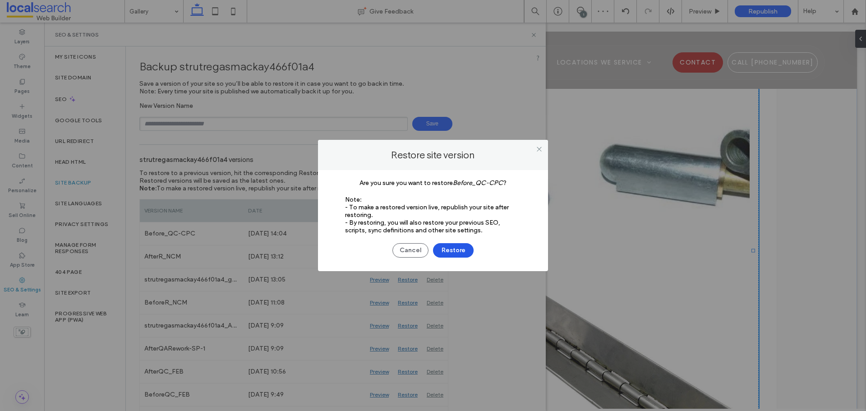
click at [455, 250] on button "Restore" at bounding box center [453, 250] width 41 height 14
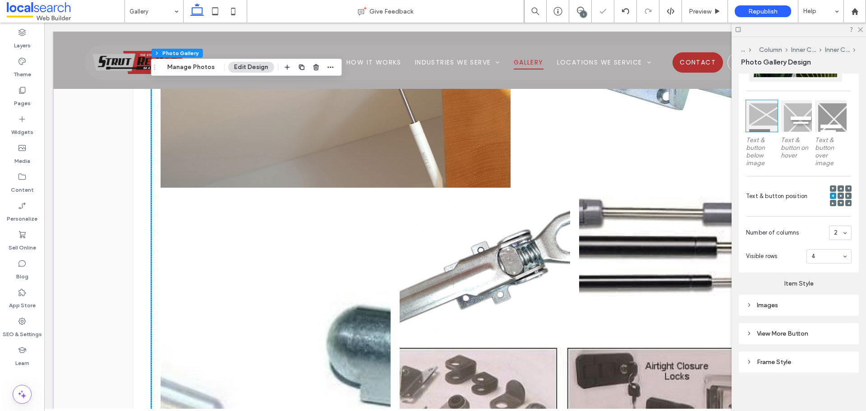
scroll to position [1083, 0]
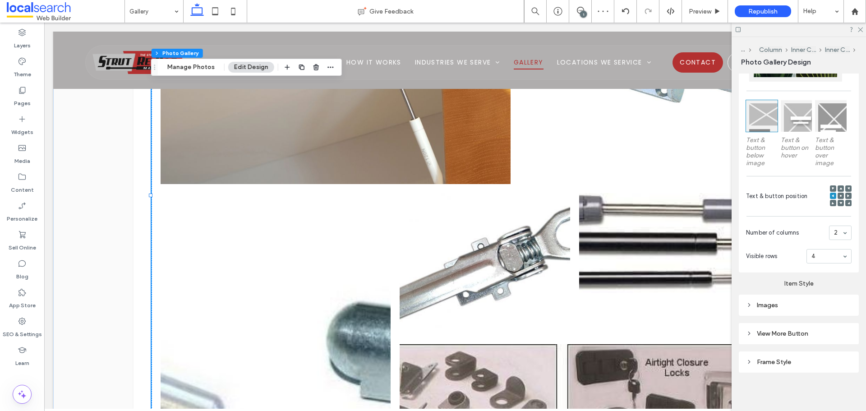
click at [822, 249] on div at bounding box center [829, 256] width 44 height 14
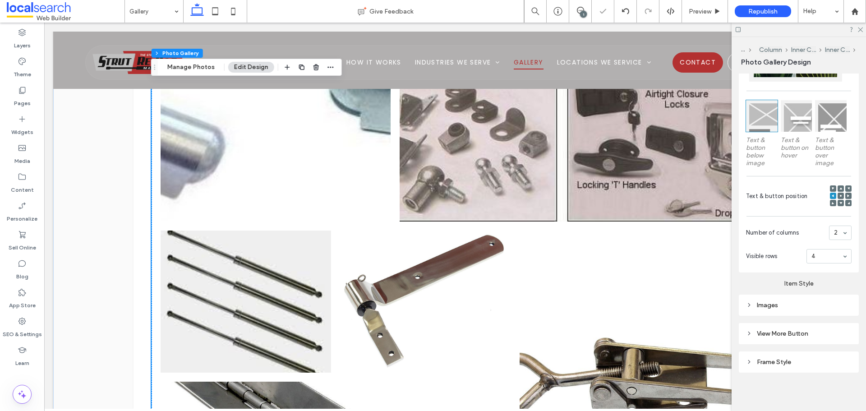
scroll to position [1489, 0]
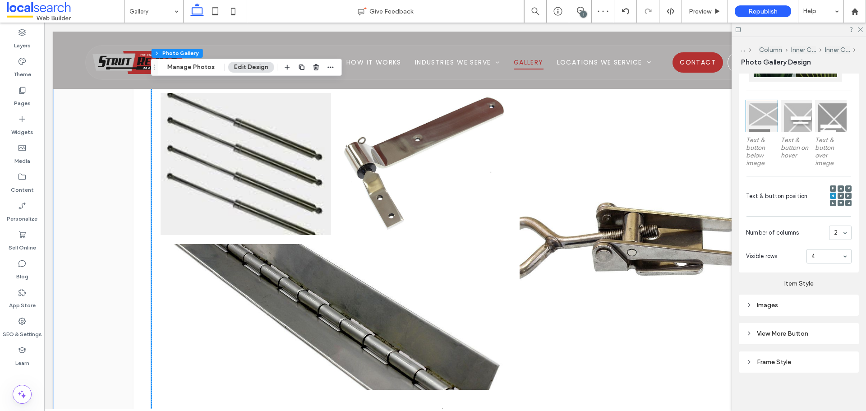
click at [834, 255] on input at bounding box center [827, 256] width 31 height 6
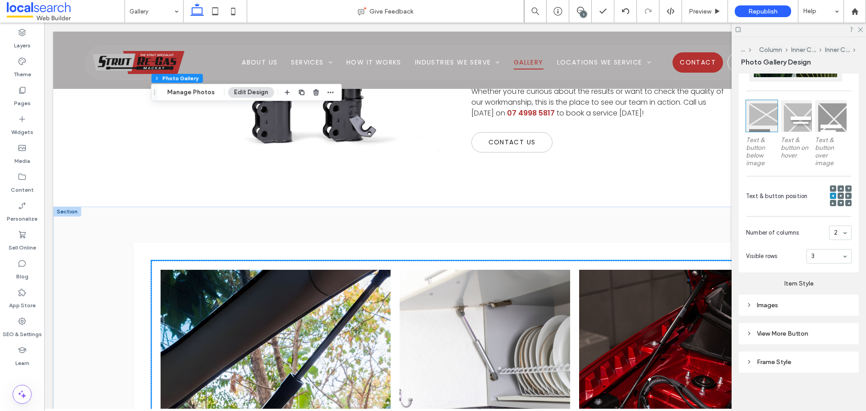
scroll to position [328, 0]
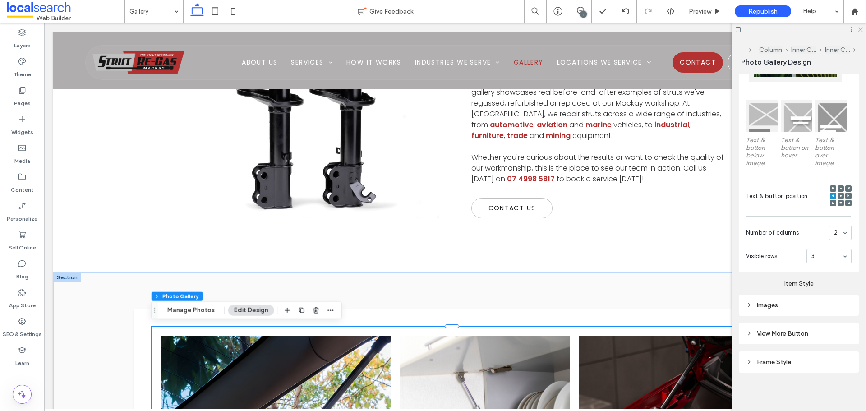
click at [859, 30] on icon at bounding box center [860, 29] width 6 height 6
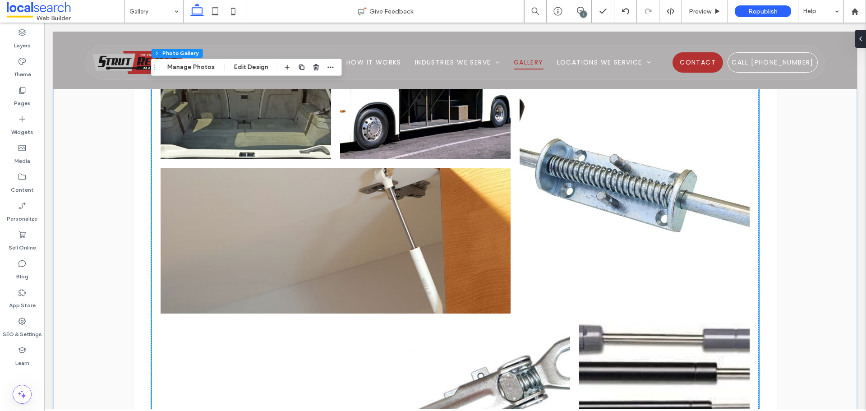
scroll to position [960, 0]
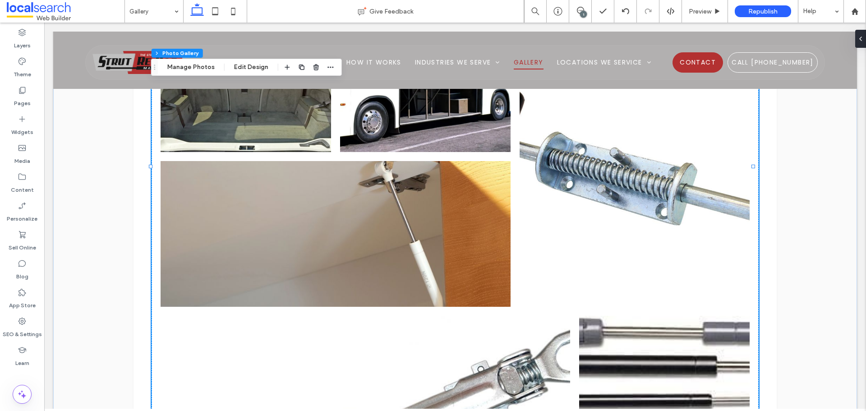
click at [583, 11] on div "1" at bounding box center [583, 14] width 7 height 7
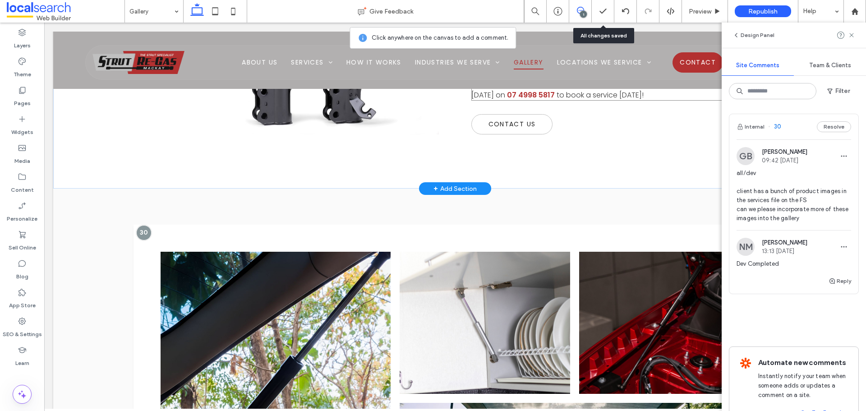
scroll to position [419, 0]
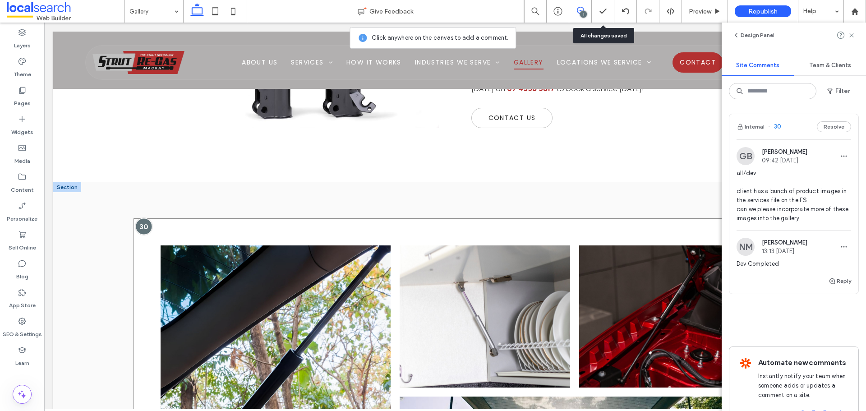
click at [142, 224] on div at bounding box center [143, 226] width 17 height 17
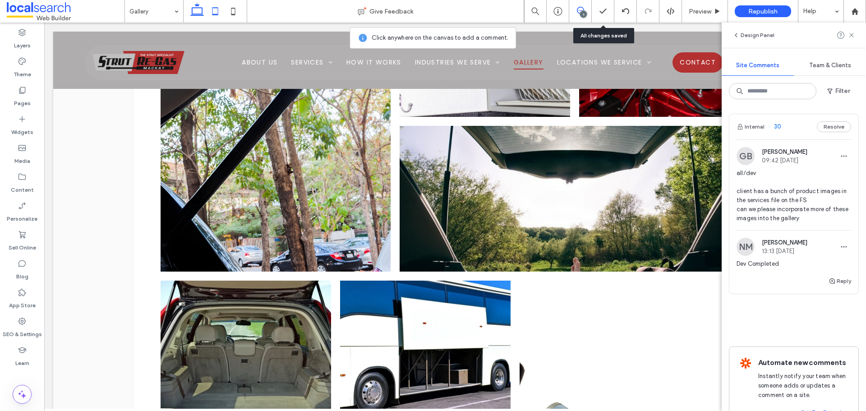
click at [212, 7] on icon at bounding box center [215, 11] width 18 height 18
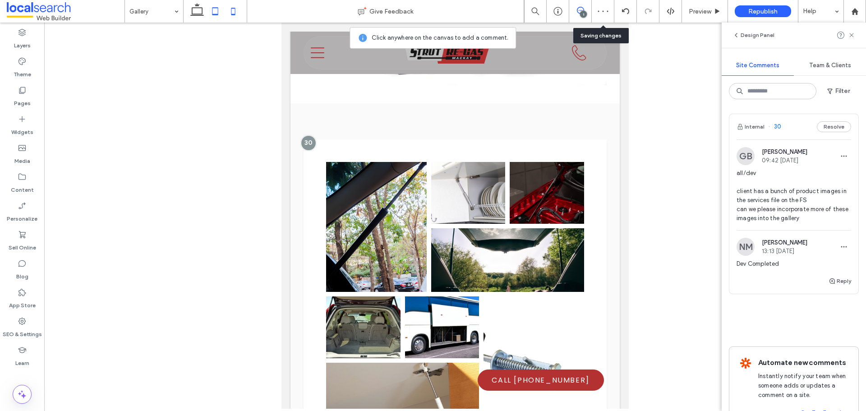
click at [239, 13] on icon at bounding box center [233, 11] width 18 height 18
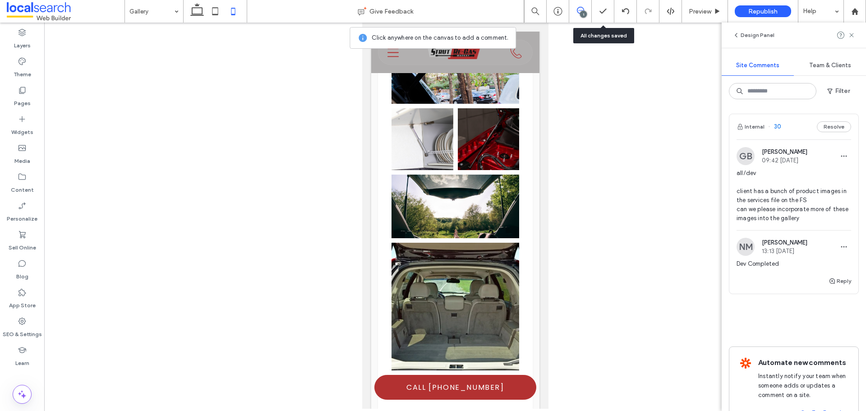
scroll to position [647, 0]
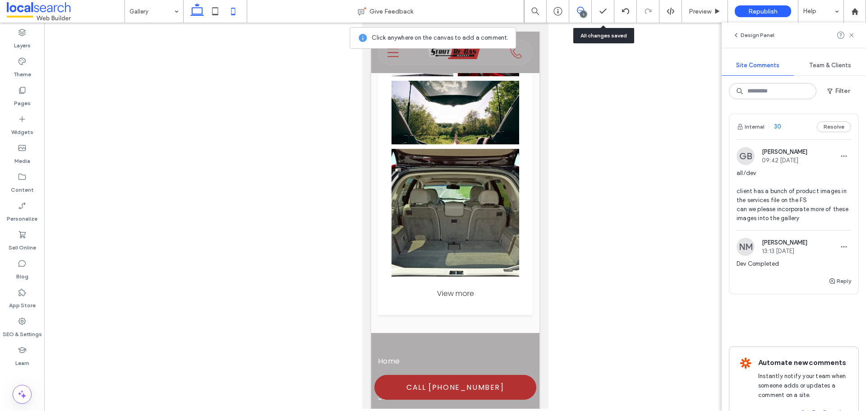
click at [189, 18] on icon at bounding box center [197, 11] width 18 height 18
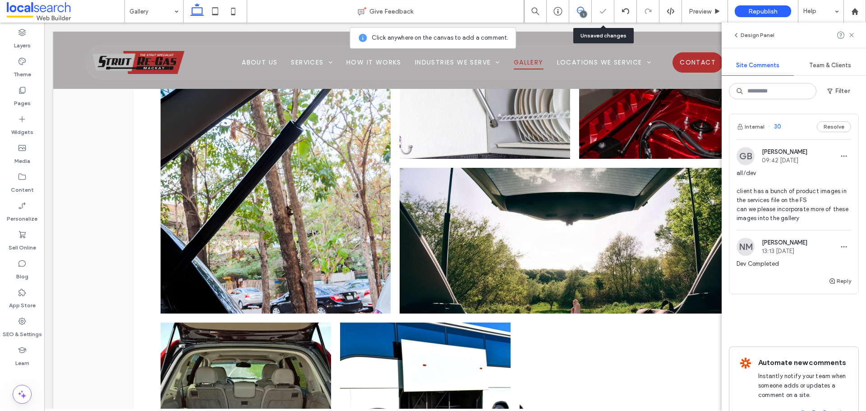
scroll to position [520, 0]
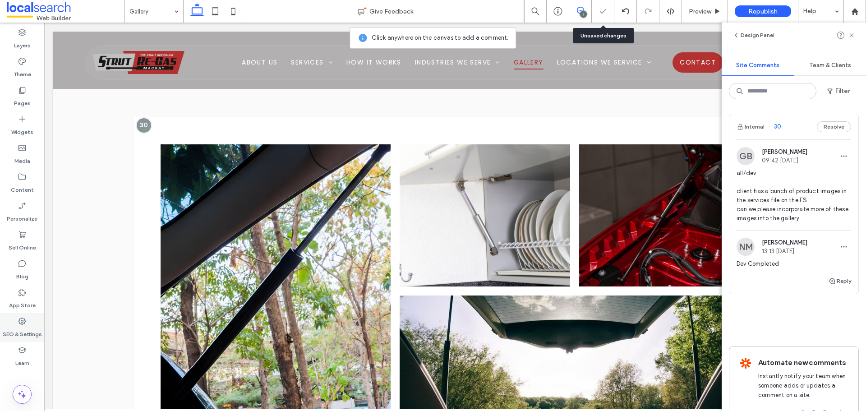
click at [24, 318] on icon at bounding box center [22, 321] width 9 height 9
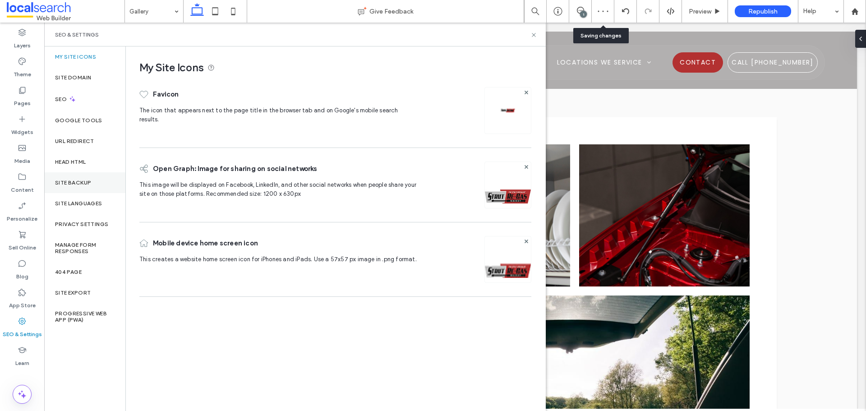
click at [94, 188] on div "Site Backup" at bounding box center [84, 182] width 81 height 21
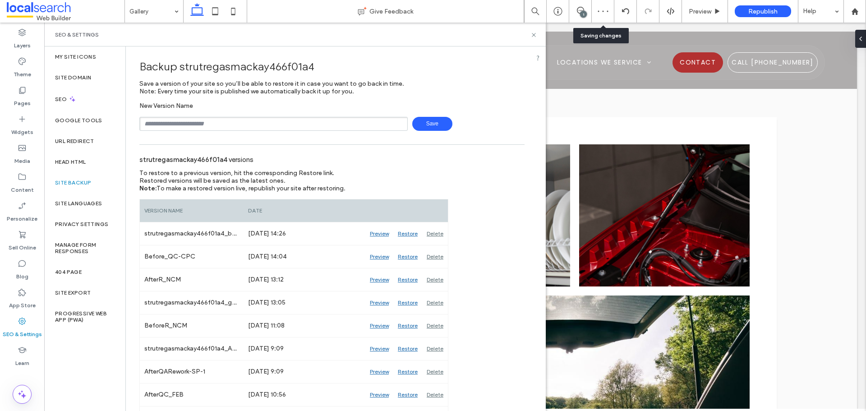
drag, startPoint x: 212, startPoint y: 124, endPoint x: 218, endPoint y: 125, distance: 6.9
click at [212, 124] on input "text" at bounding box center [273, 124] width 268 height 14
click at [438, 120] on span "Save" at bounding box center [432, 124] width 40 height 14
type input "**********"
click at [427, 118] on span "Save" at bounding box center [432, 124] width 40 height 14
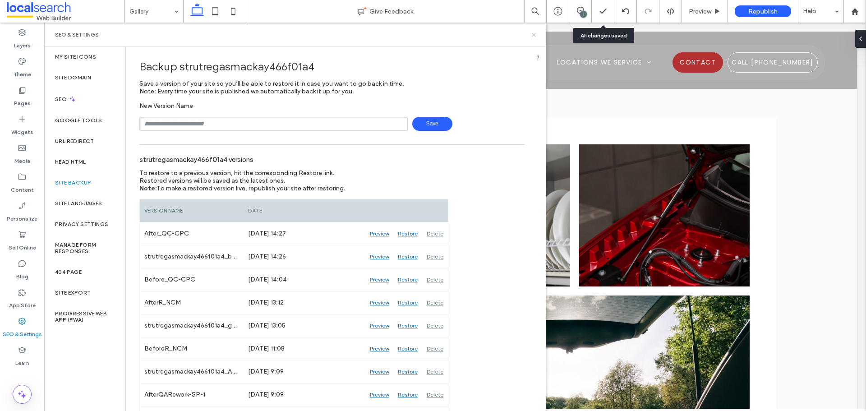
click at [533, 34] on use at bounding box center [534, 35] width 4 height 4
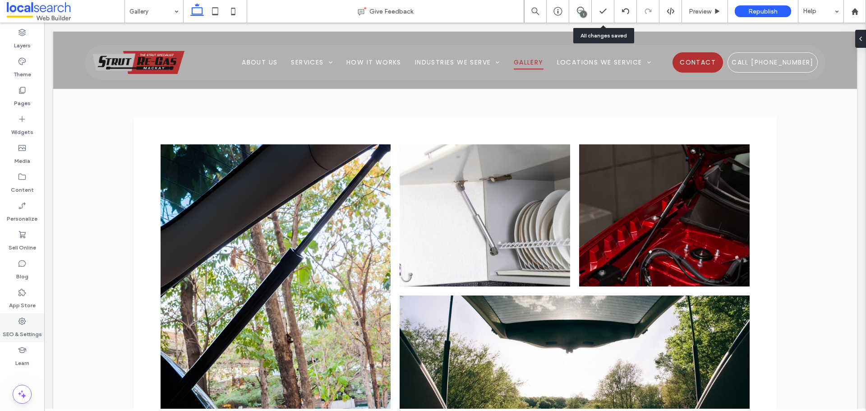
click at [11, 322] on div "SEO & Settings" at bounding box center [22, 327] width 44 height 29
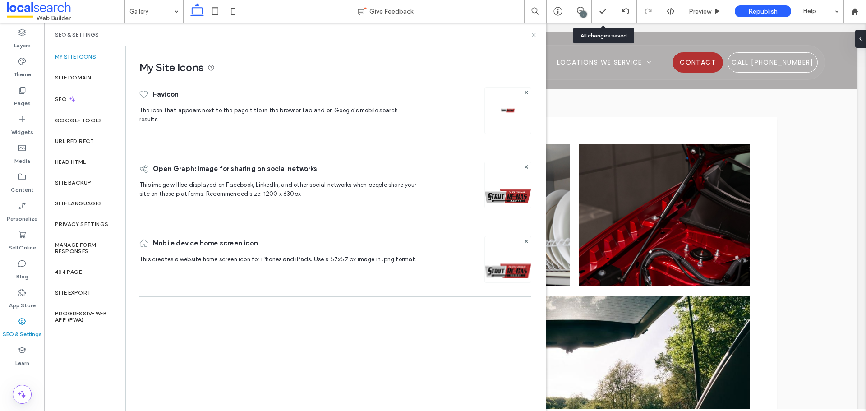
click at [532, 37] on icon at bounding box center [534, 35] width 7 height 7
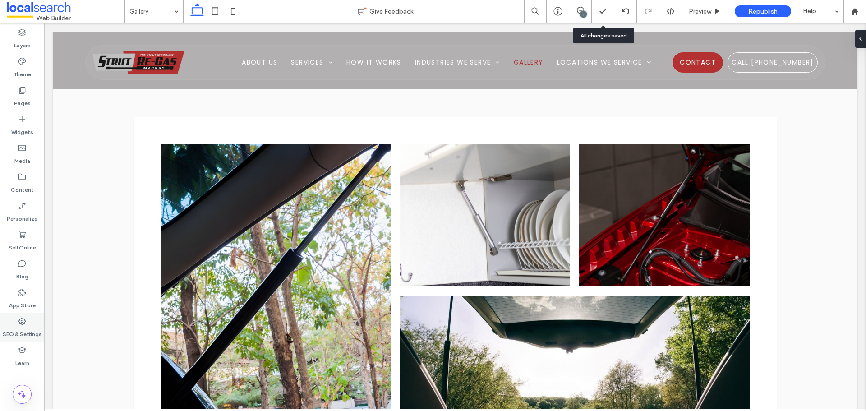
click at [18, 318] on icon at bounding box center [22, 321] width 9 height 9
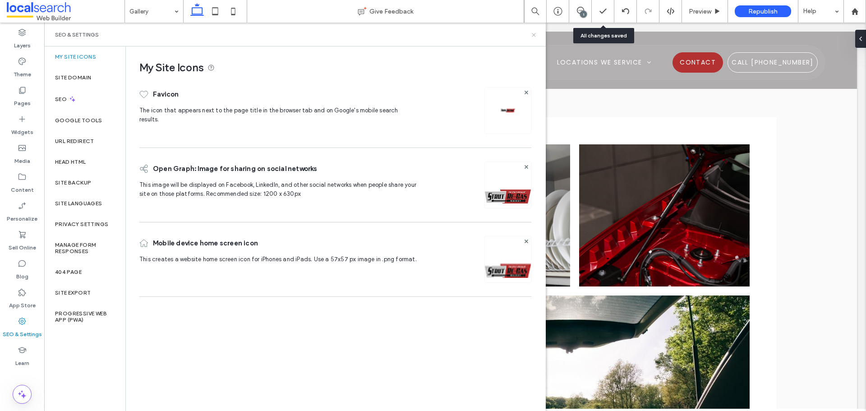
click at [535, 32] on icon at bounding box center [534, 35] width 7 height 7
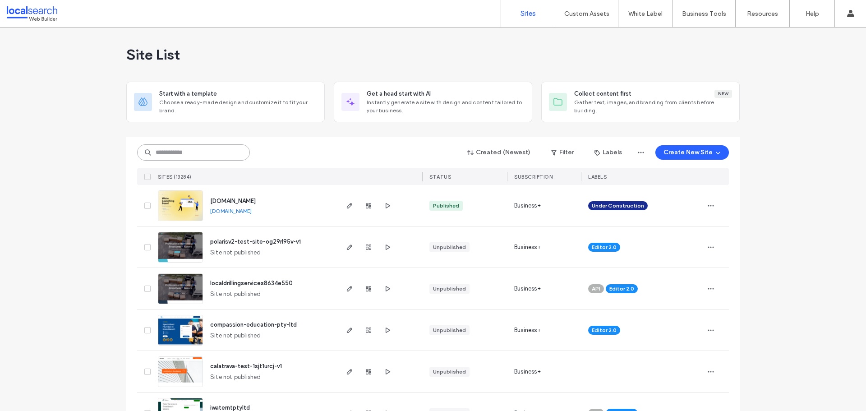
click at [213, 149] on input at bounding box center [193, 152] width 113 height 16
paste input "********"
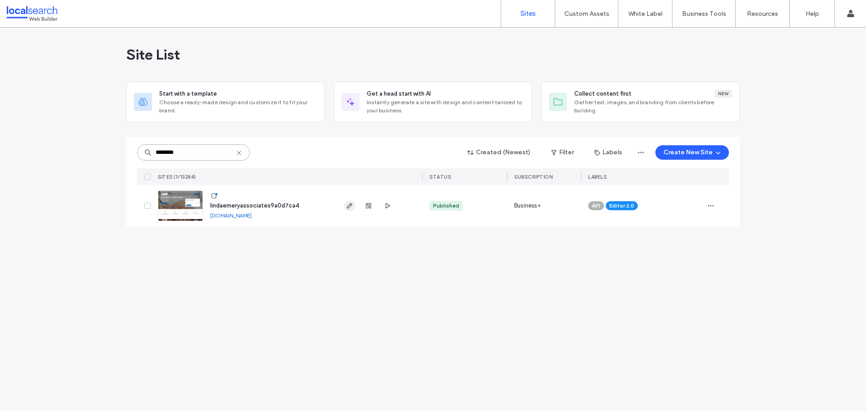
type input "********"
click at [349, 208] on icon "button" at bounding box center [349, 205] width 7 height 7
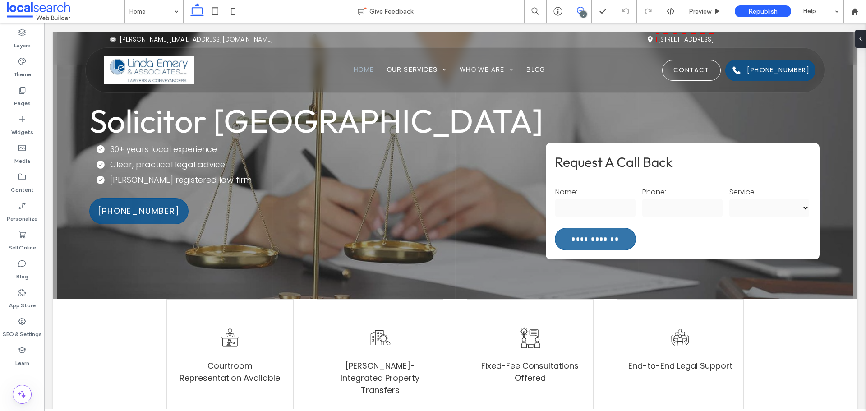
click at [582, 9] on icon at bounding box center [580, 10] width 7 height 7
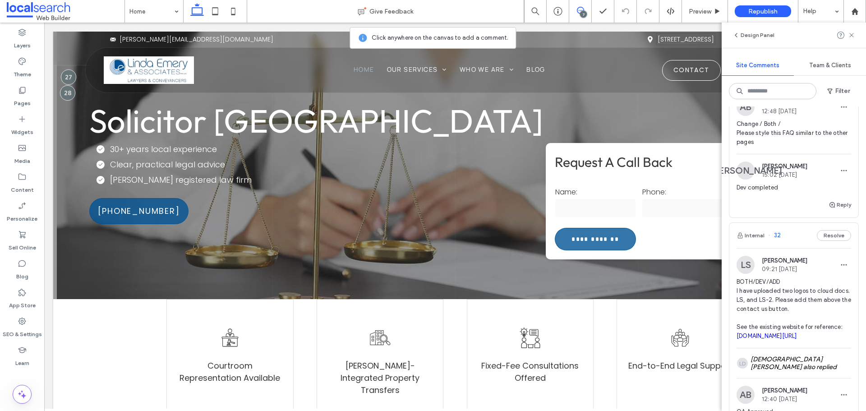
scroll to position [45, 0]
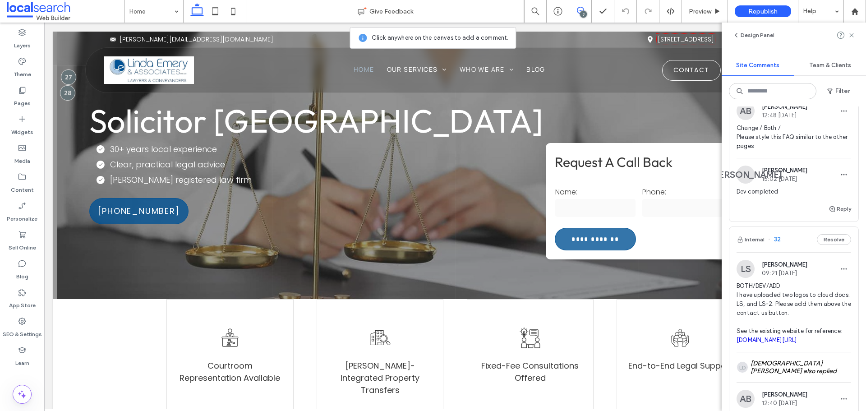
click at [747, 112] on img at bounding box center [746, 111] width 18 height 18
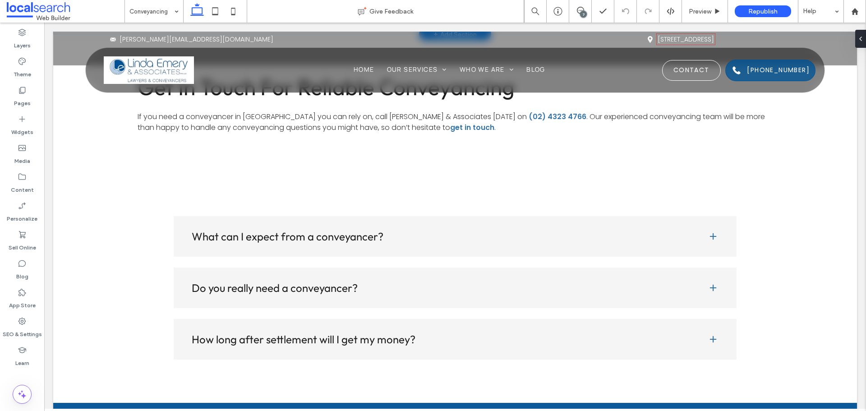
scroll to position [2436, 0]
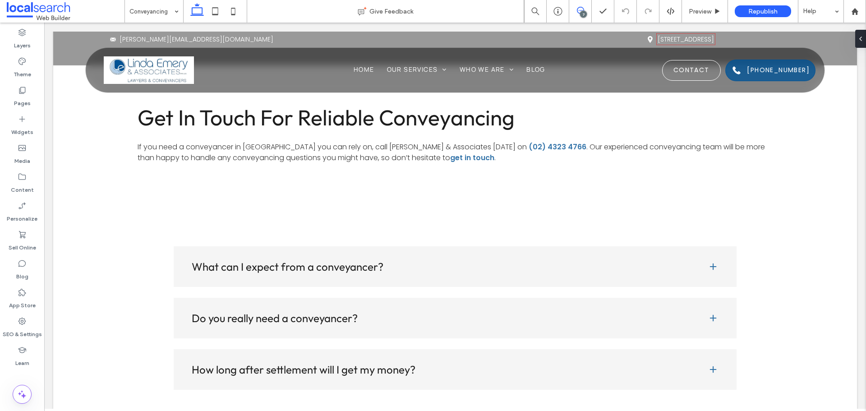
click at [578, 10] on icon at bounding box center [580, 10] width 7 height 7
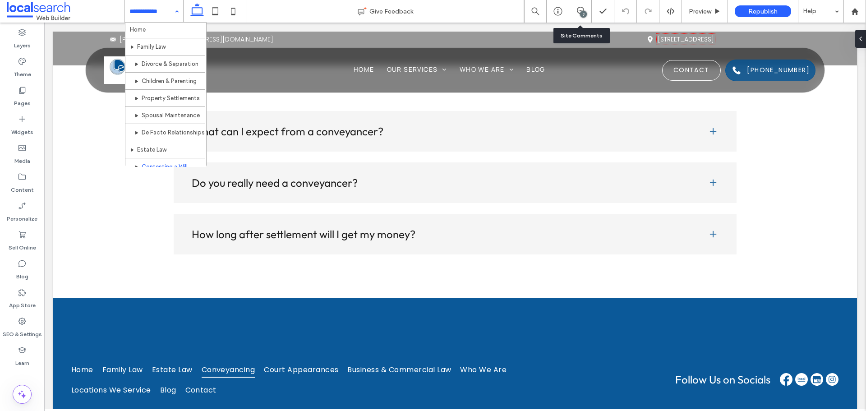
scroll to position [0, 0]
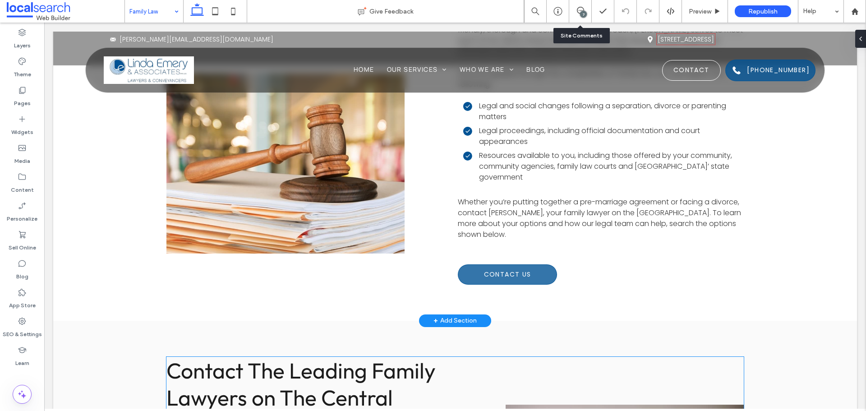
scroll to position [4331, 0]
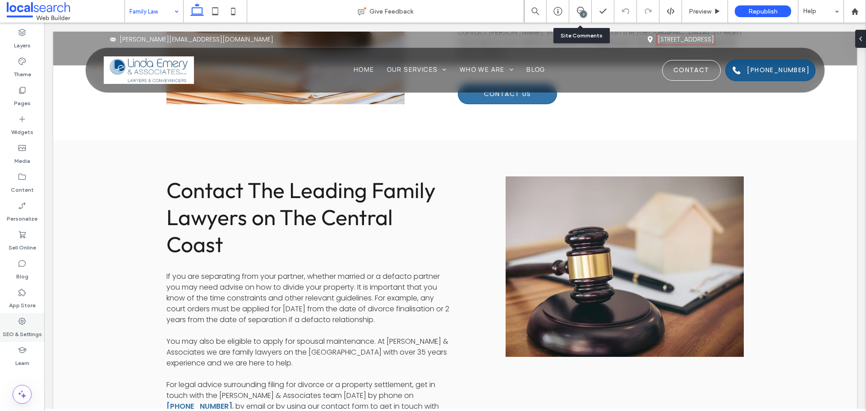
click at [32, 332] on label "SEO & Settings" at bounding box center [22, 332] width 39 height 13
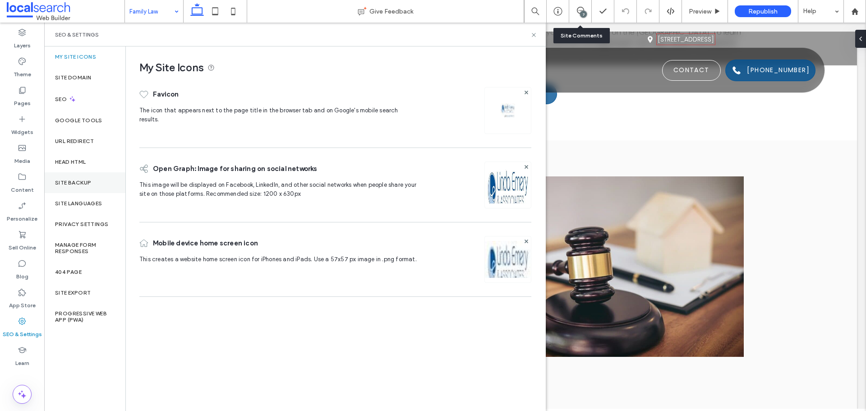
click at [87, 182] on label "Site Backup" at bounding box center [73, 183] width 36 height 6
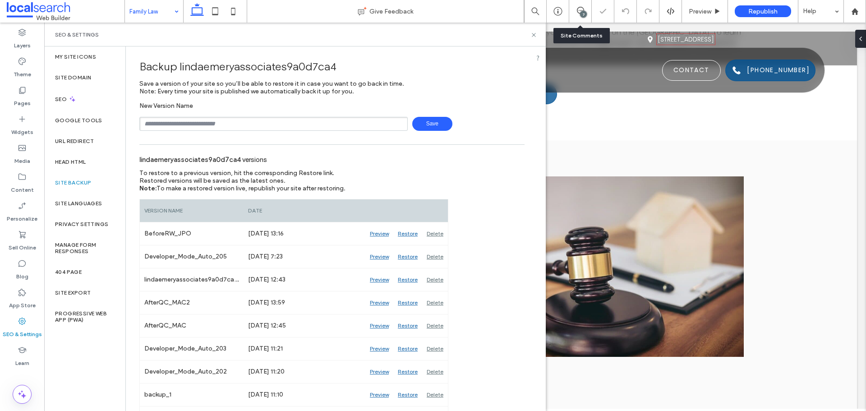
click at [235, 125] on input "text" at bounding box center [273, 124] width 268 height 14
type input "*"
type input "**********"
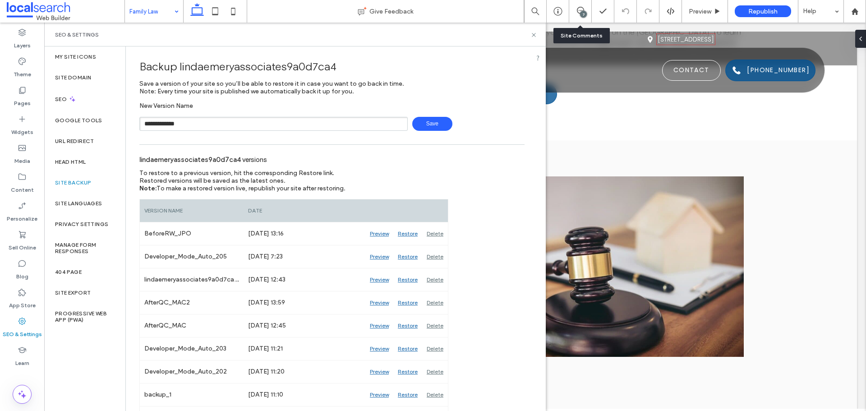
click at [414, 126] on span "Save" at bounding box center [432, 124] width 40 height 14
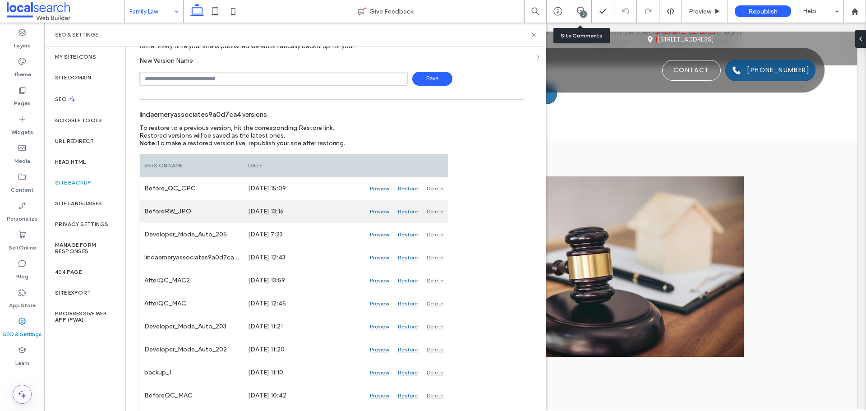
scroll to position [0, 0]
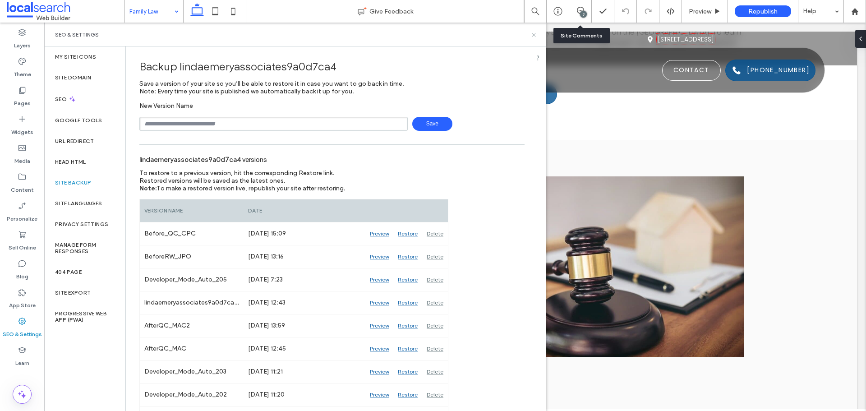
click at [531, 37] on icon at bounding box center [534, 35] width 7 height 7
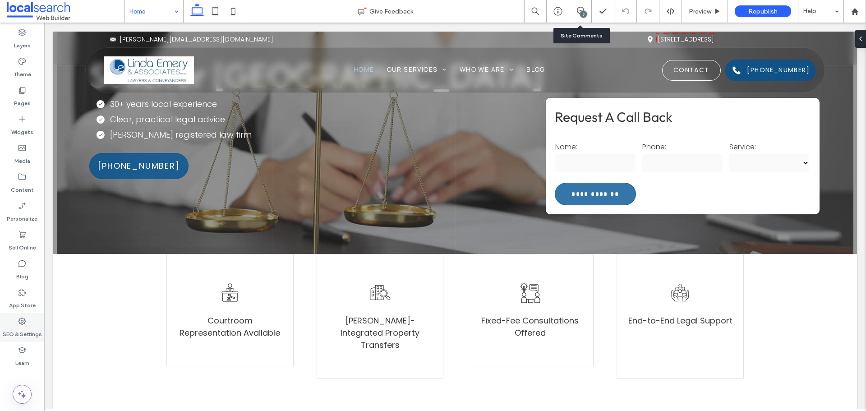
click at [32, 332] on label "SEO & Settings" at bounding box center [22, 332] width 39 height 13
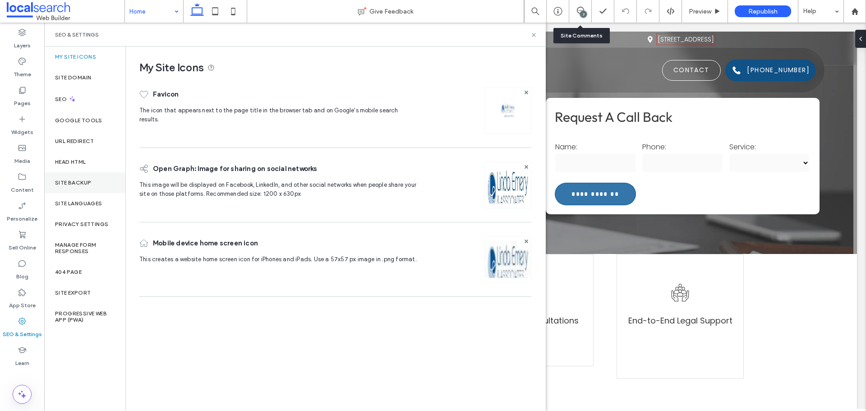
click at [91, 187] on div "Site Backup" at bounding box center [84, 182] width 81 height 21
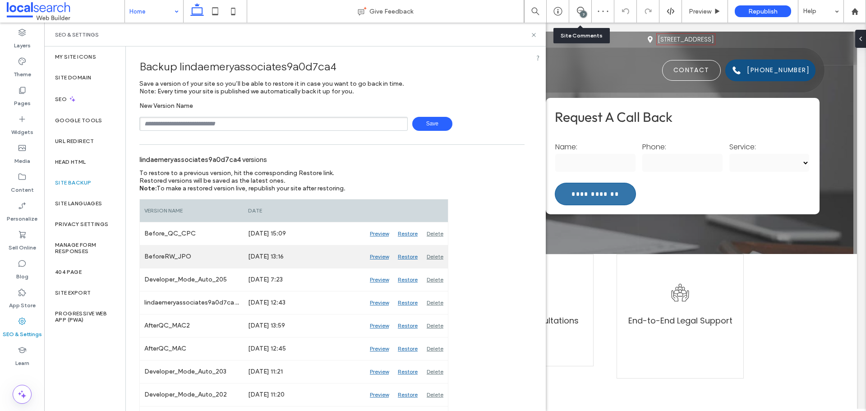
click at [373, 258] on div "Preview" at bounding box center [379, 256] width 28 height 23
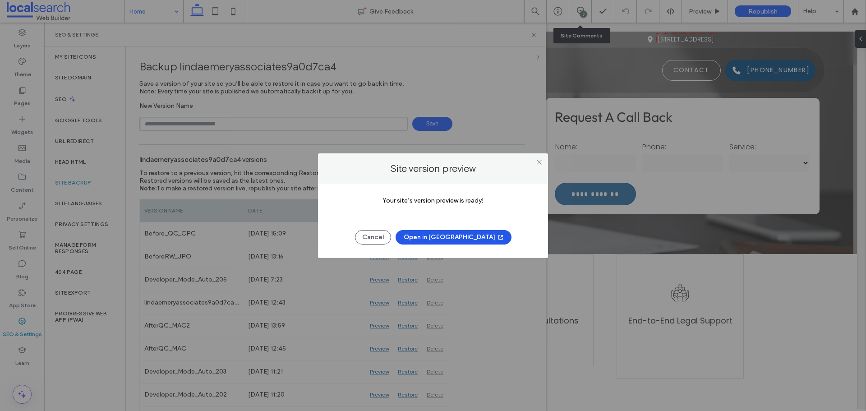
click at [448, 237] on button "Open in New Tab" at bounding box center [454, 237] width 116 height 14
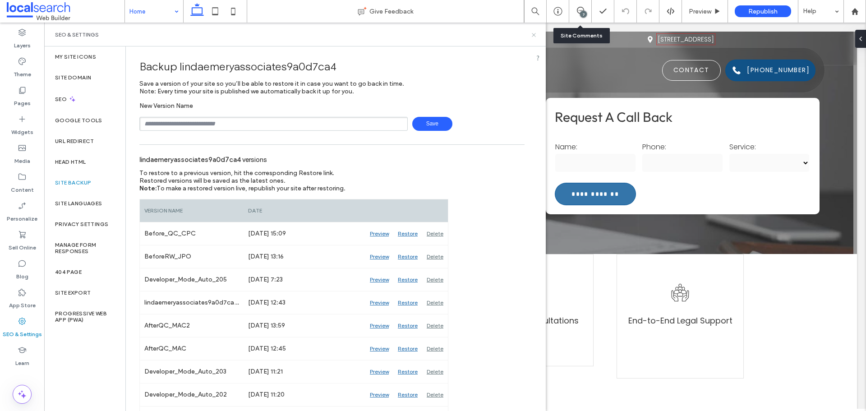
click at [535, 33] on use at bounding box center [534, 35] width 4 height 4
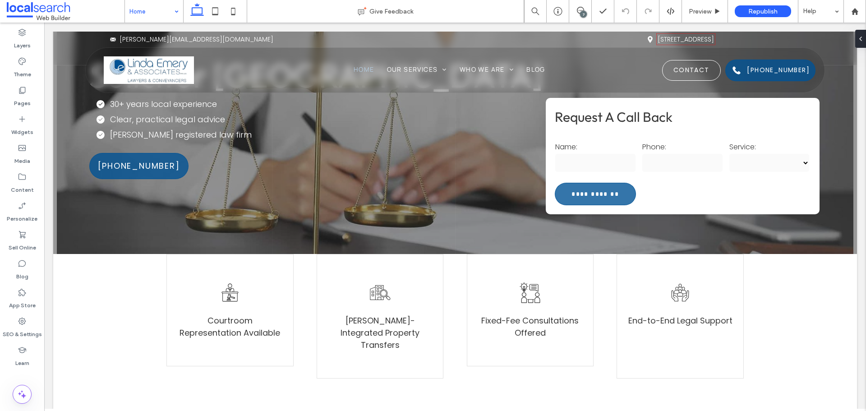
click at [582, 13] on div "7" at bounding box center [583, 14] width 7 height 7
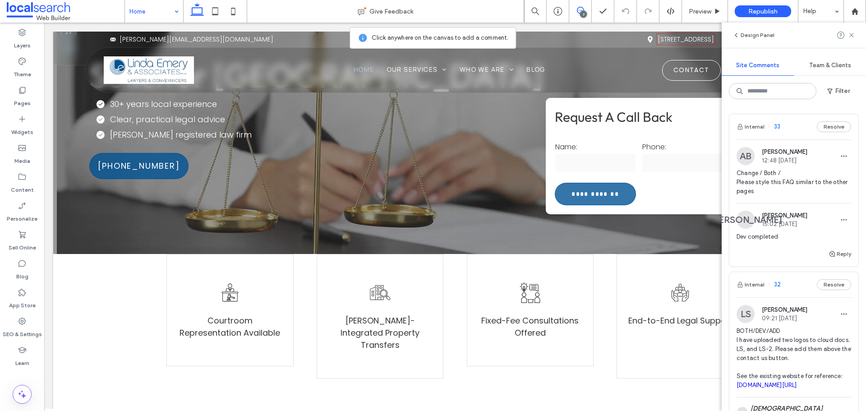
click at [744, 150] on img at bounding box center [746, 156] width 18 height 18
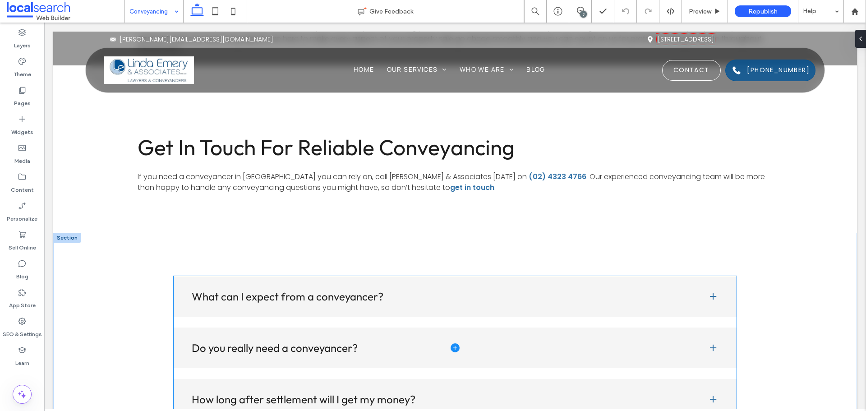
scroll to position [2391, 0]
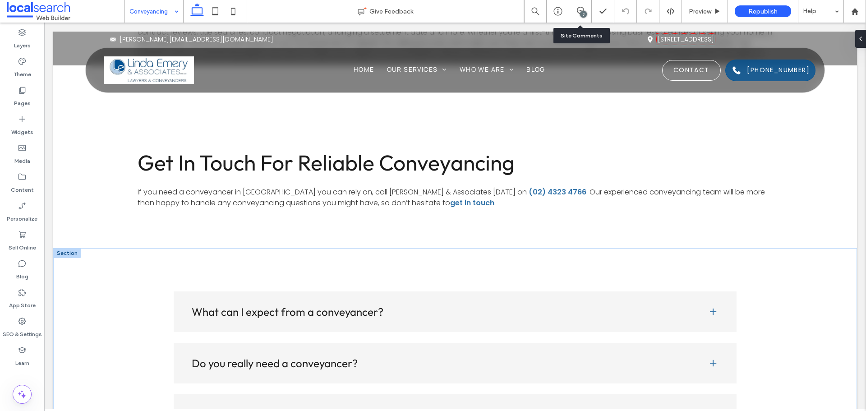
click at [581, 6] on div "7" at bounding box center [580, 11] width 23 height 23
click at [581, 8] on icon at bounding box center [580, 10] width 7 height 7
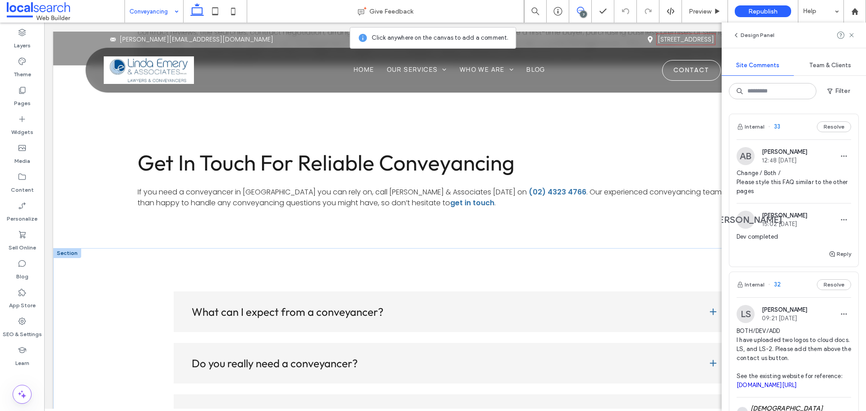
click at [581, 8] on icon at bounding box center [580, 10] width 7 height 7
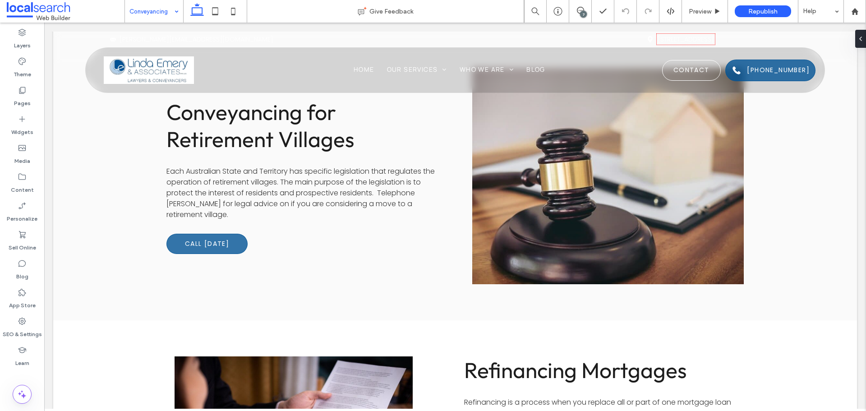
scroll to position [0, 0]
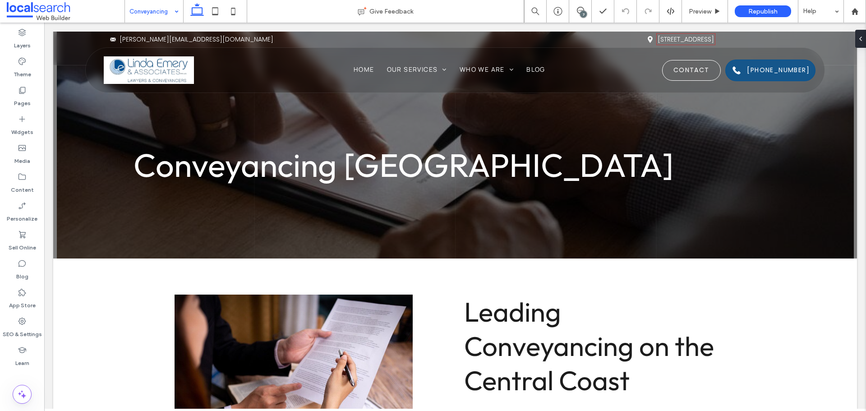
drag, startPoint x: 863, startPoint y: 194, endPoint x: 899, endPoint y: 64, distance: 135.7
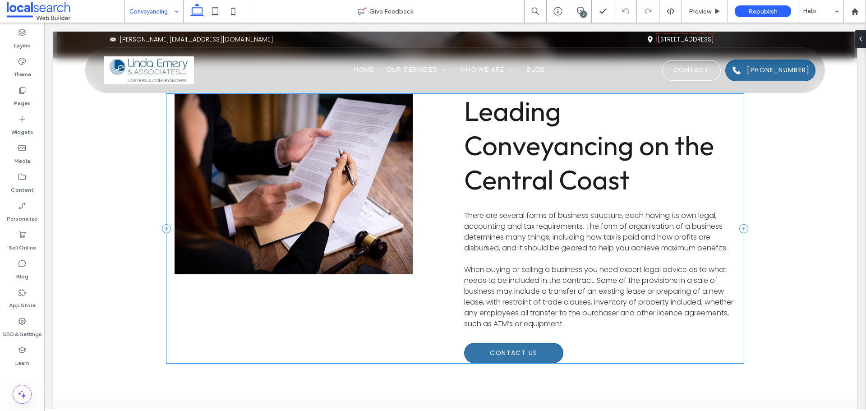
scroll to position [271, 0]
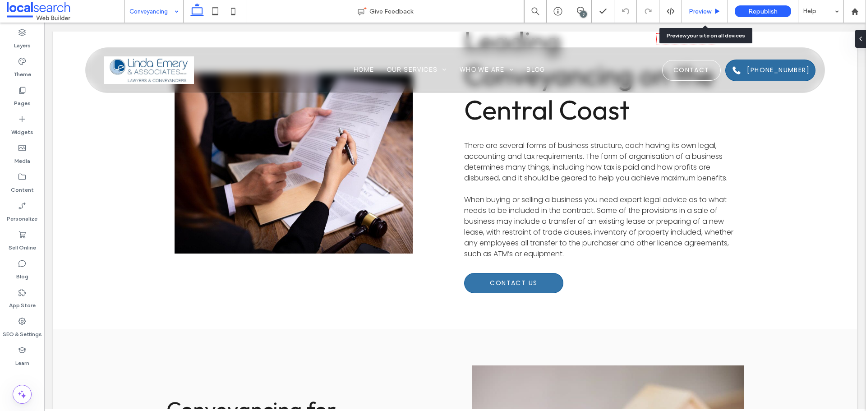
click at [704, 12] on span "Preview" at bounding box center [700, 12] width 23 height 8
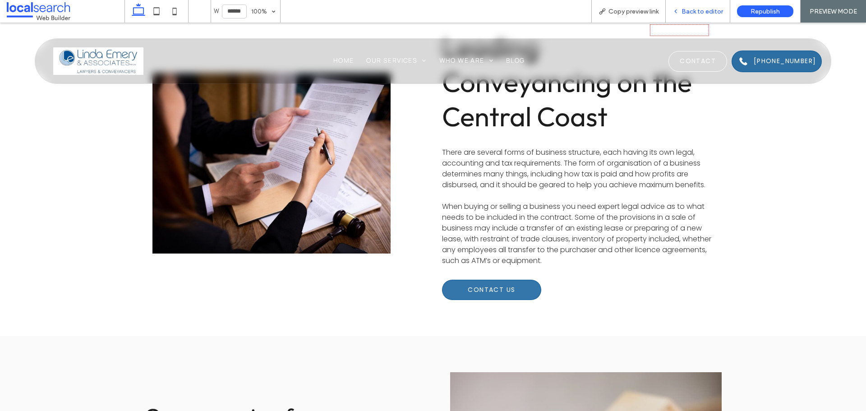
scroll to position [282, 0]
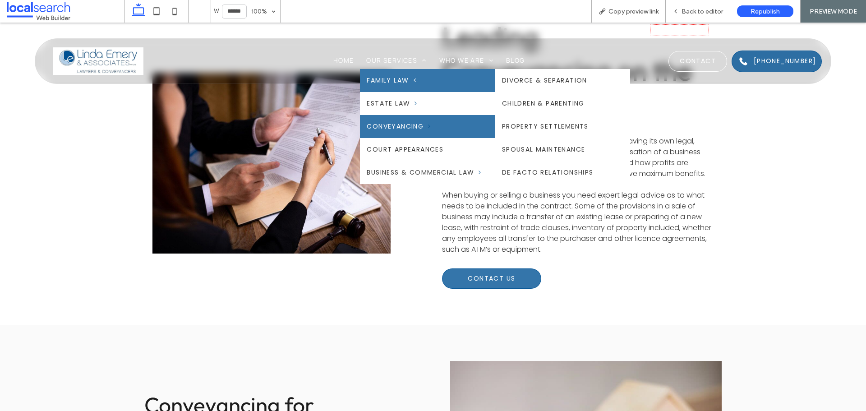
click at [389, 74] on link "Family Law" at bounding box center [427, 80] width 135 height 23
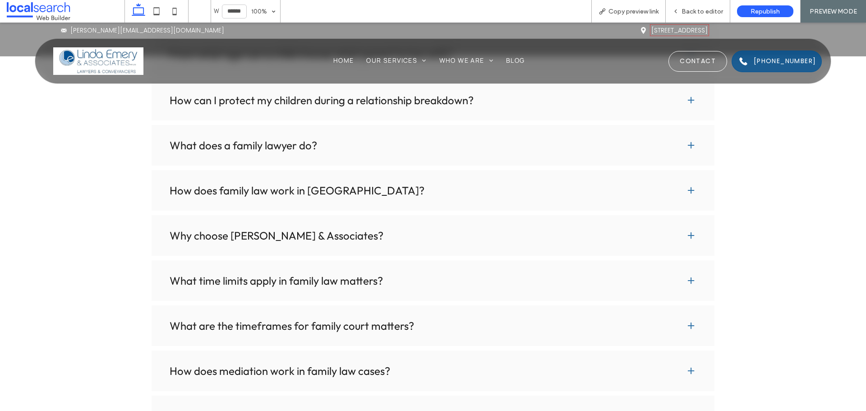
scroll to position [5188, 0]
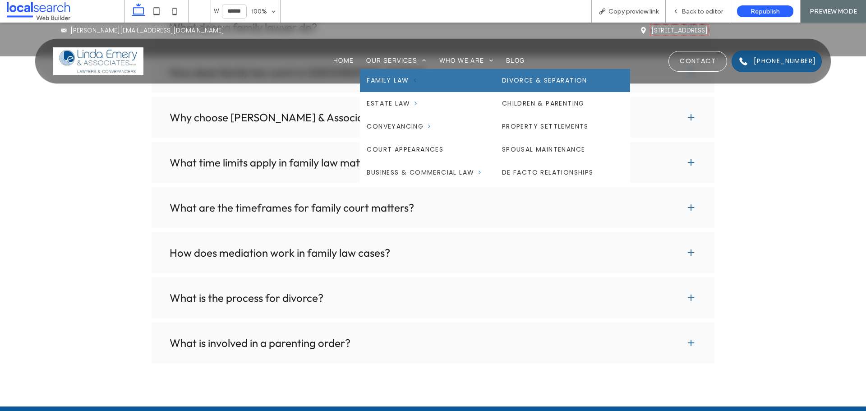
click at [535, 79] on link "Divorce & Separation" at bounding box center [562, 80] width 135 height 23
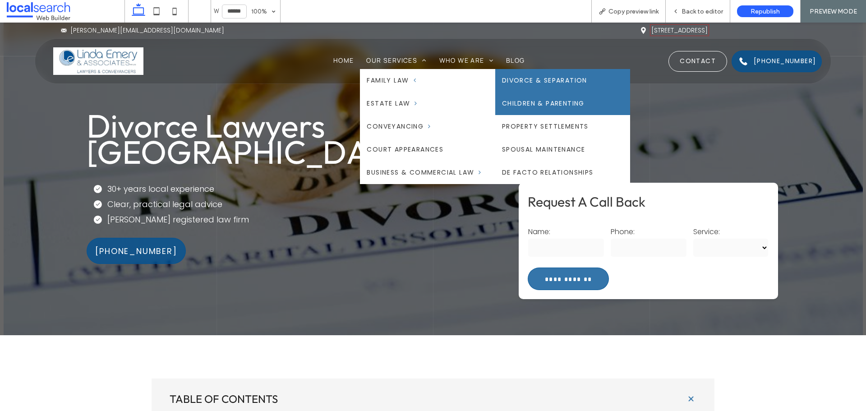
click at [531, 102] on link "Children & Parenting" at bounding box center [562, 103] width 135 height 23
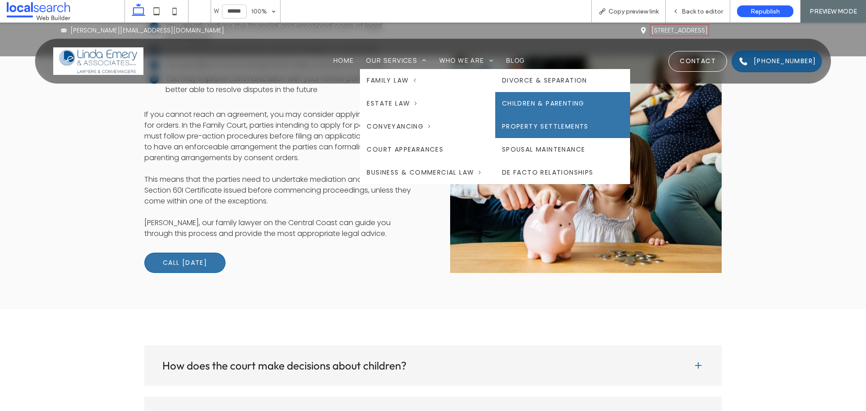
click at [532, 123] on link "Property Settlements" at bounding box center [562, 126] width 135 height 23
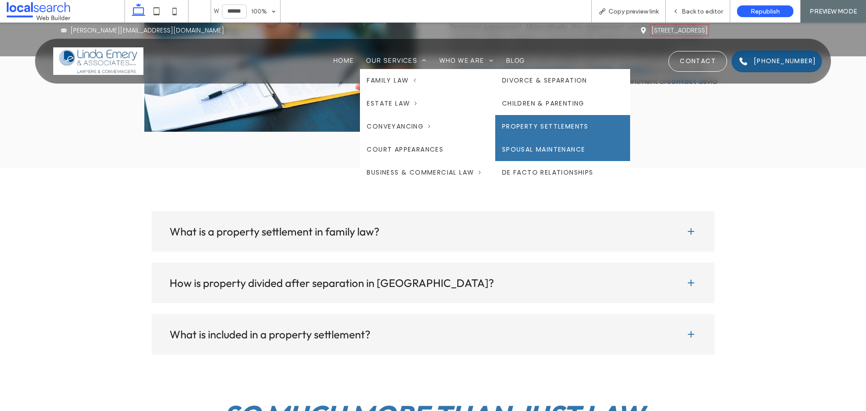
click at [549, 148] on link "Spousal Maintenance" at bounding box center [562, 149] width 135 height 23
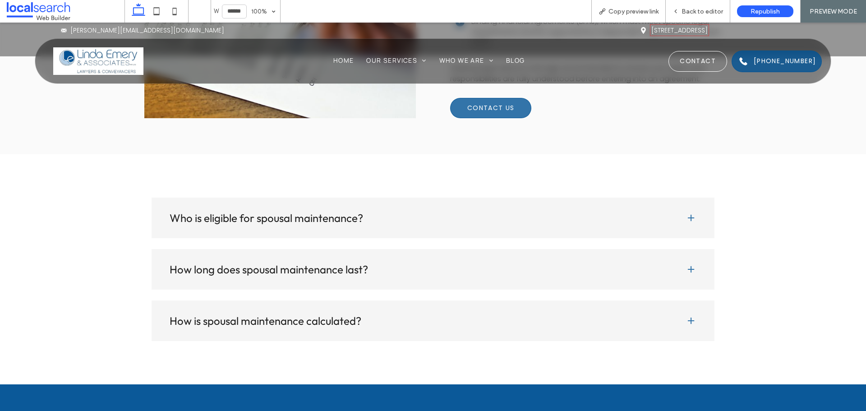
scroll to position [2120, 0]
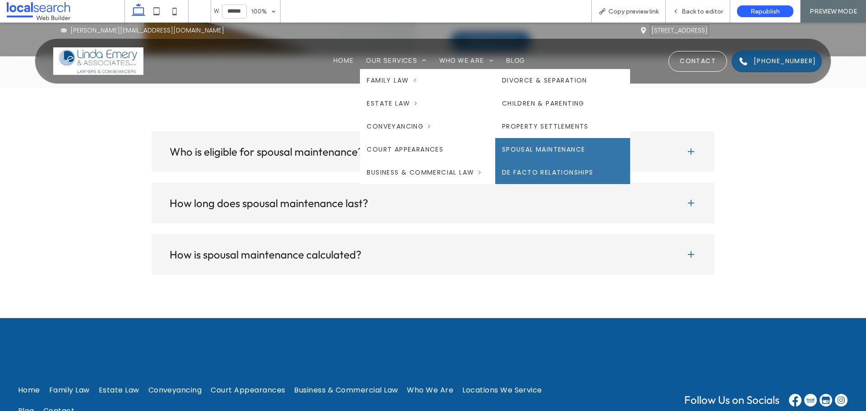
click at [556, 167] on link "De Facto Relationships" at bounding box center [562, 172] width 135 height 23
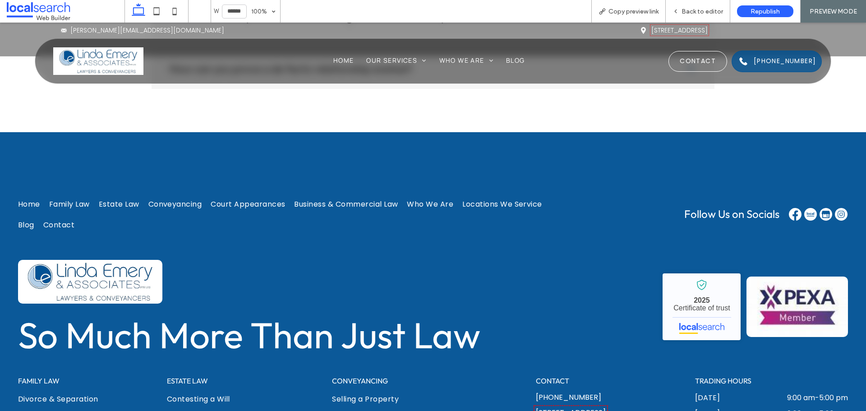
scroll to position [2211, 0]
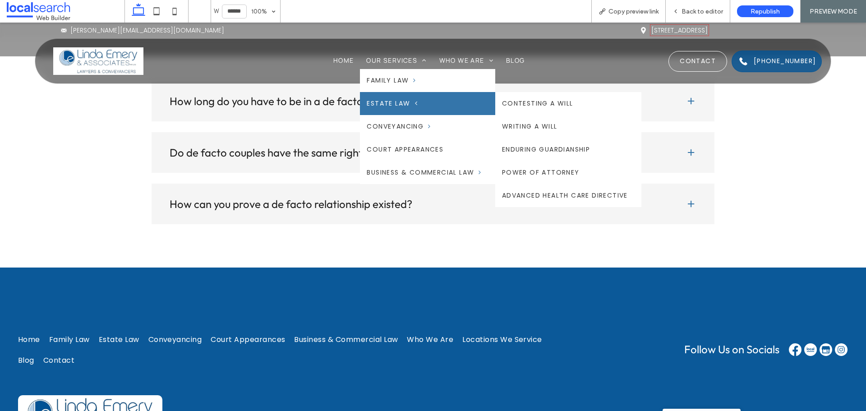
click at [404, 98] on link "Estate Law" at bounding box center [427, 103] width 135 height 23
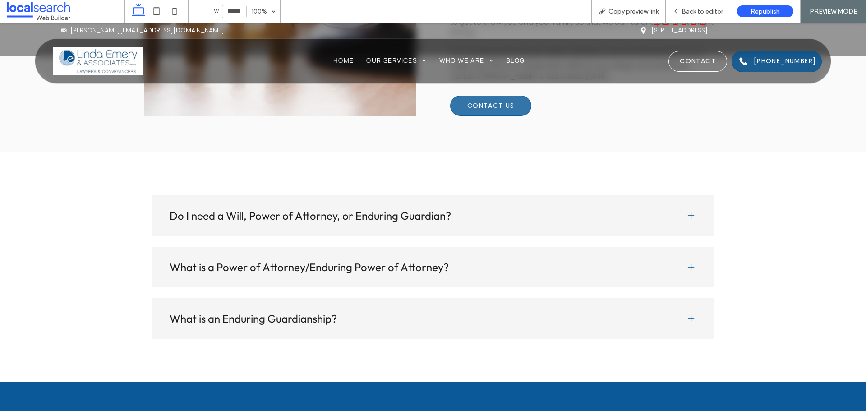
scroll to position [1805, 0]
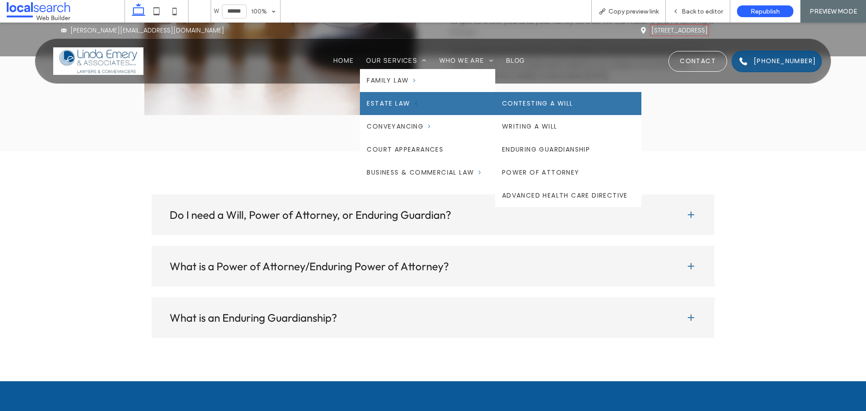
click at [515, 103] on link "Contesting a Will" at bounding box center [568, 103] width 146 height 23
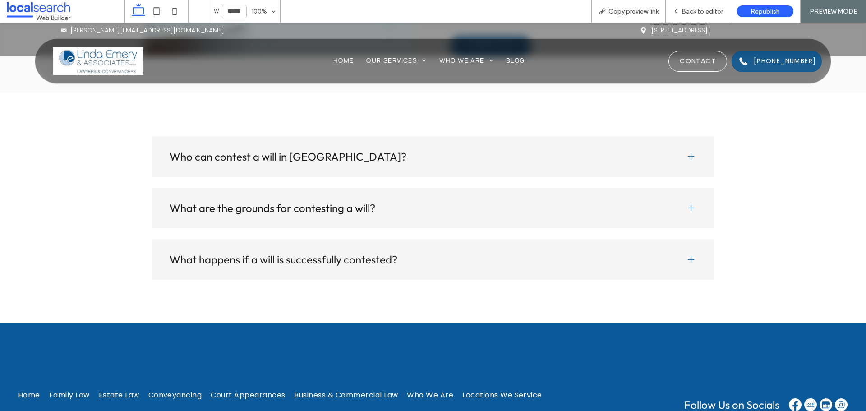
scroll to position [1940, 0]
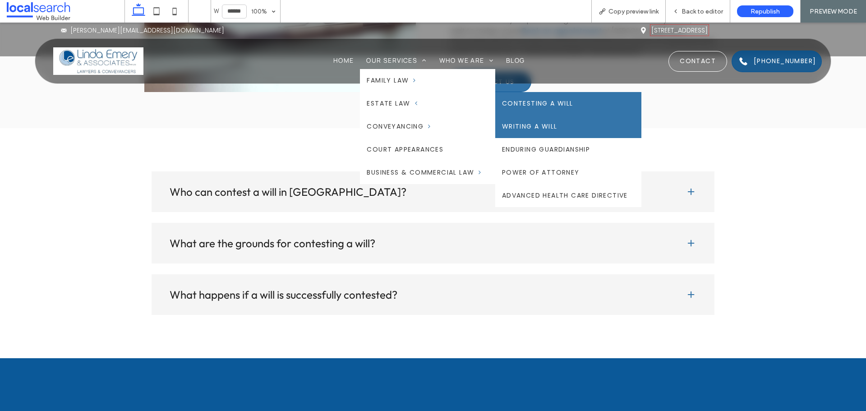
click at [547, 129] on link "Writing a Will" at bounding box center [568, 126] width 146 height 23
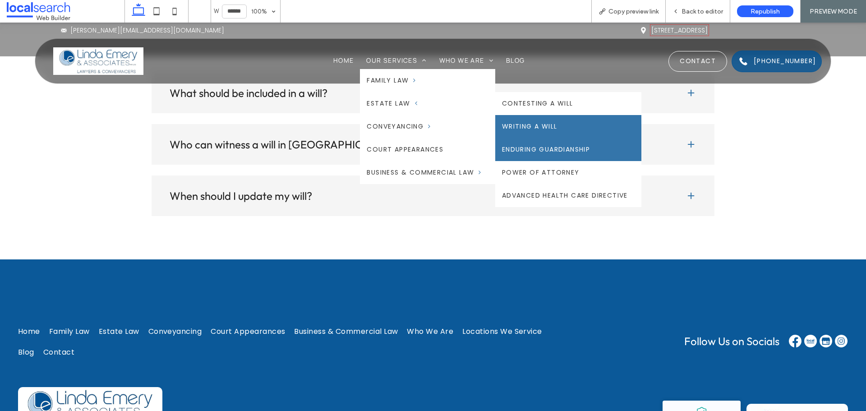
click at [520, 148] on link "Enduring Guardianship" at bounding box center [568, 149] width 146 height 23
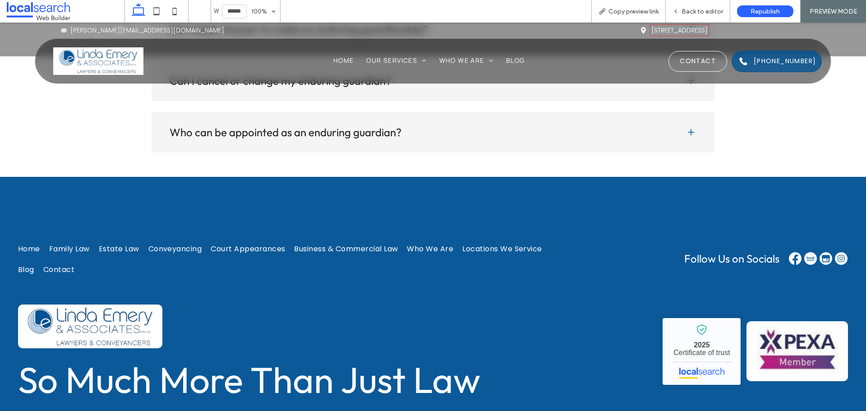
scroll to position [1850, 0]
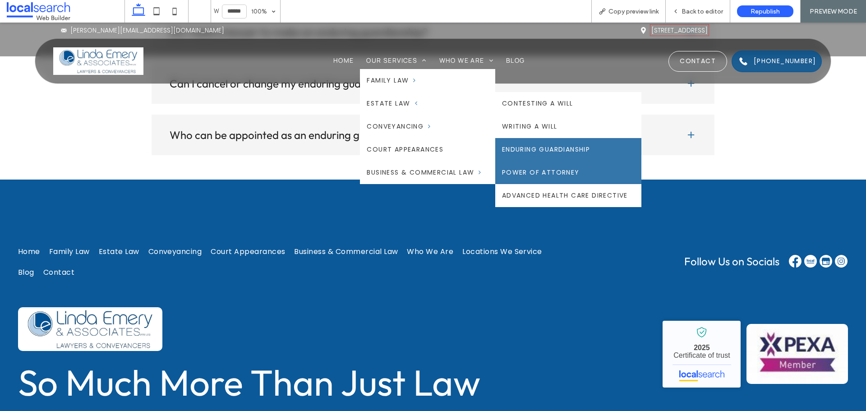
click at [544, 172] on link "Power of Attorney" at bounding box center [568, 172] width 146 height 23
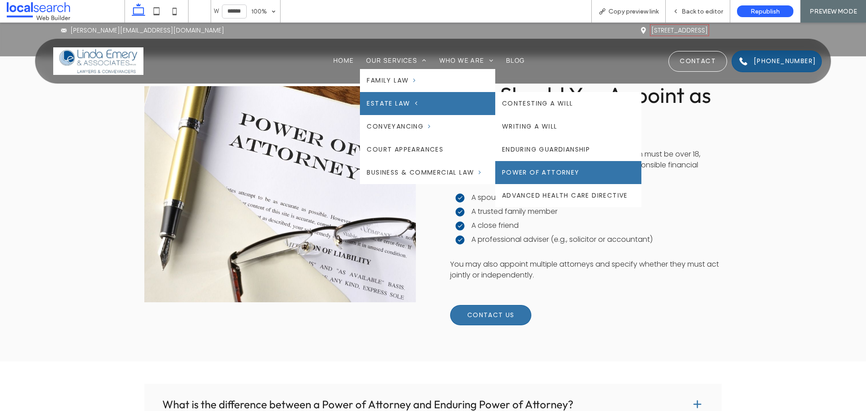
scroll to position [1083, 0]
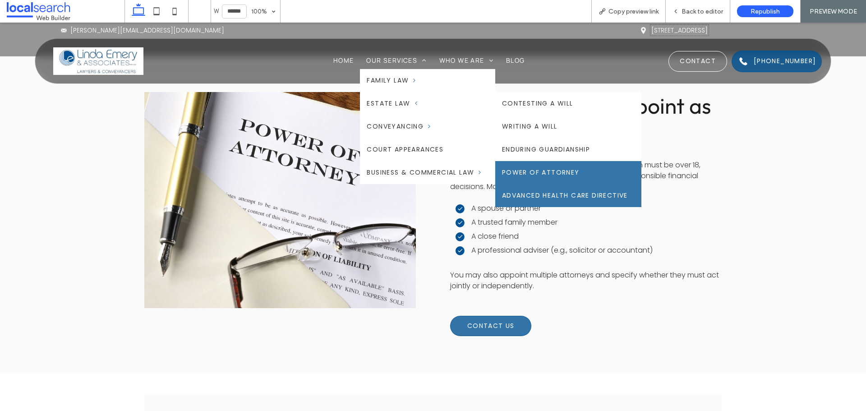
click at [543, 188] on link "Advanced Health Care Directive" at bounding box center [568, 195] width 146 height 23
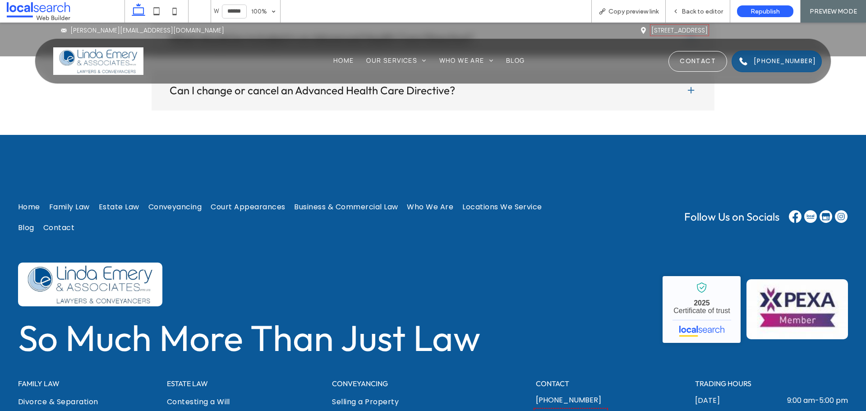
scroll to position [1353, 0]
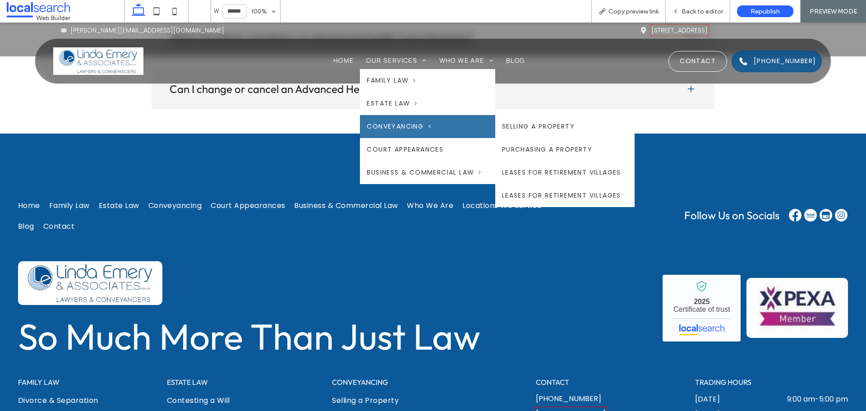
click at [454, 121] on link "Conveyancing" at bounding box center [427, 126] width 135 height 23
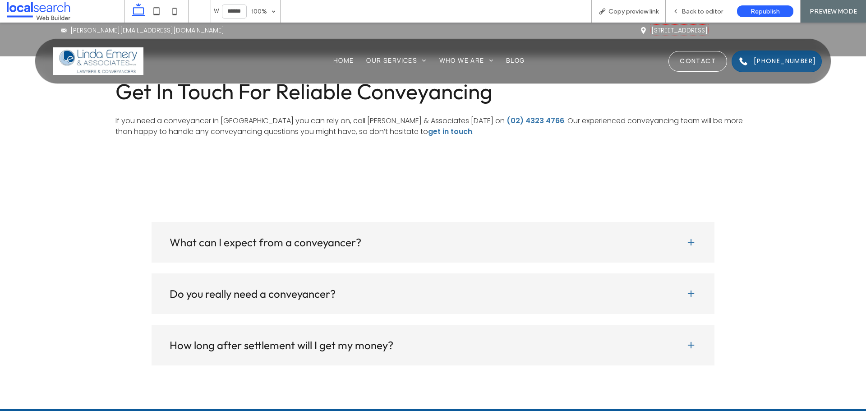
scroll to position [2662, 0]
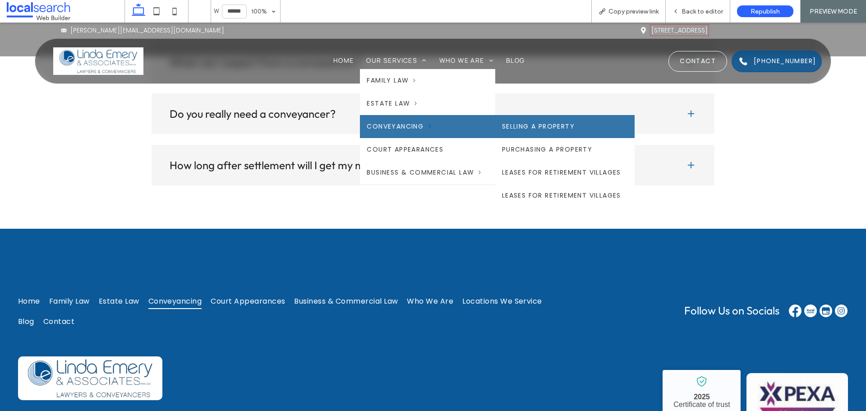
click at [526, 132] on link "Selling a Property" at bounding box center [564, 126] width 139 height 23
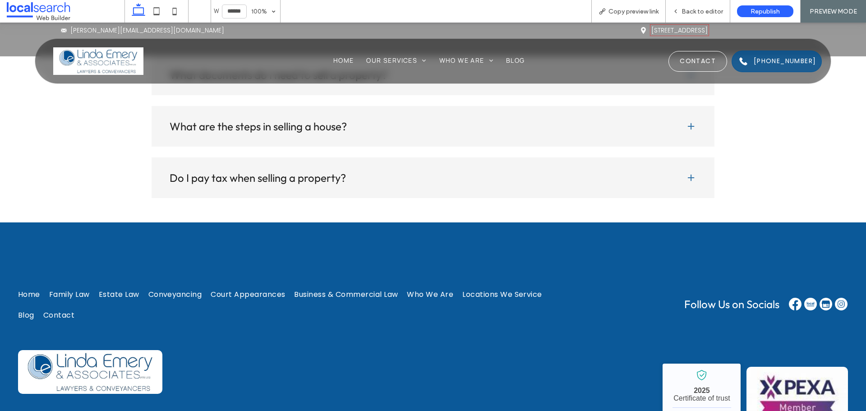
scroll to position [1398, 0]
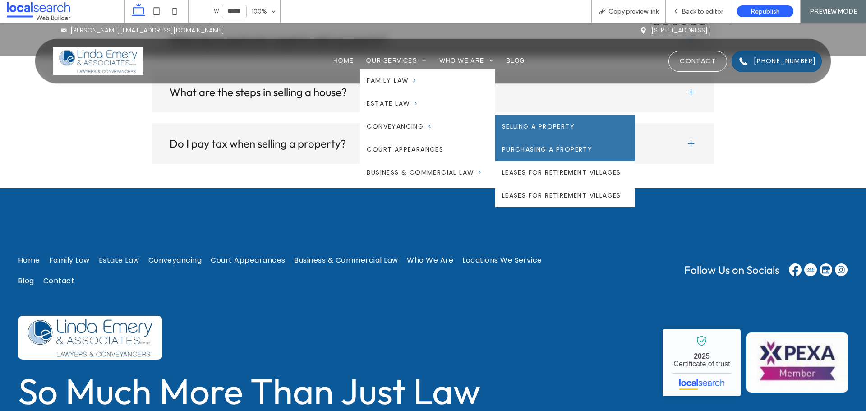
click at [544, 150] on link "Purchasing a Property" at bounding box center [564, 149] width 139 height 23
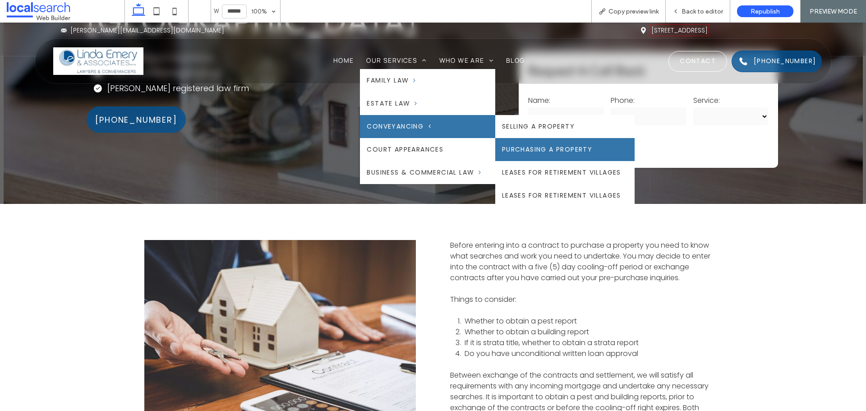
scroll to position [180, 0]
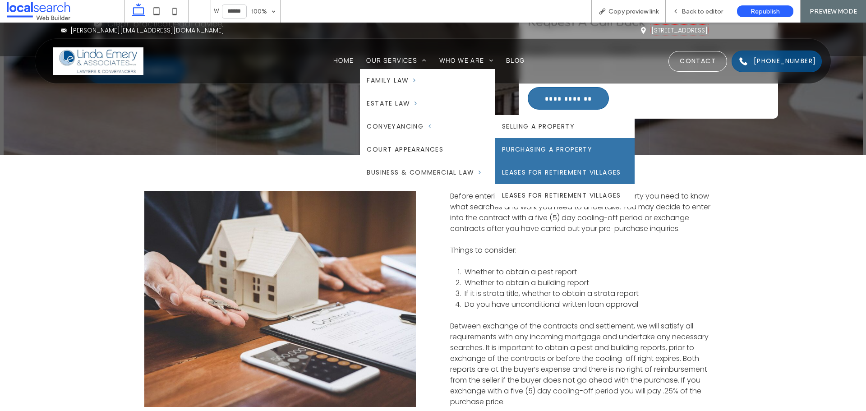
click at [538, 169] on link "Leases for Retirement Villages" at bounding box center [564, 172] width 139 height 23
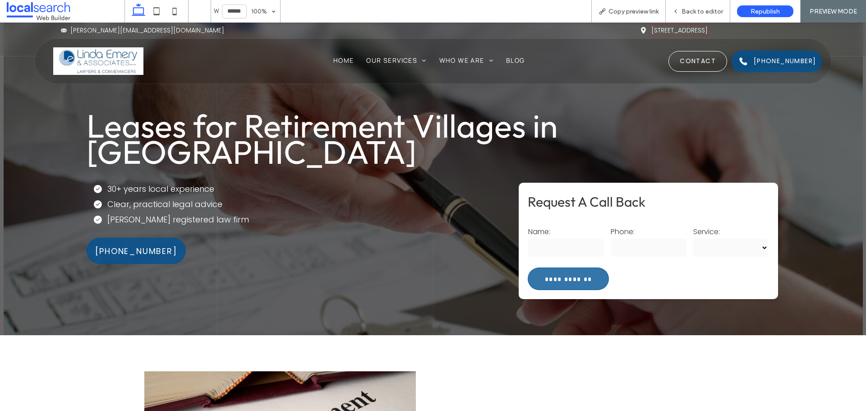
scroll to position [226, 0]
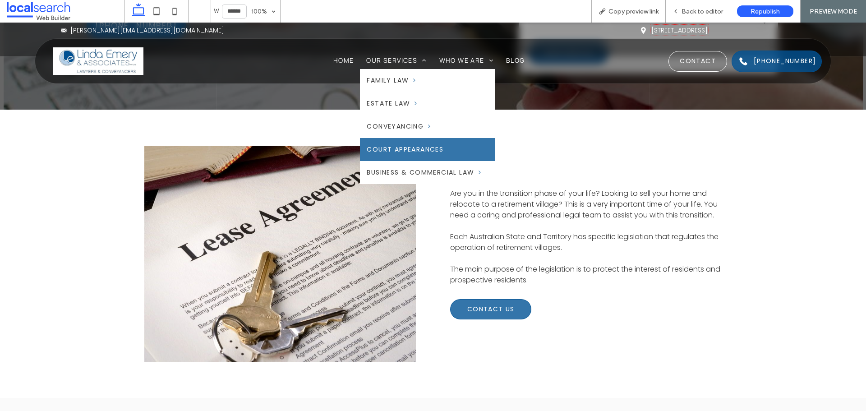
click at [414, 147] on span "Court Appearances" at bounding box center [405, 149] width 77 height 9
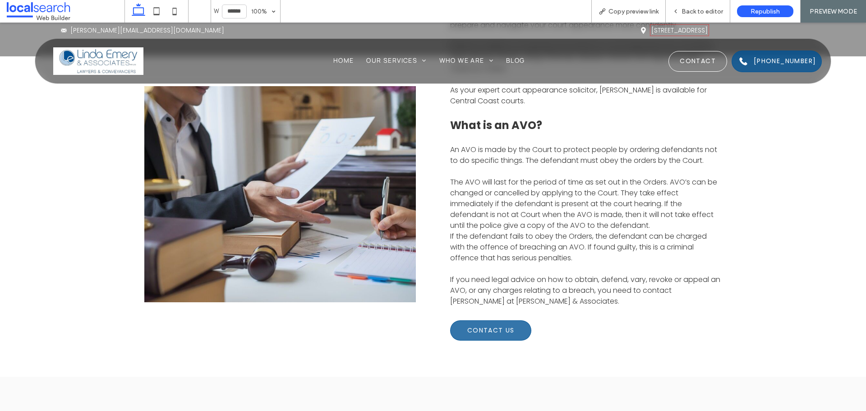
scroll to position [586, 0]
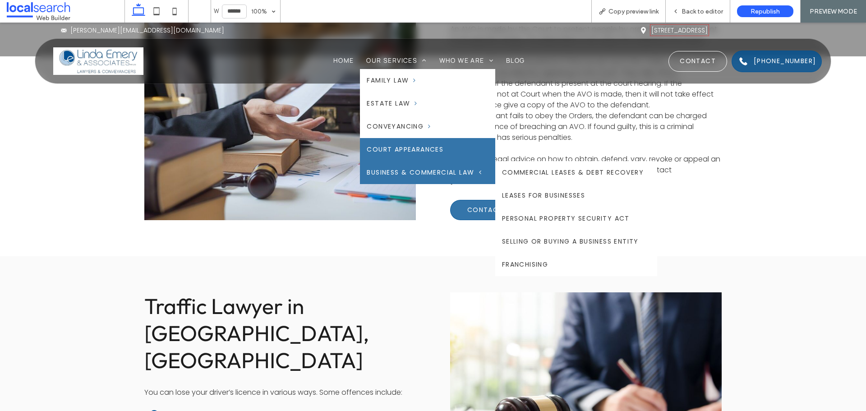
click at [446, 172] on span "Business & Commercial Law" at bounding box center [424, 172] width 115 height 9
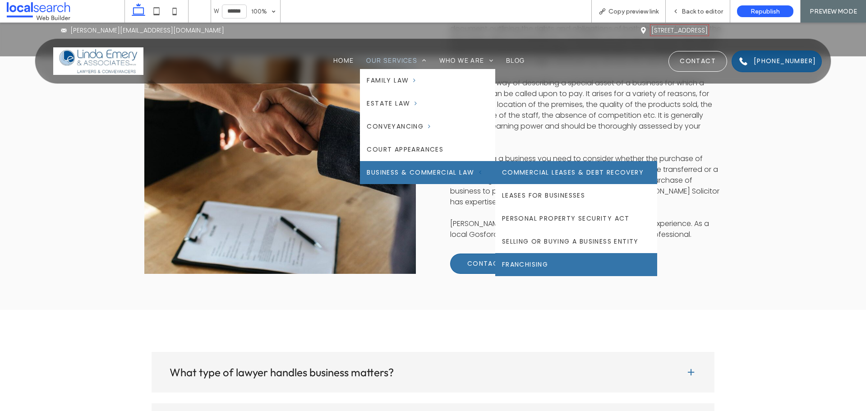
scroll to position [2098, 0]
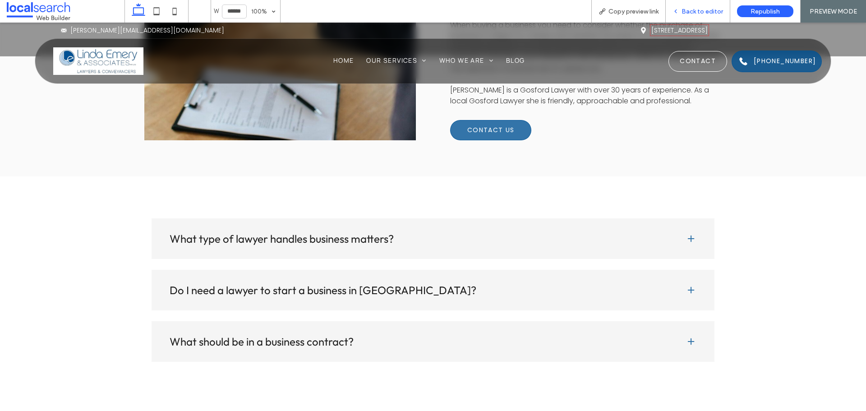
click at [692, 13] on span "Back to editor" at bounding box center [703, 12] width 42 height 8
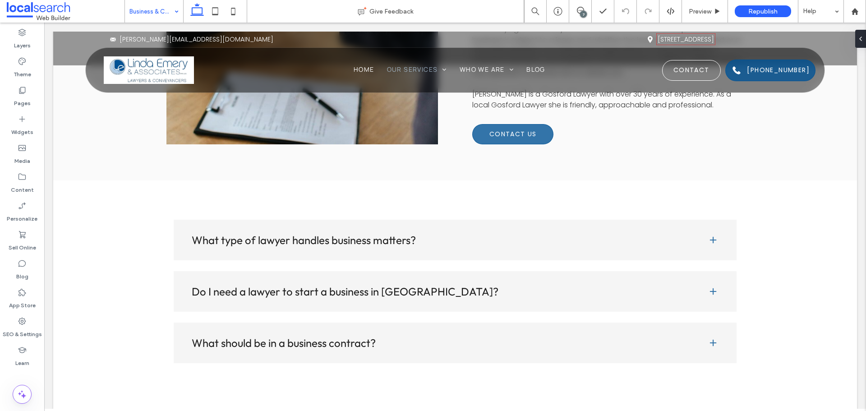
scroll to position [2095, 0]
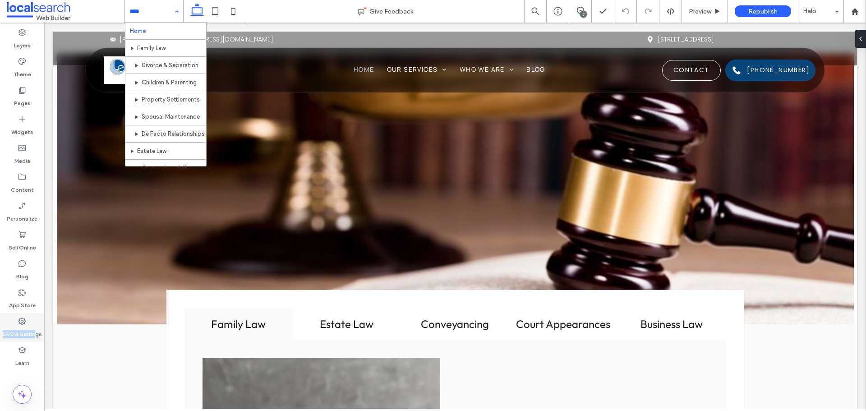
click at [33, 318] on div "SEO & Settings" at bounding box center [22, 327] width 44 height 29
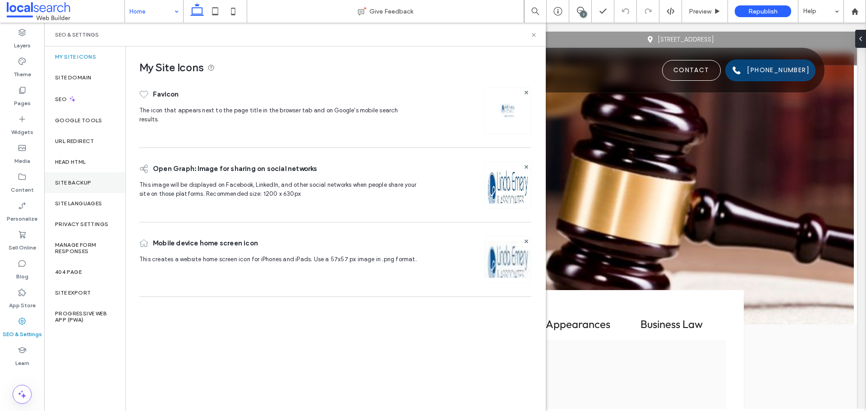
click at [86, 186] on div "Site Backup" at bounding box center [84, 182] width 81 height 21
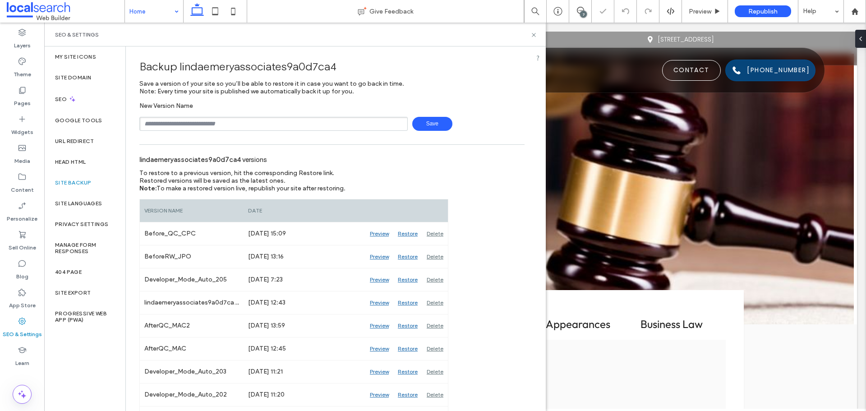
click at [205, 129] on input "text" at bounding box center [273, 124] width 268 height 14
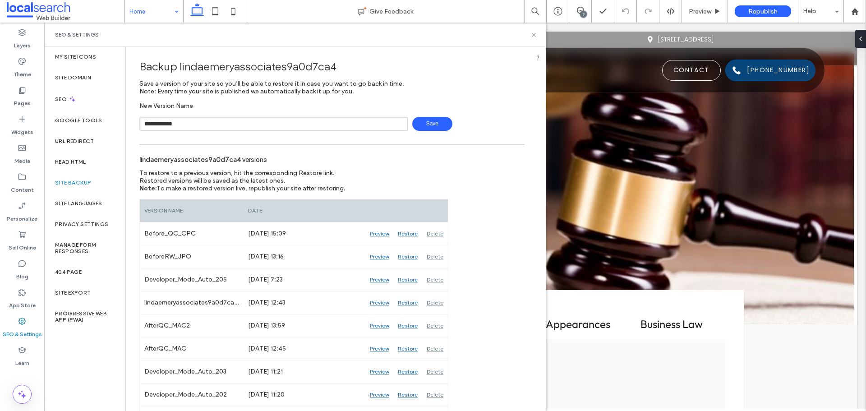
type input "**********"
click at [415, 125] on span "Save" at bounding box center [432, 124] width 40 height 14
click at [535, 32] on icon at bounding box center [534, 35] width 7 height 7
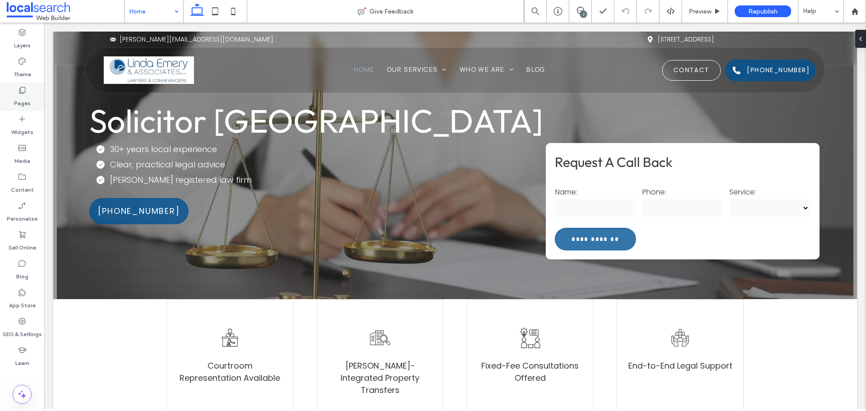
click at [28, 82] on div "Pages" at bounding box center [22, 96] width 44 height 29
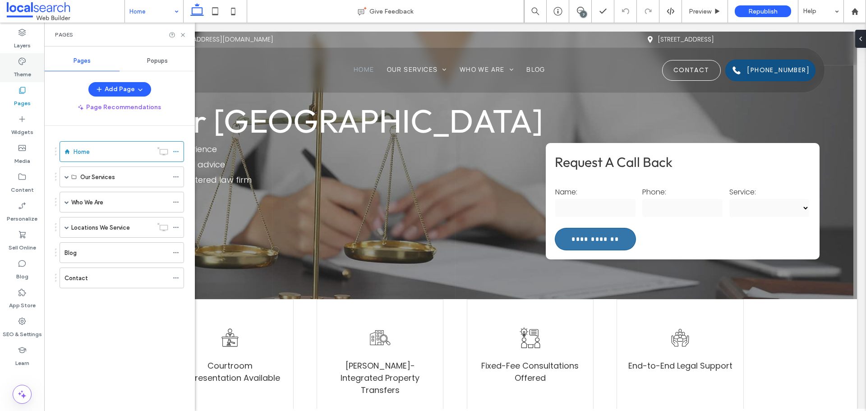
click at [28, 72] on label "Theme" at bounding box center [23, 72] width 18 height 13
